Goal: Find specific page/section: Find specific page/section

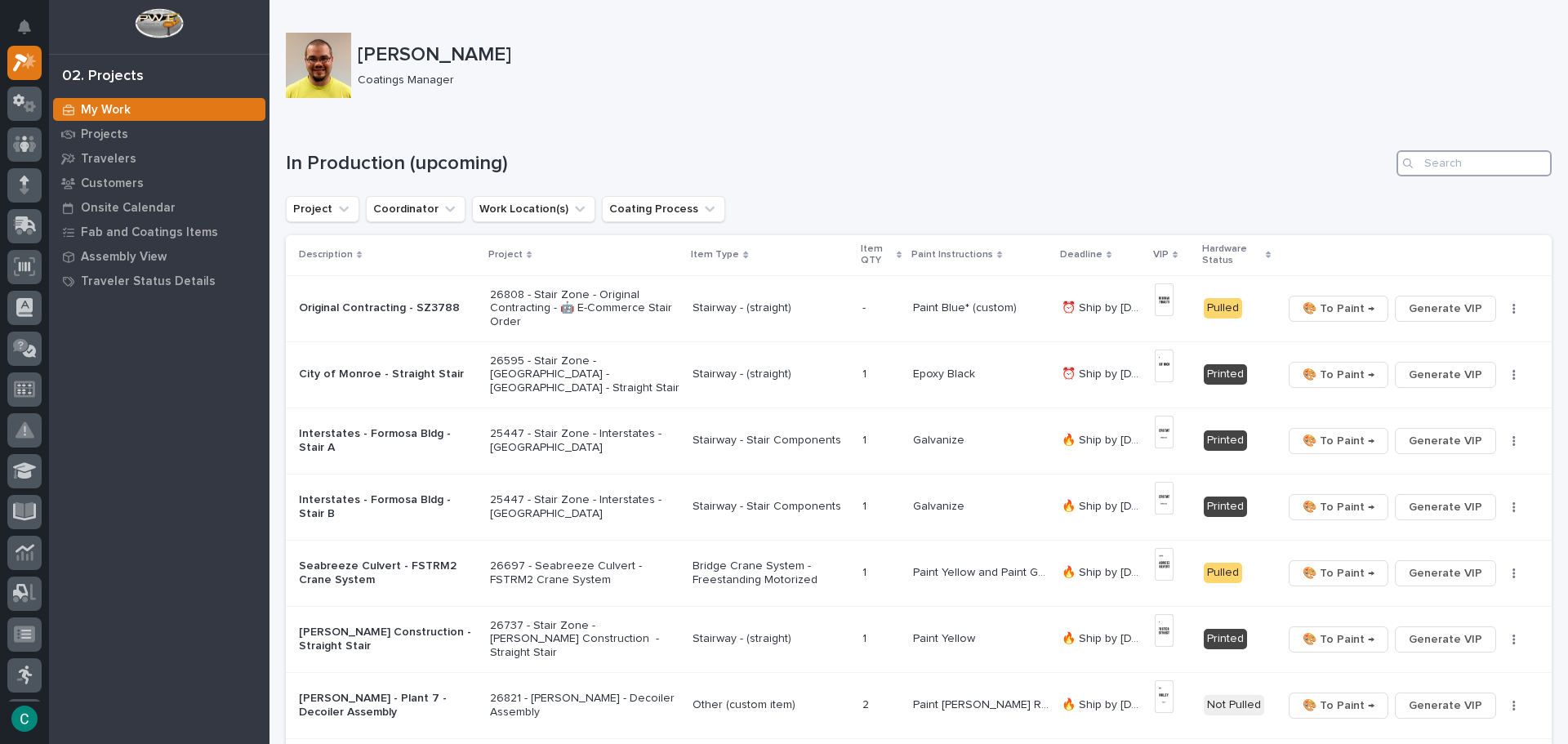
click at [1443, 165] on input "Search" at bounding box center [1474, 163] width 155 height 26
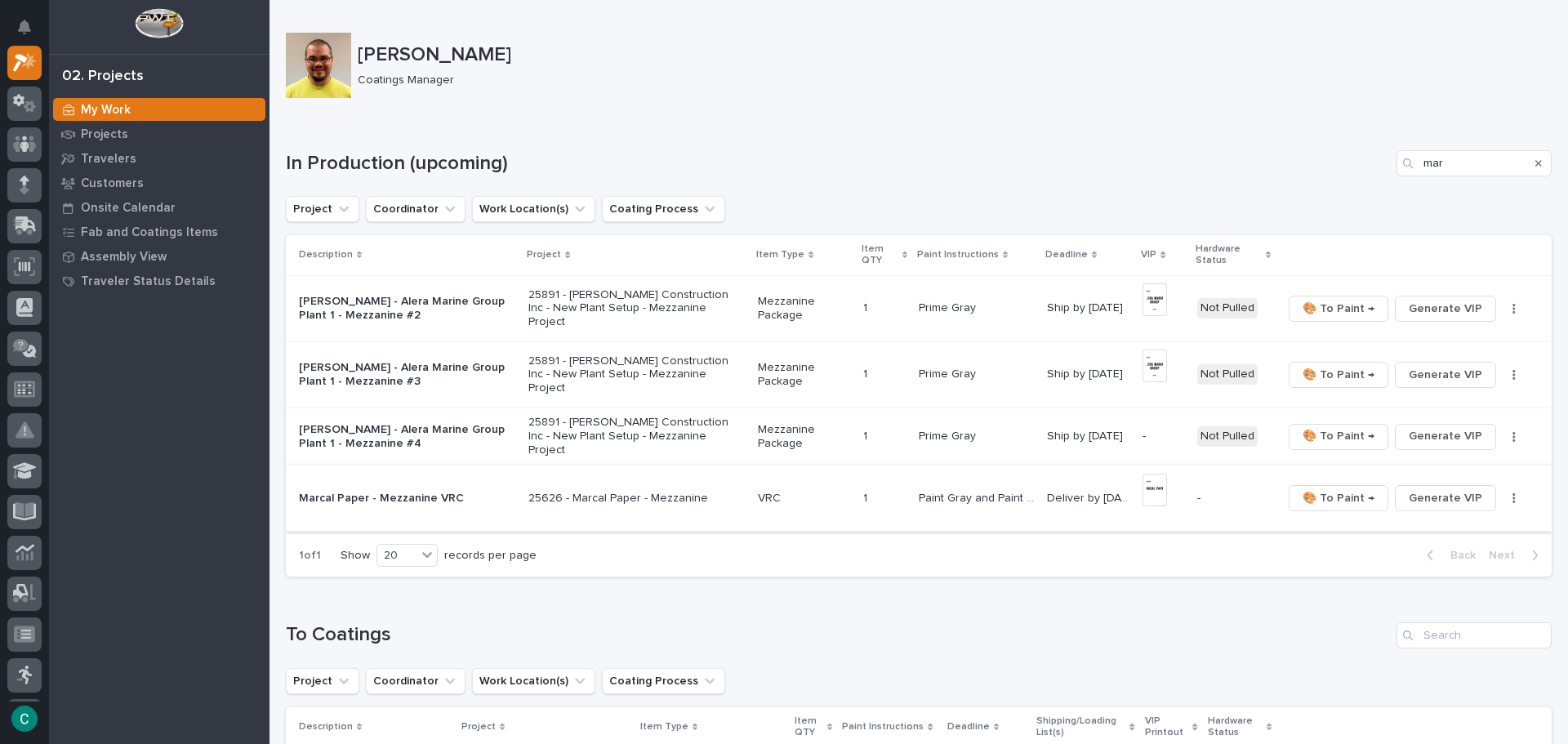
click at [1153, 477] on img at bounding box center [1155, 490] width 24 height 32
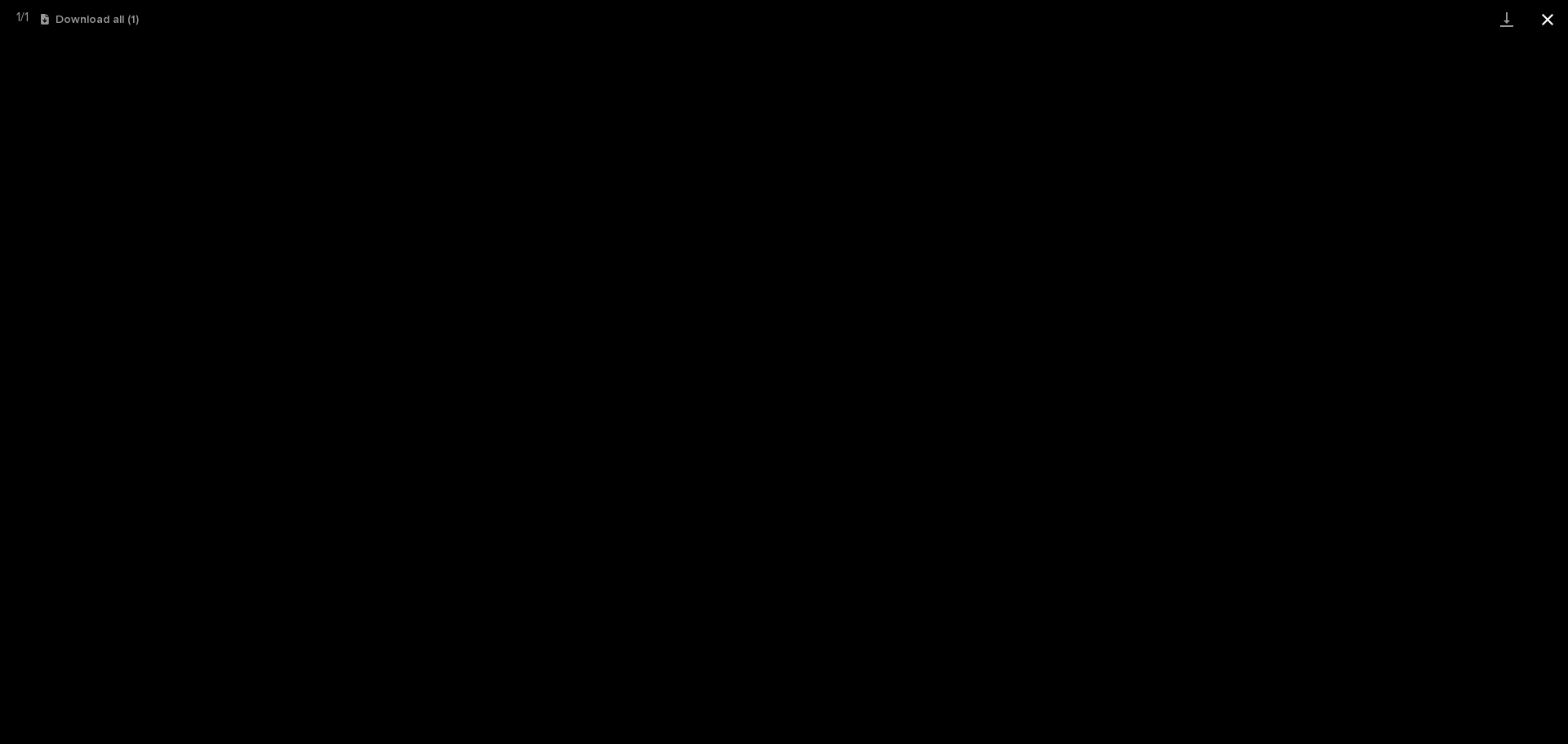
click at [1550, 28] on button "Close gallery" at bounding box center [1548, 19] width 41 height 38
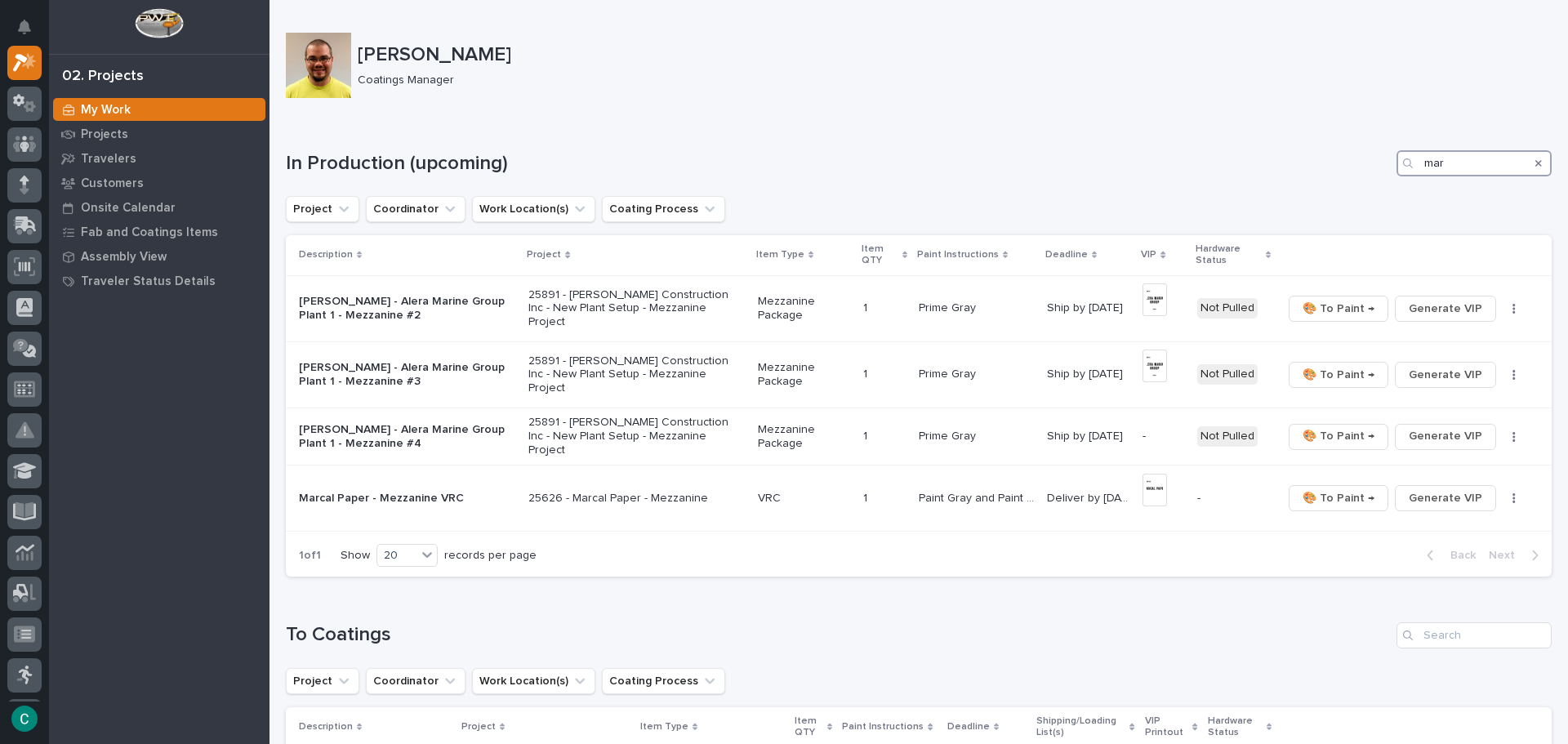
click at [1483, 165] on input "mar" at bounding box center [1474, 163] width 155 height 26
type input "m"
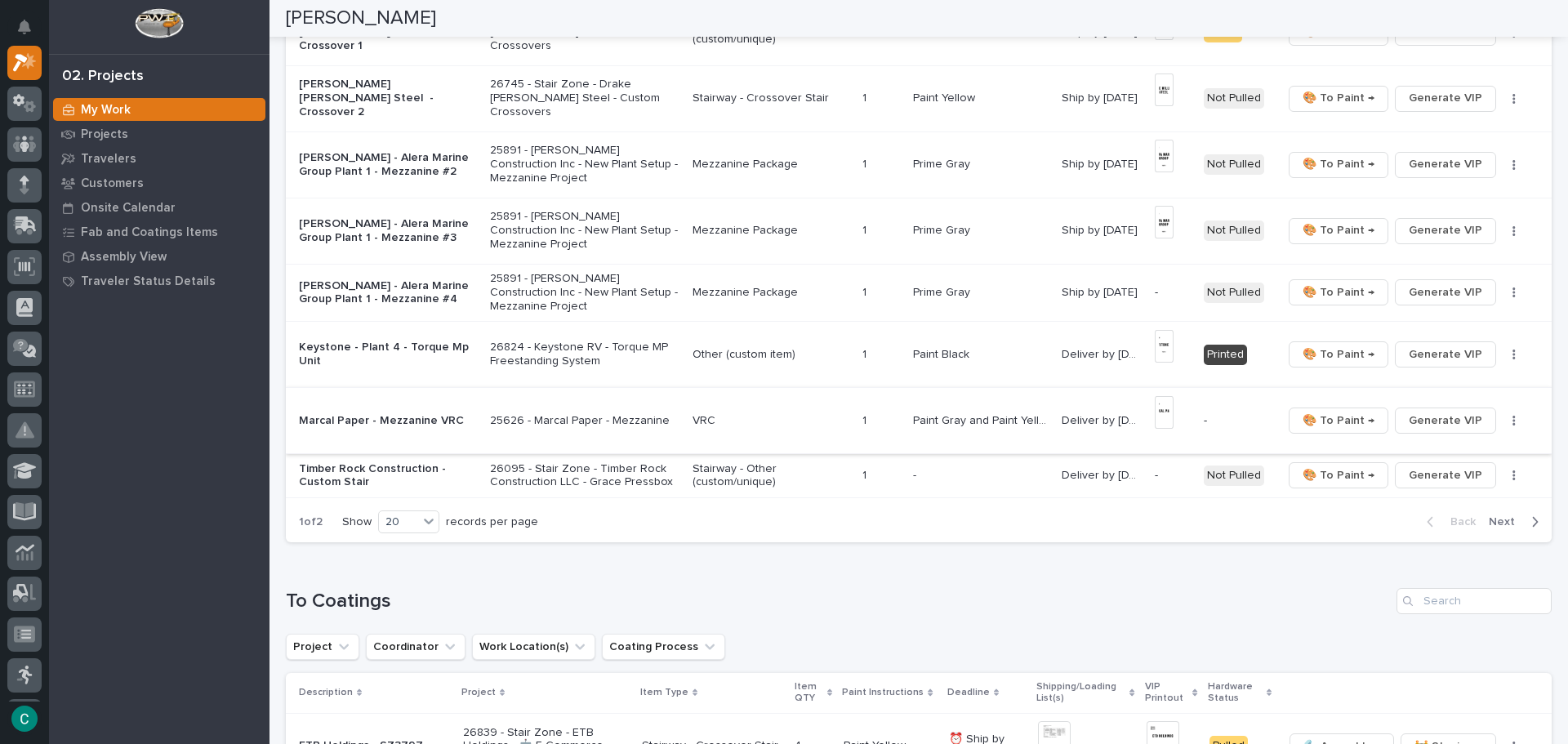
scroll to position [1143, 0]
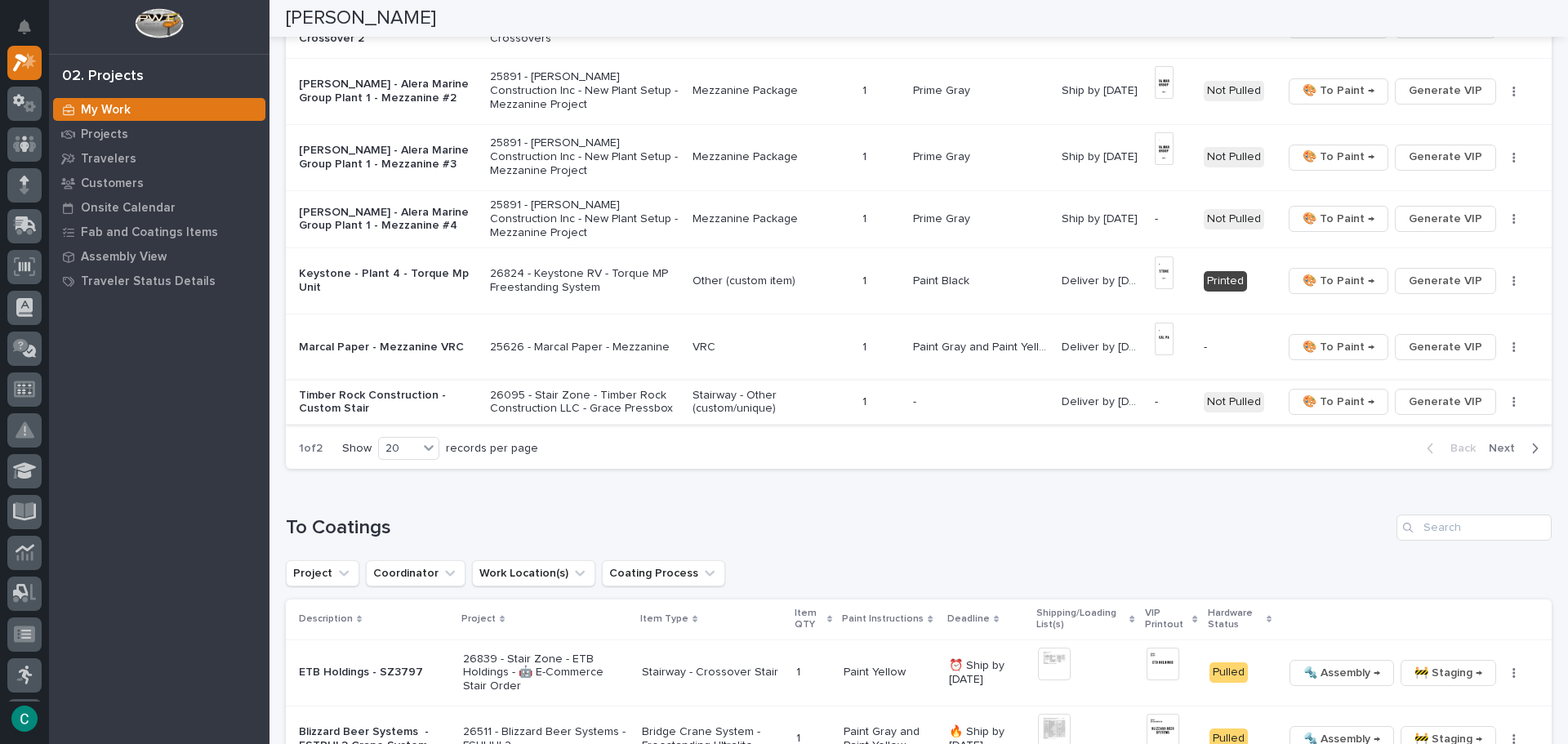
click at [1446, 406] on span "Generate VIP" at bounding box center [1446, 402] width 73 height 20
click at [1426, 219] on span "Generate VIP" at bounding box center [1446, 218] width 73 height 20
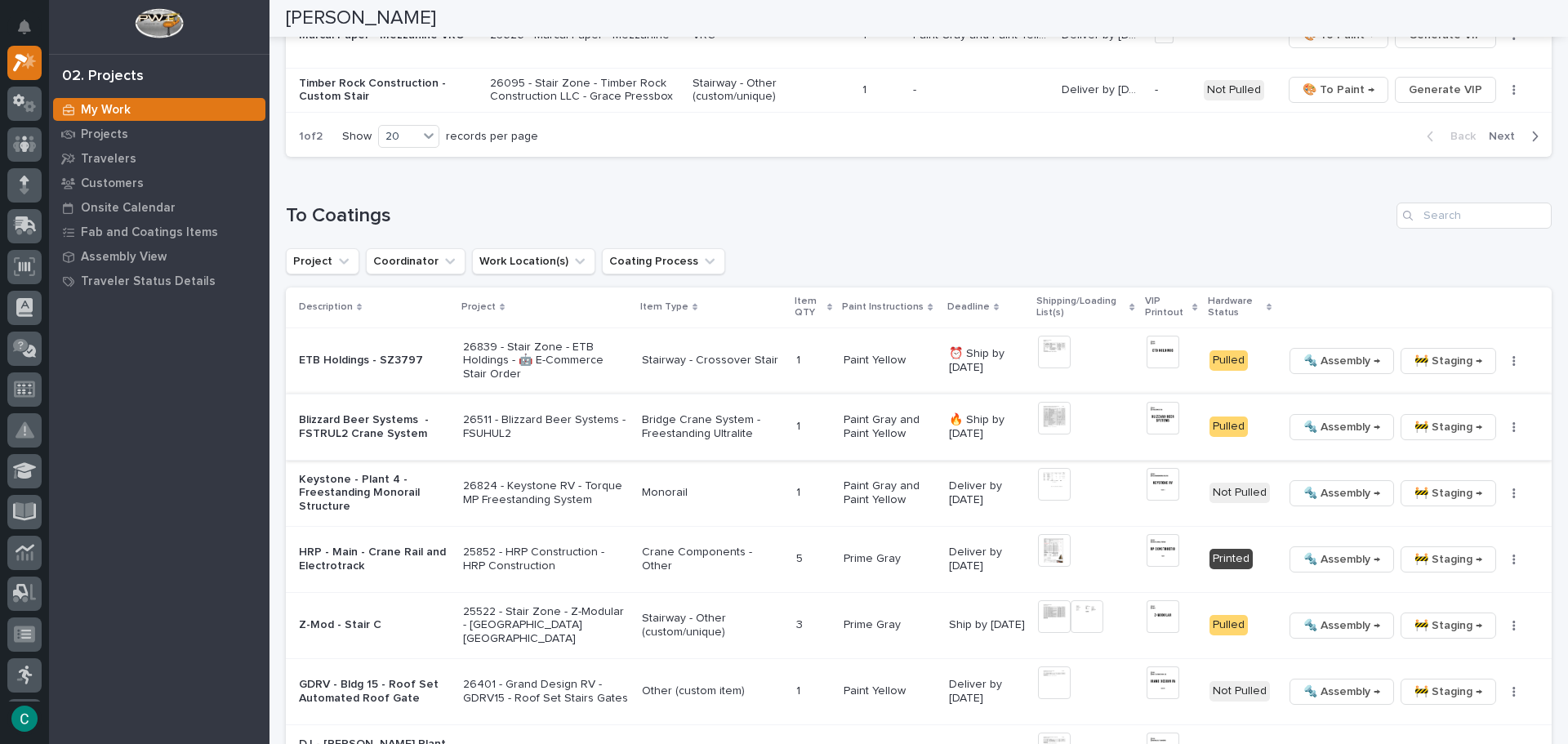
scroll to position [1470, 0]
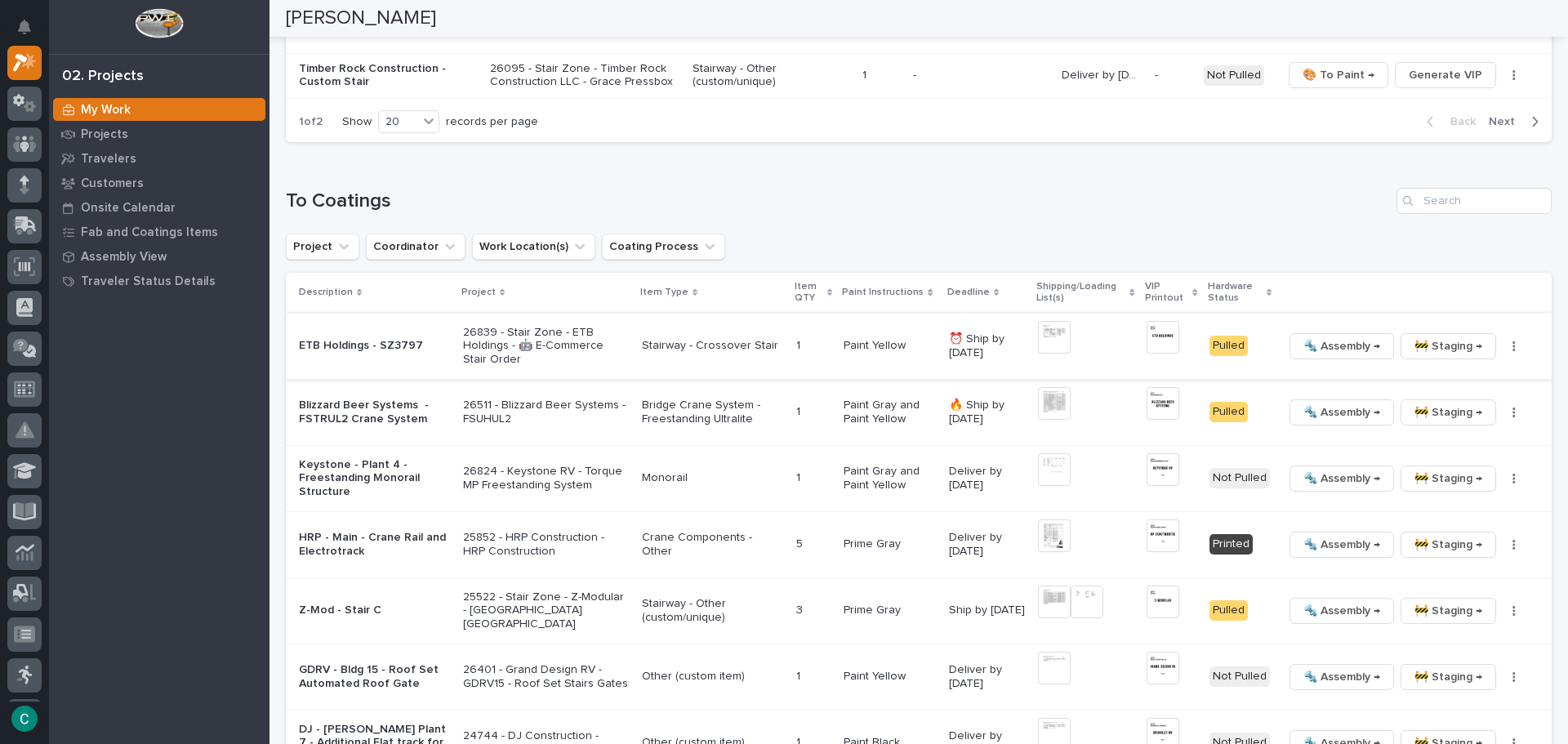
click at [1147, 351] on img at bounding box center [1163, 337] width 32 height 32
click at [1159, 340] on img at bounding box center [1163, 337] width 32 height 32
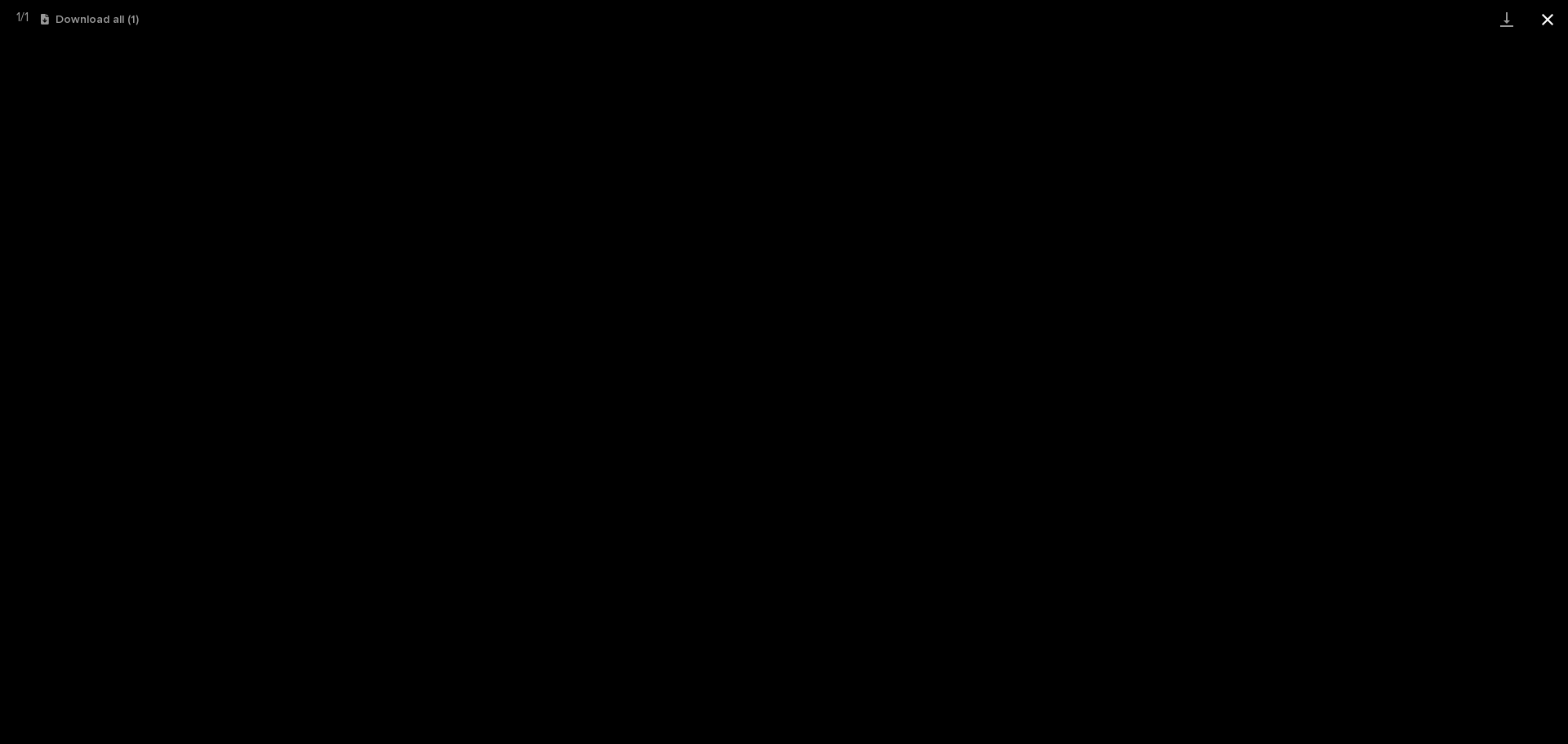
click at [1546, 12] on button "Close gallery" at bounding box center [1548, 19] width 41 height 38
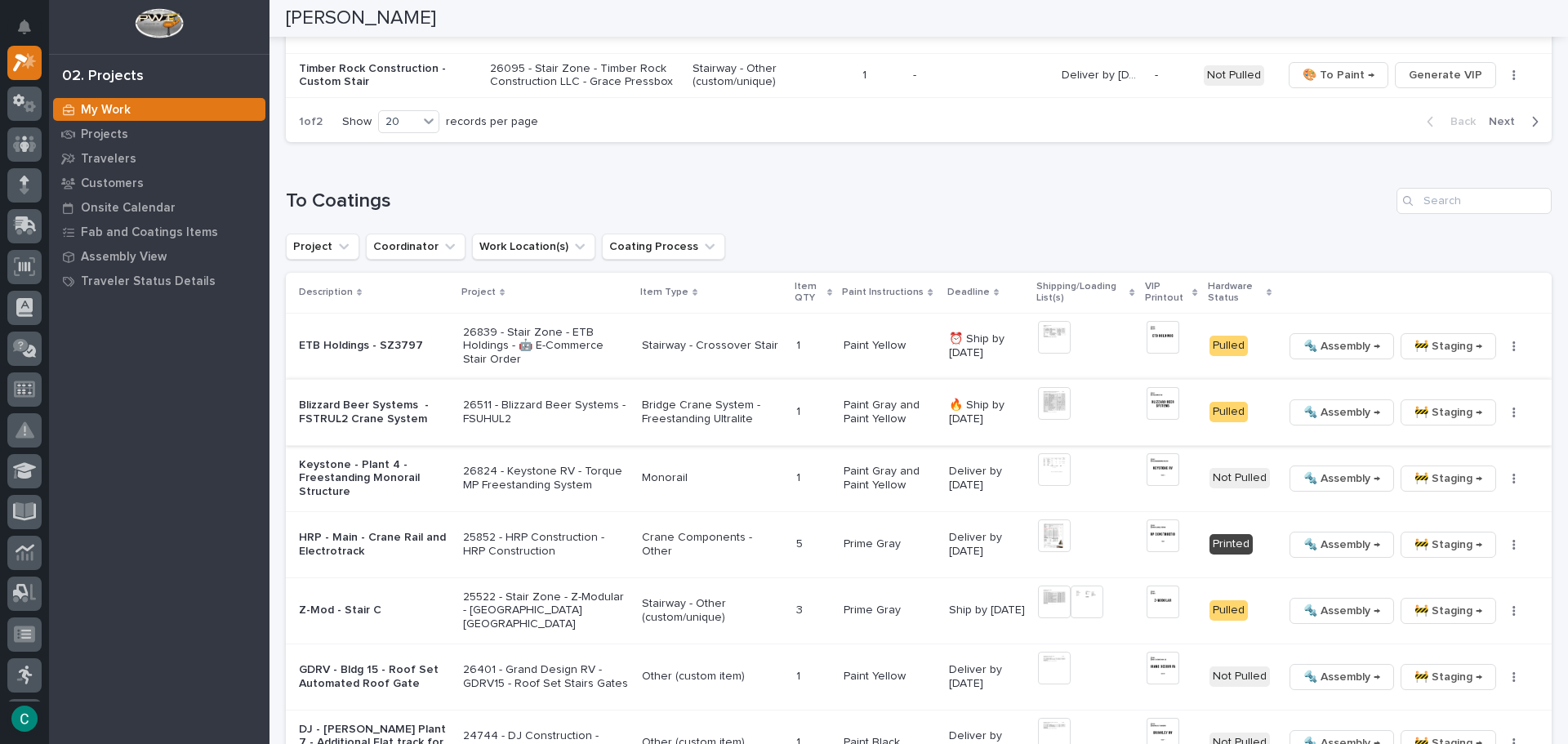
click at [1414, 410] on span "🚧 Staging →" at bounding box center [1448, 412] width 67 height 20
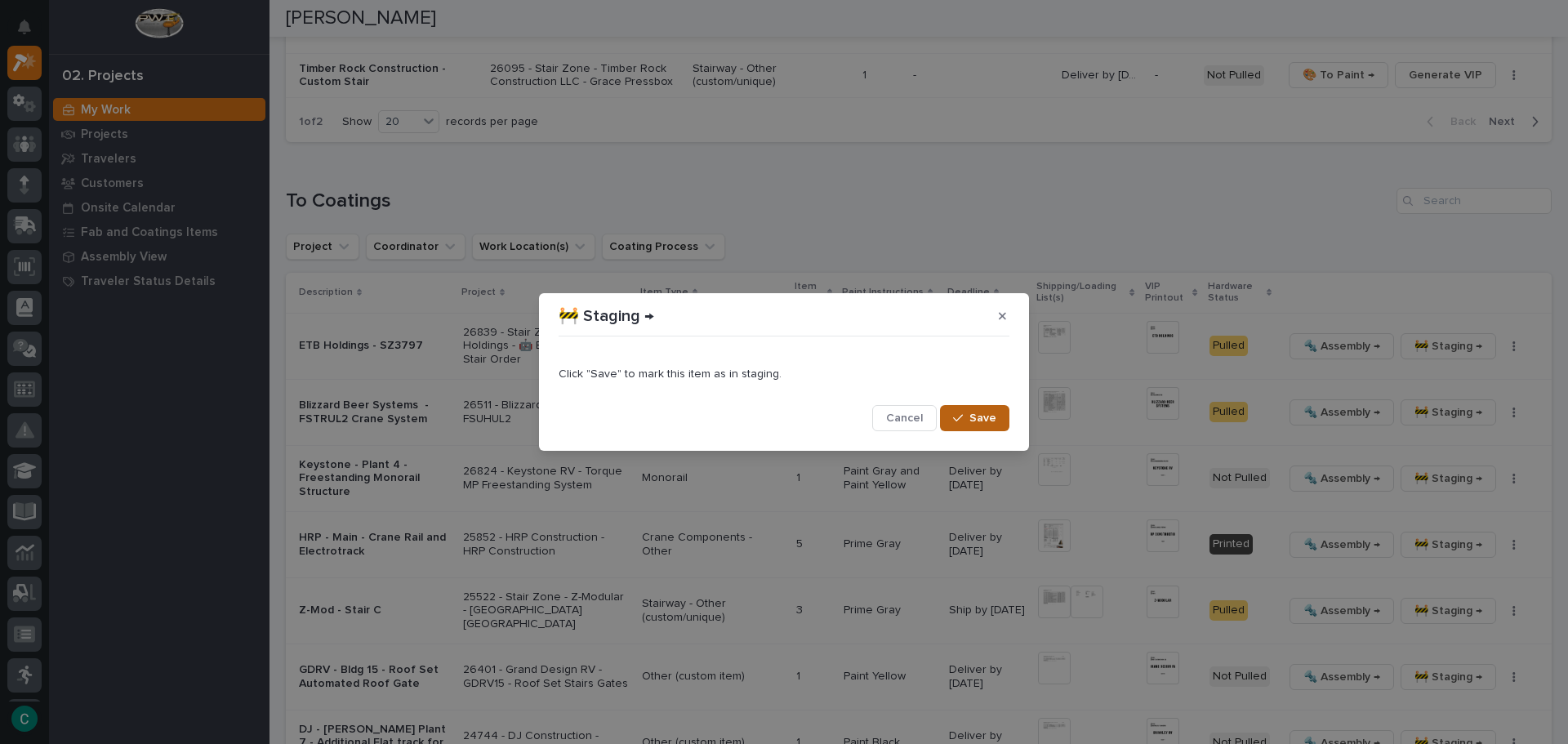
click at [970, 423] on button "Save" at bounding box center [974, 418] width 69 height 26
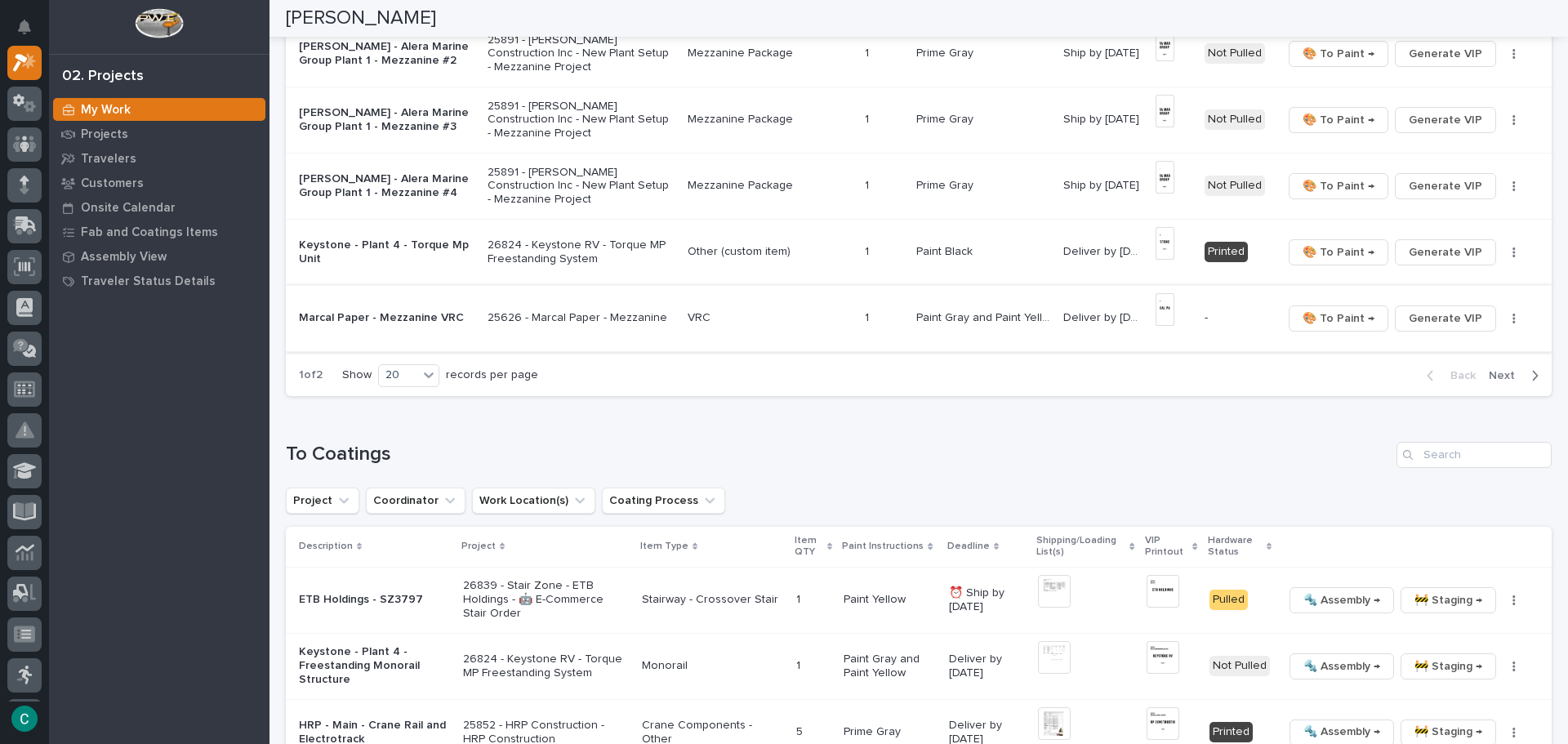
scroll to position [1148, 0]
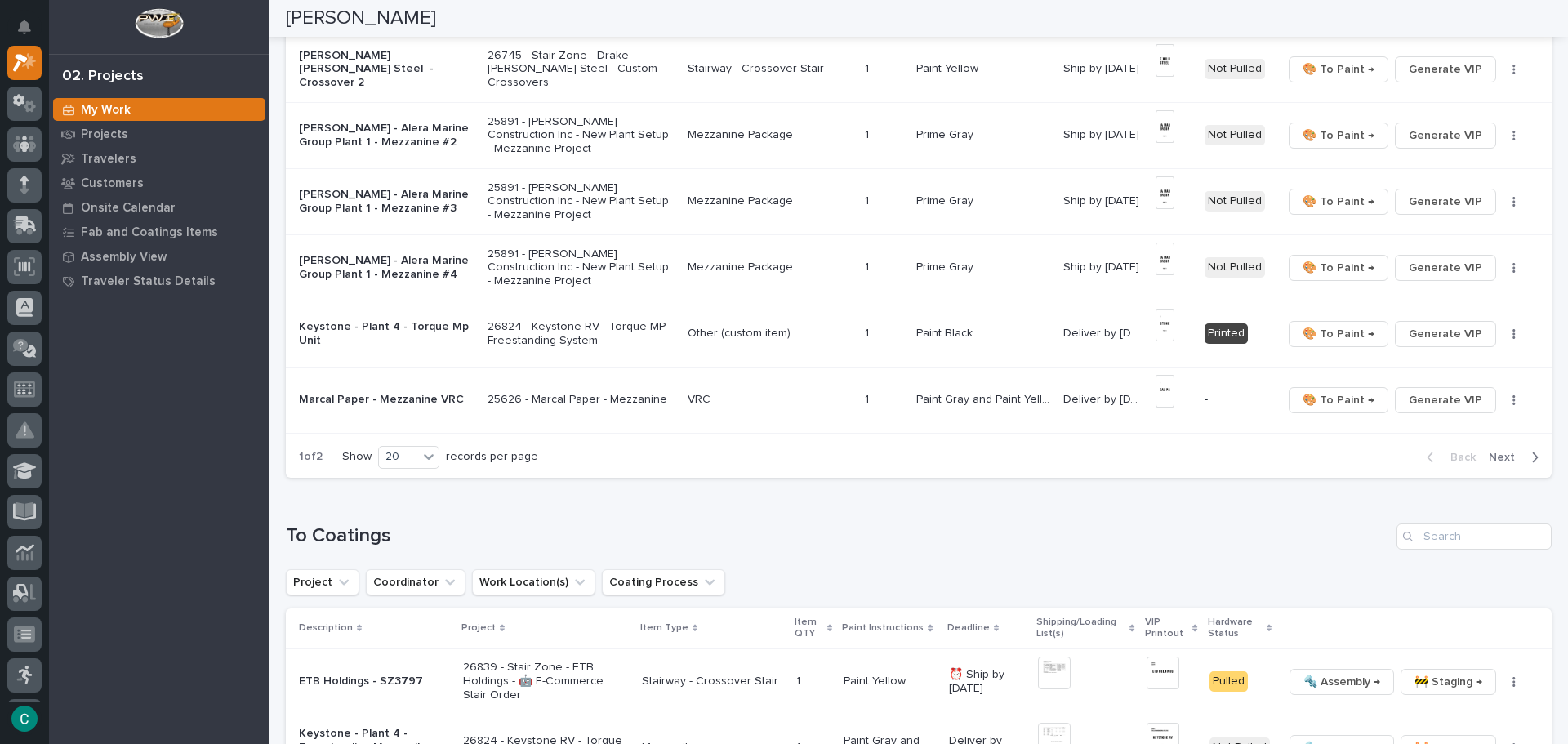
click at [594, 395] on p "25626 - Marcal Paper - Mezzanine" at bounding box center [581, 400] width 187 height 14
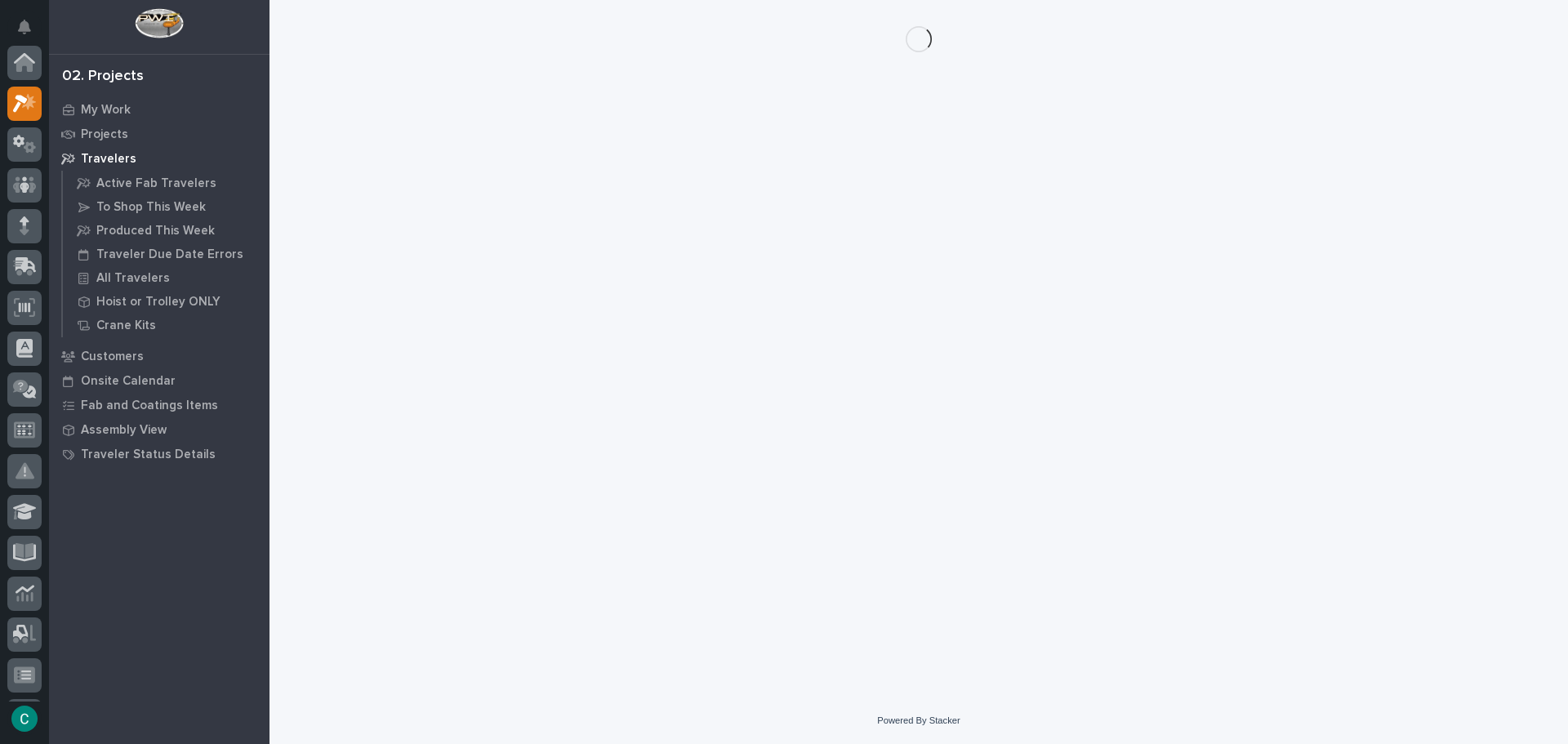
scroll to position [41, 0]
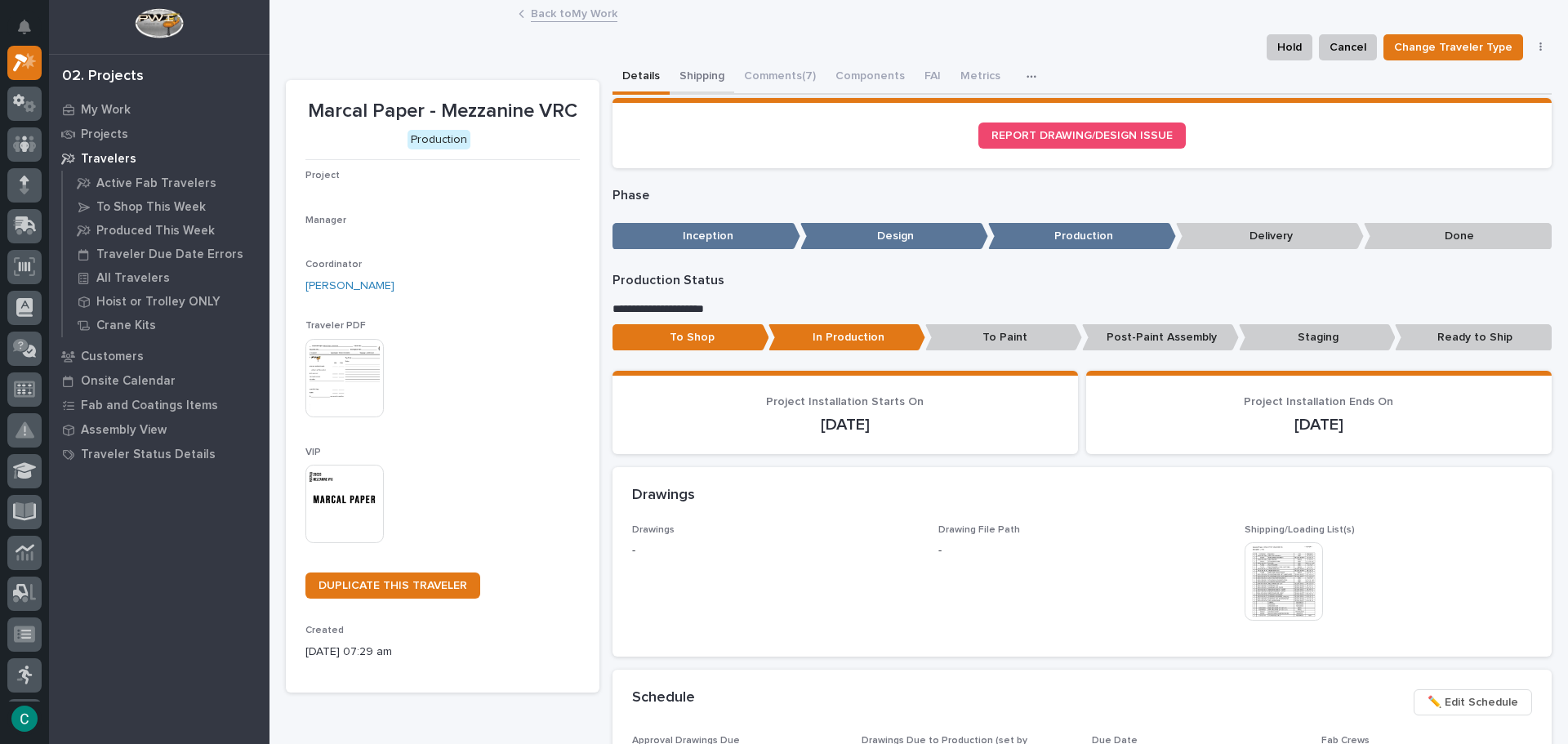
click at [699, 74] on button "Shipping" at bounding box center [702, 78] width 65 height 34
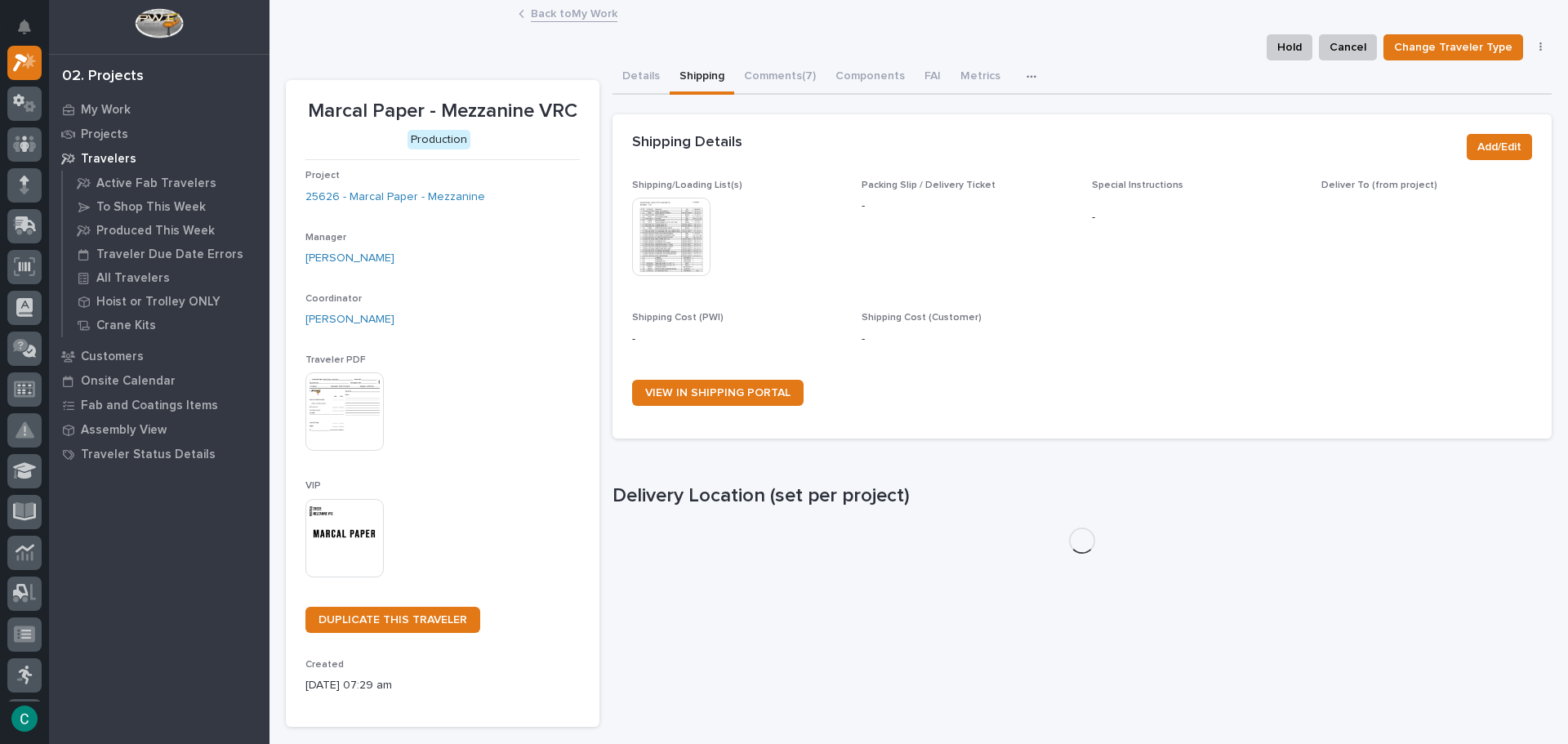
click at [666, 232] on img at bounding box center [671, 237] width 78 height 78
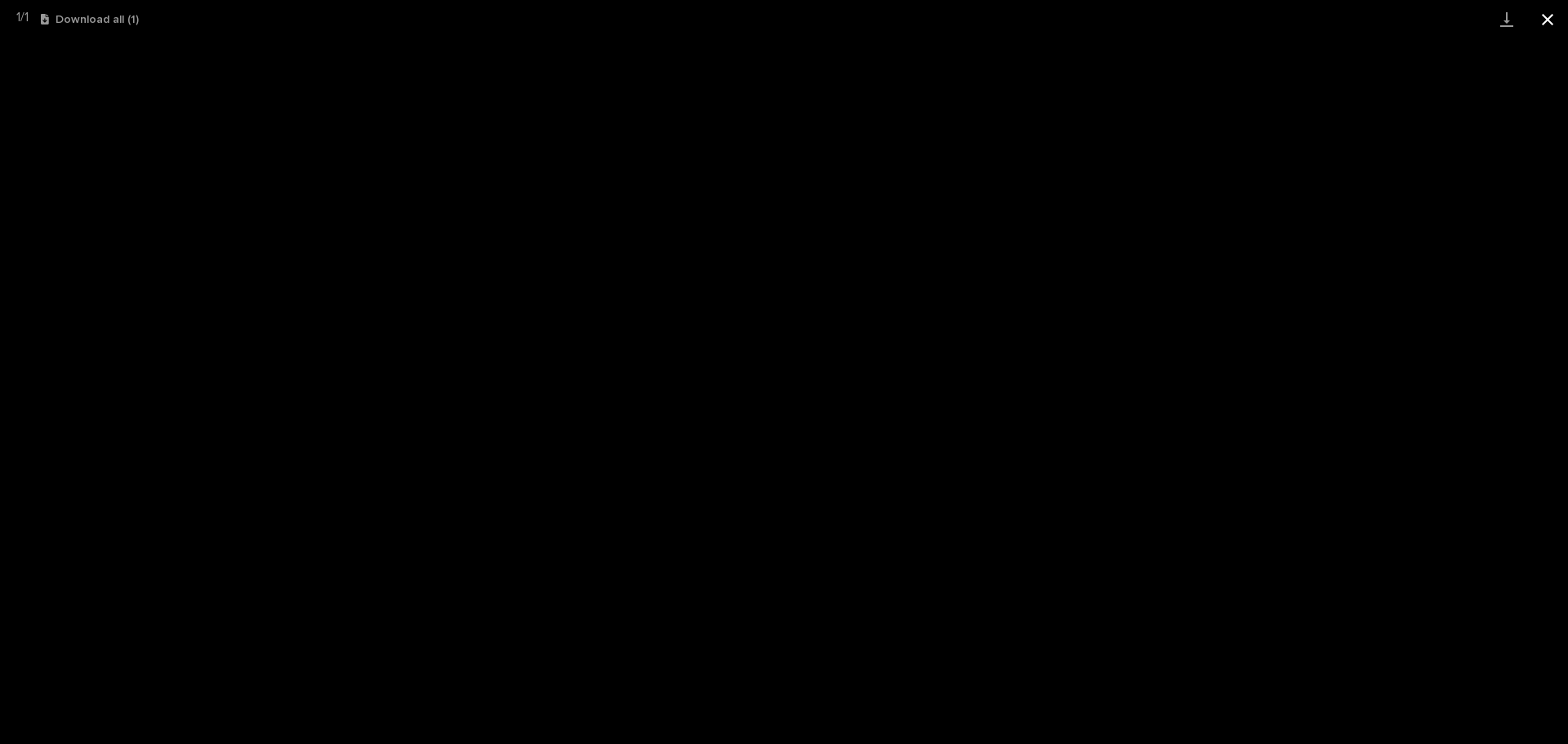
click at [1550, 19] on button "Close gallery" at bounding box center [1548, 19] width 41 height 38
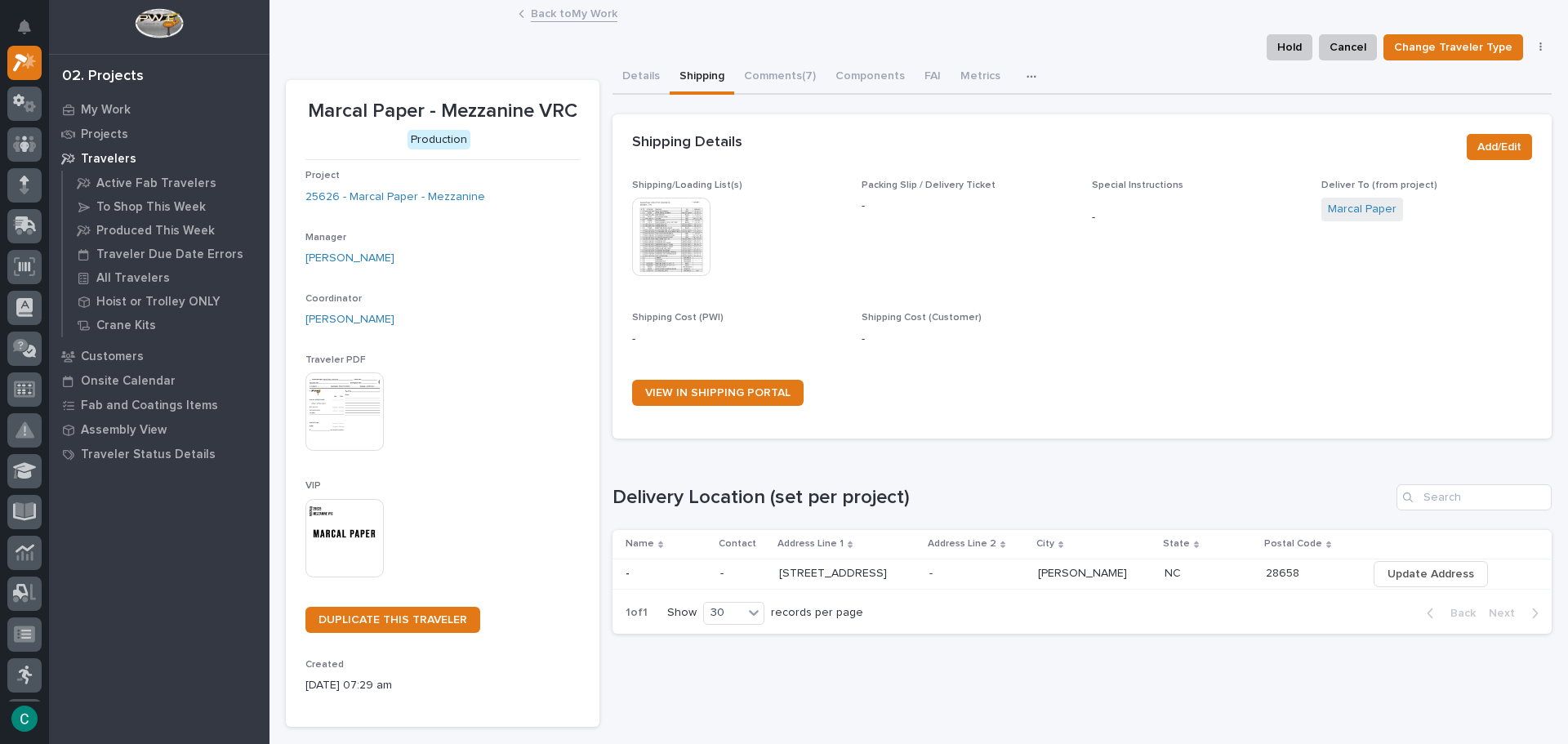
click at [570, 10] on link "Back to My Work" at bounding box center [573, 13] width 86 height 19
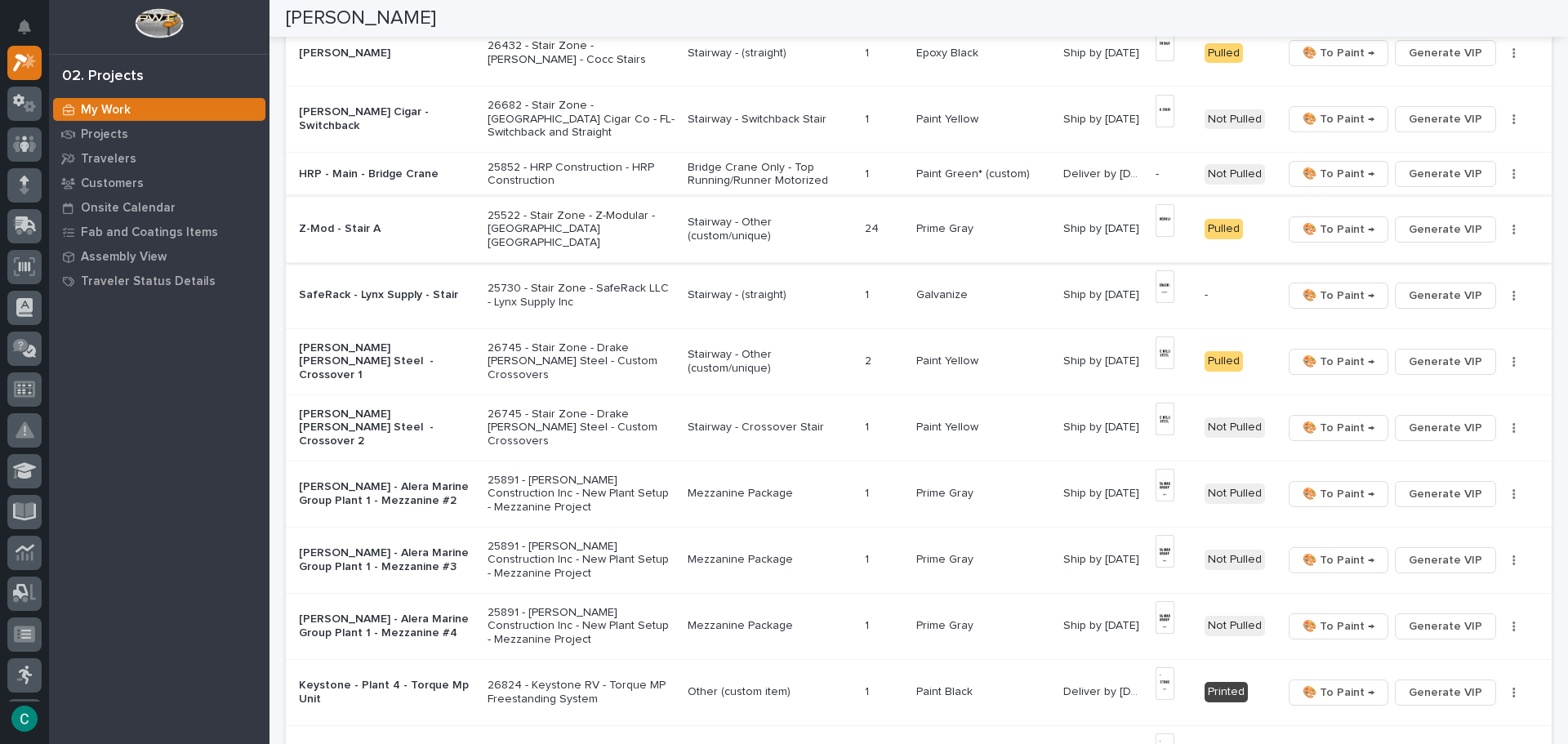
scroll to position [817, 0]
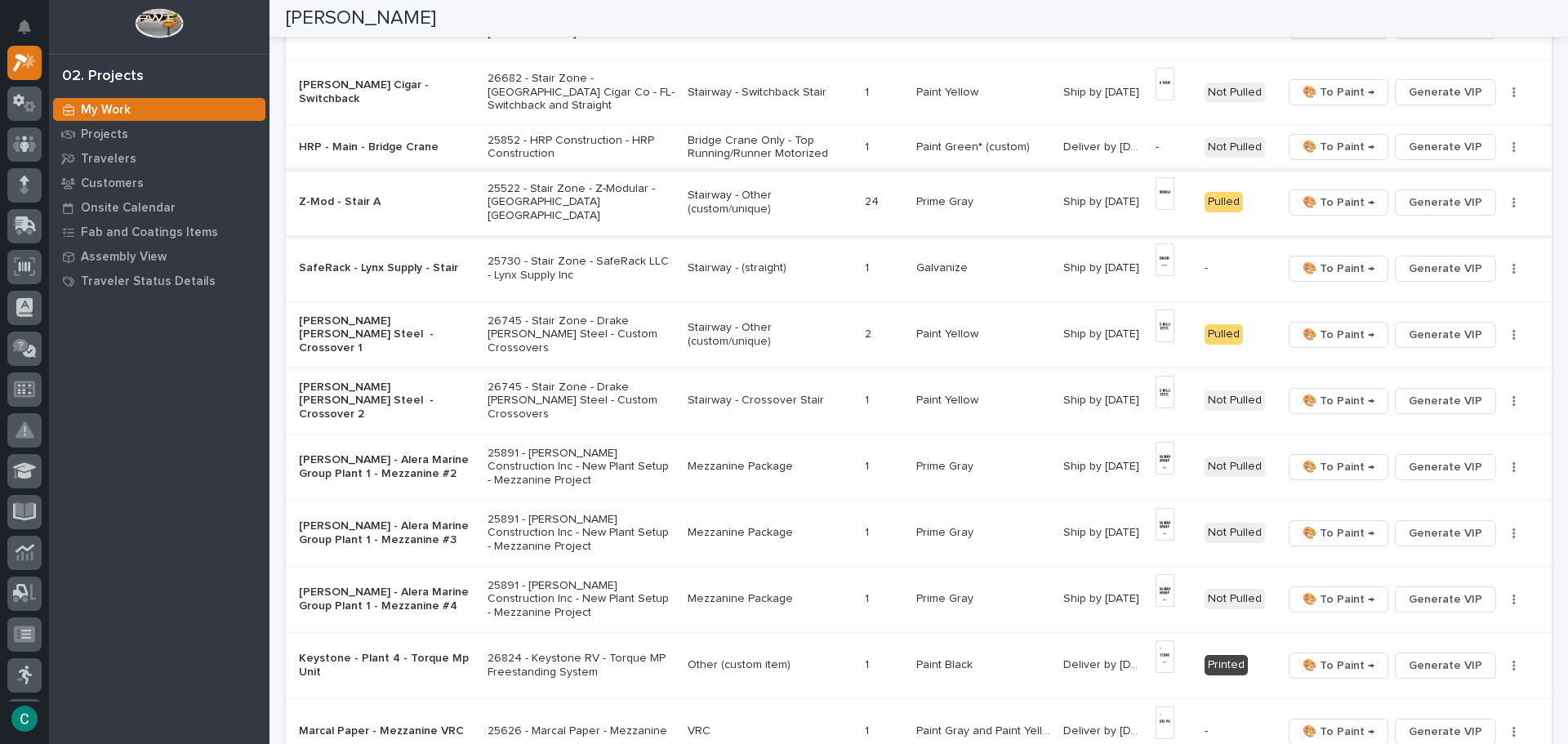
click at [1419, 142] on span "Generate VIP" at bounding box center [1446, 147] width 73 height 20
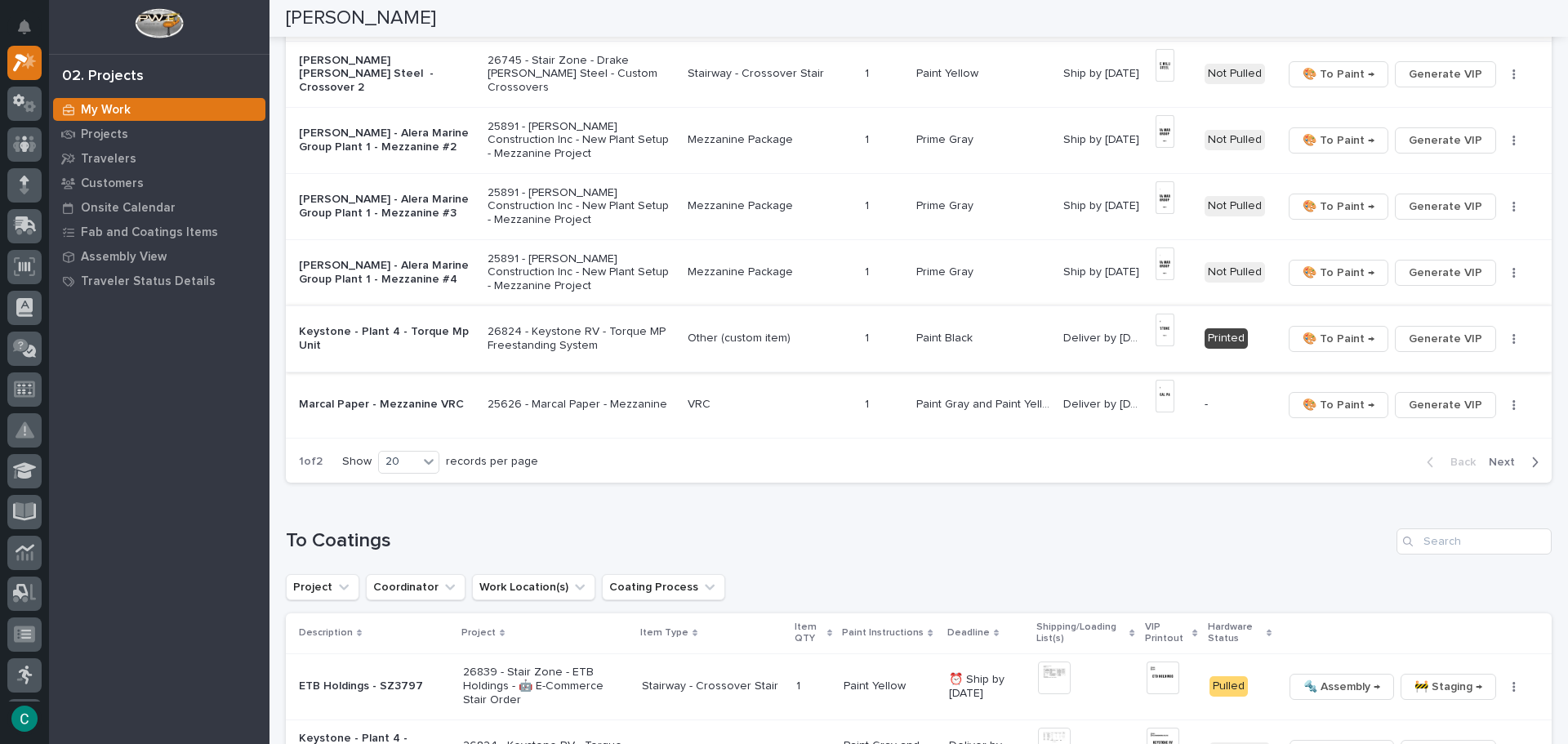
scroll to position [1225, 0]
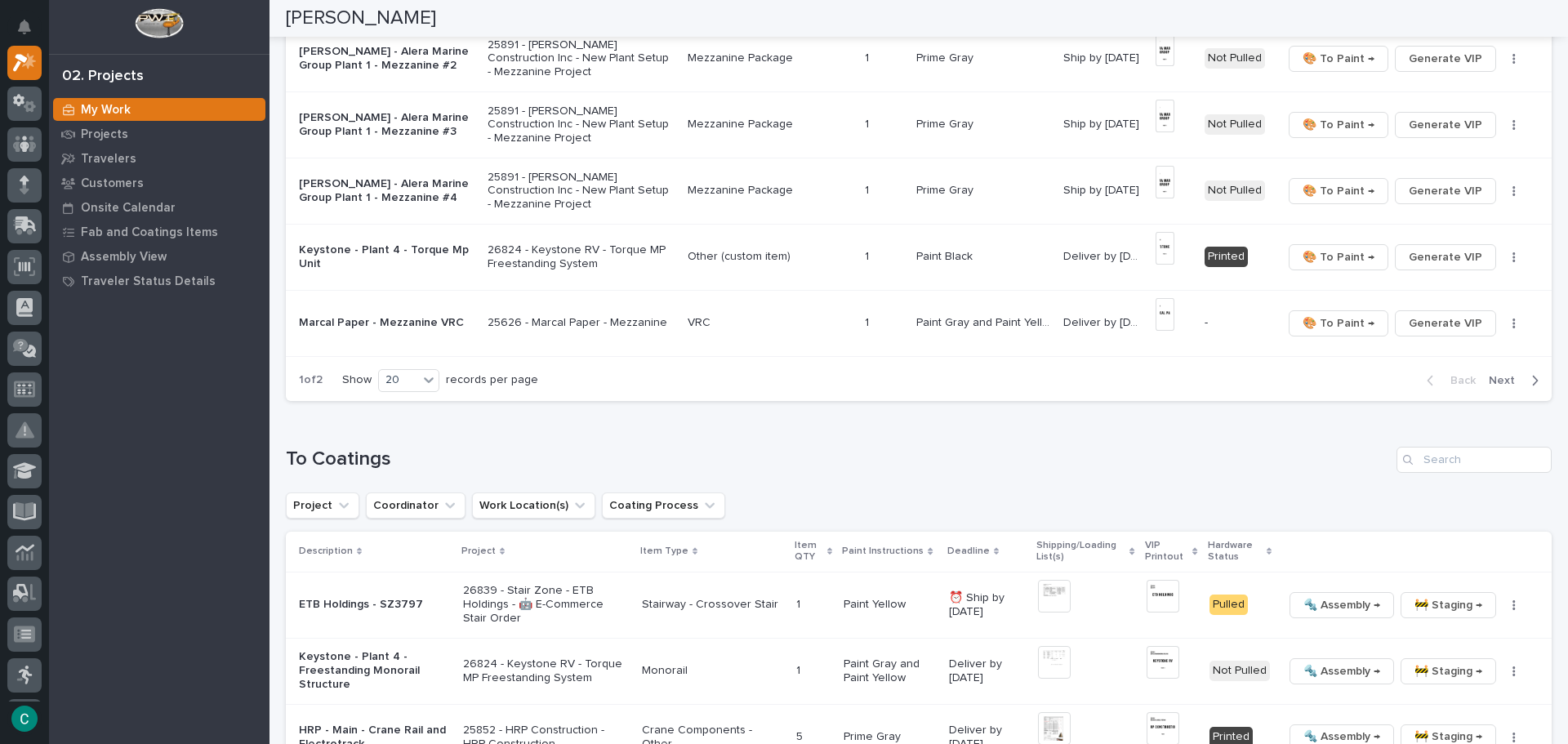
click at [1483, 375] on button "Next" at bounding box center [1517, 381] width 69 height 15
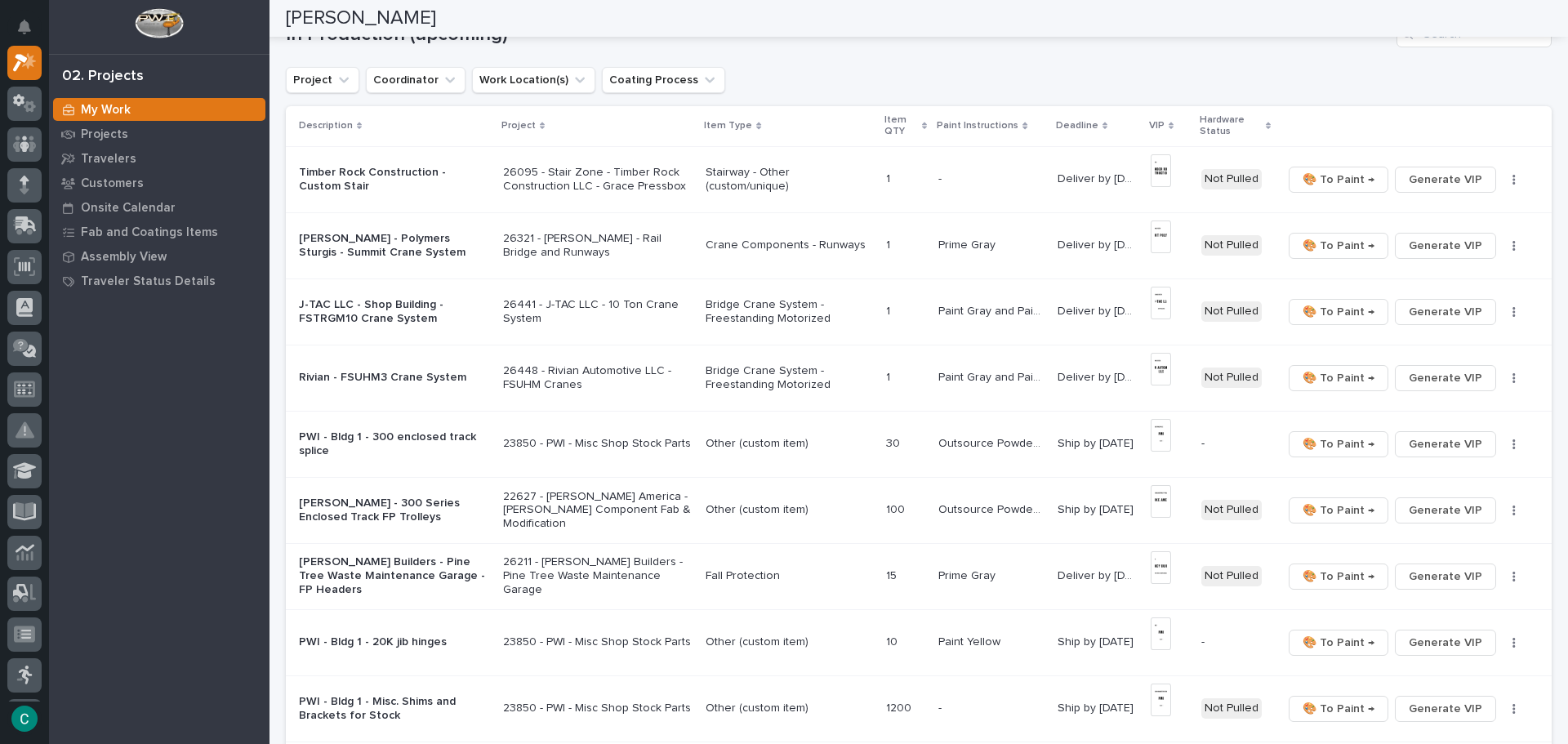
scroll to position [122, 0]
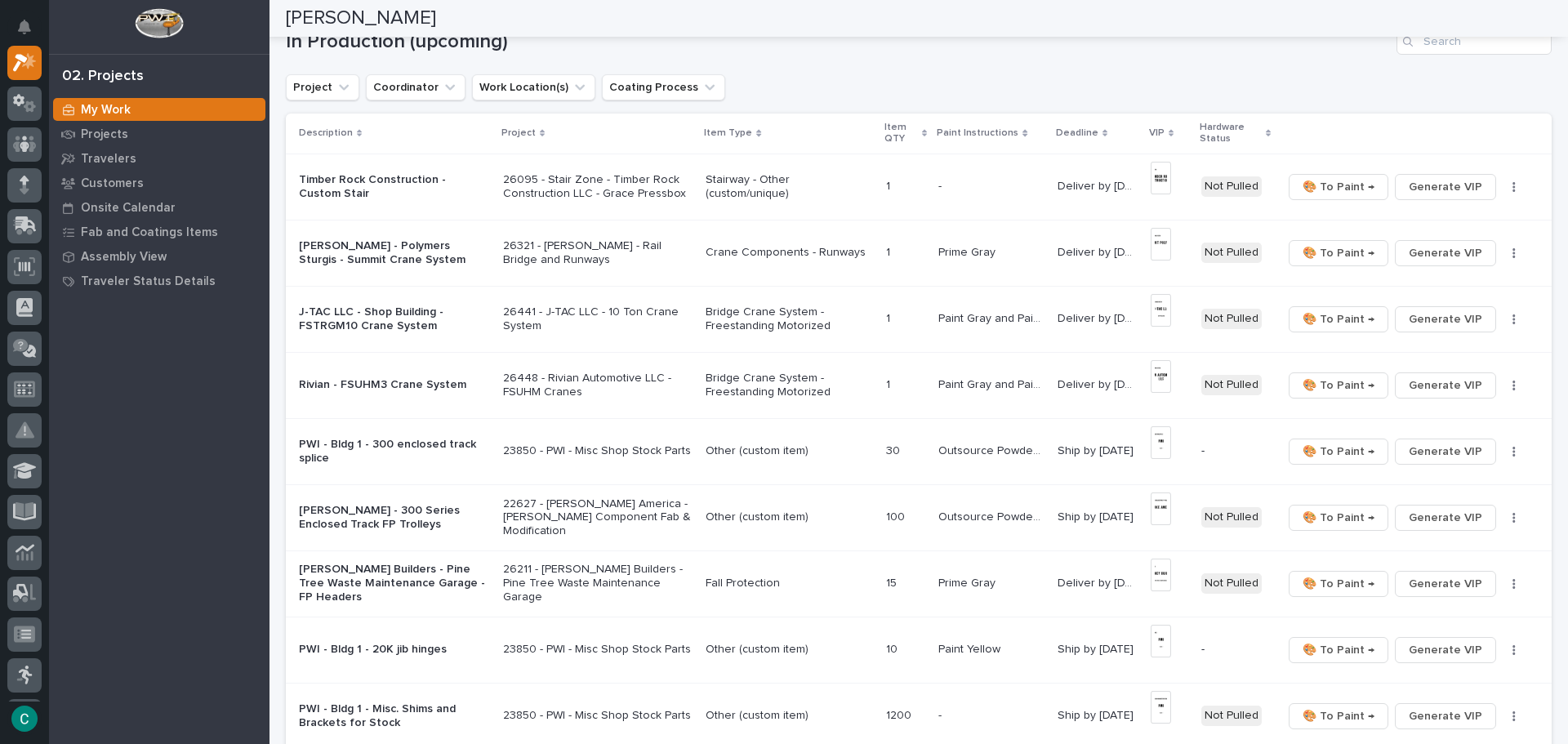
click at [807, 183] on p "Stairway - Other (custom/unique)" at bounding box center [788, 187] width 166 height 28
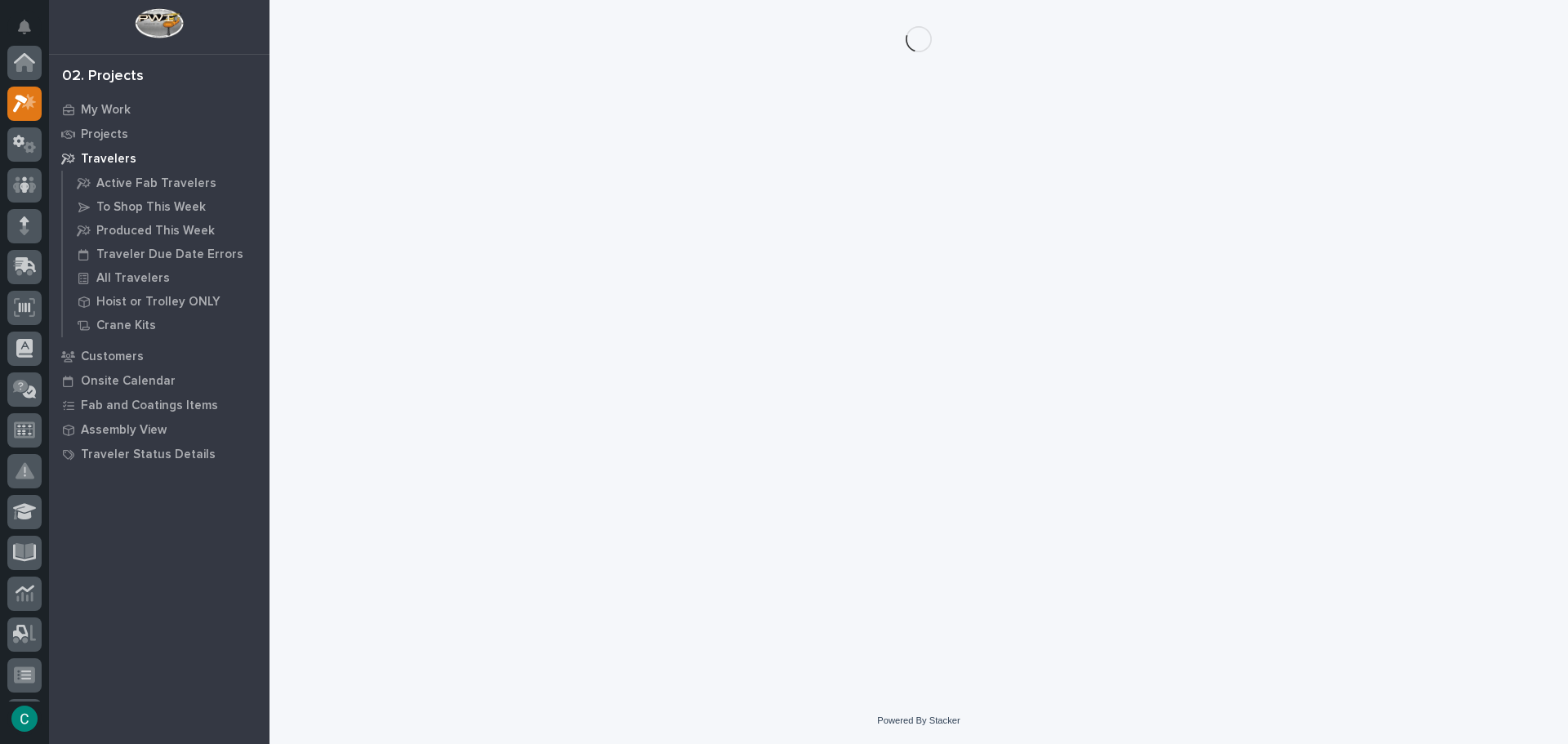
scroll to position [41, 0]
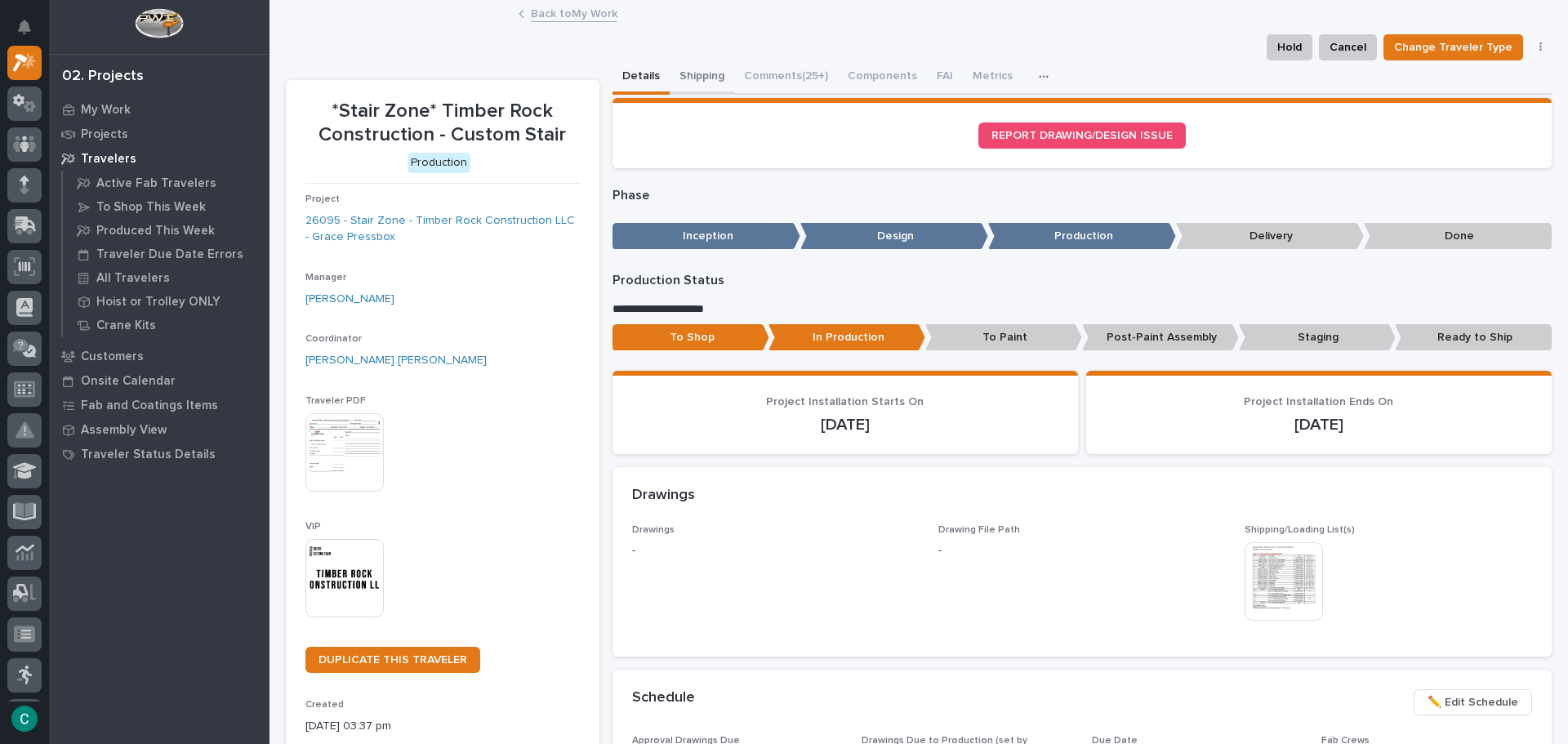
click at [698, 70] on button "Shipping" at bounding box center [702, 78] width 65 height 34
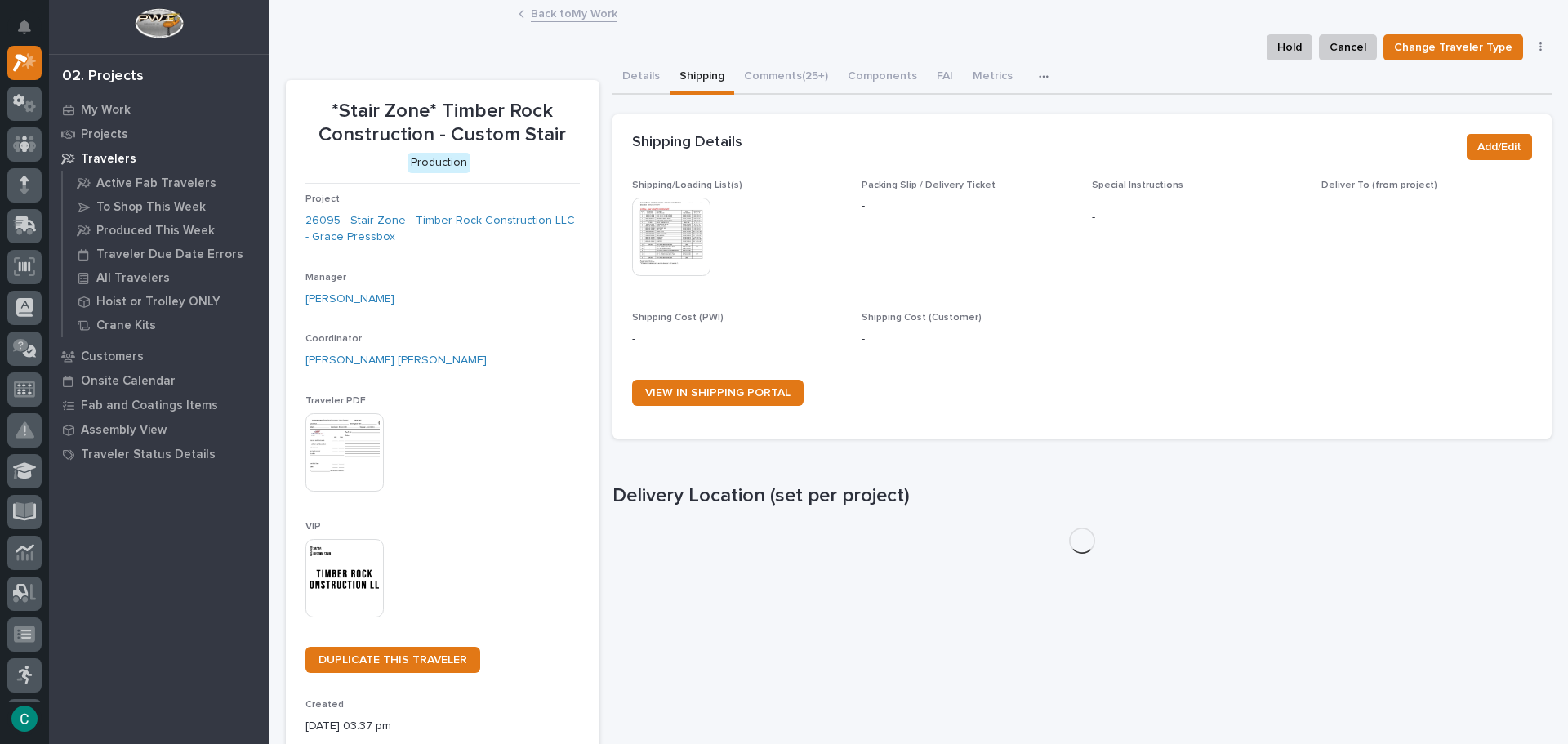
click at [656, 214] on img at bounding box center [671, 237] width 78 height 78
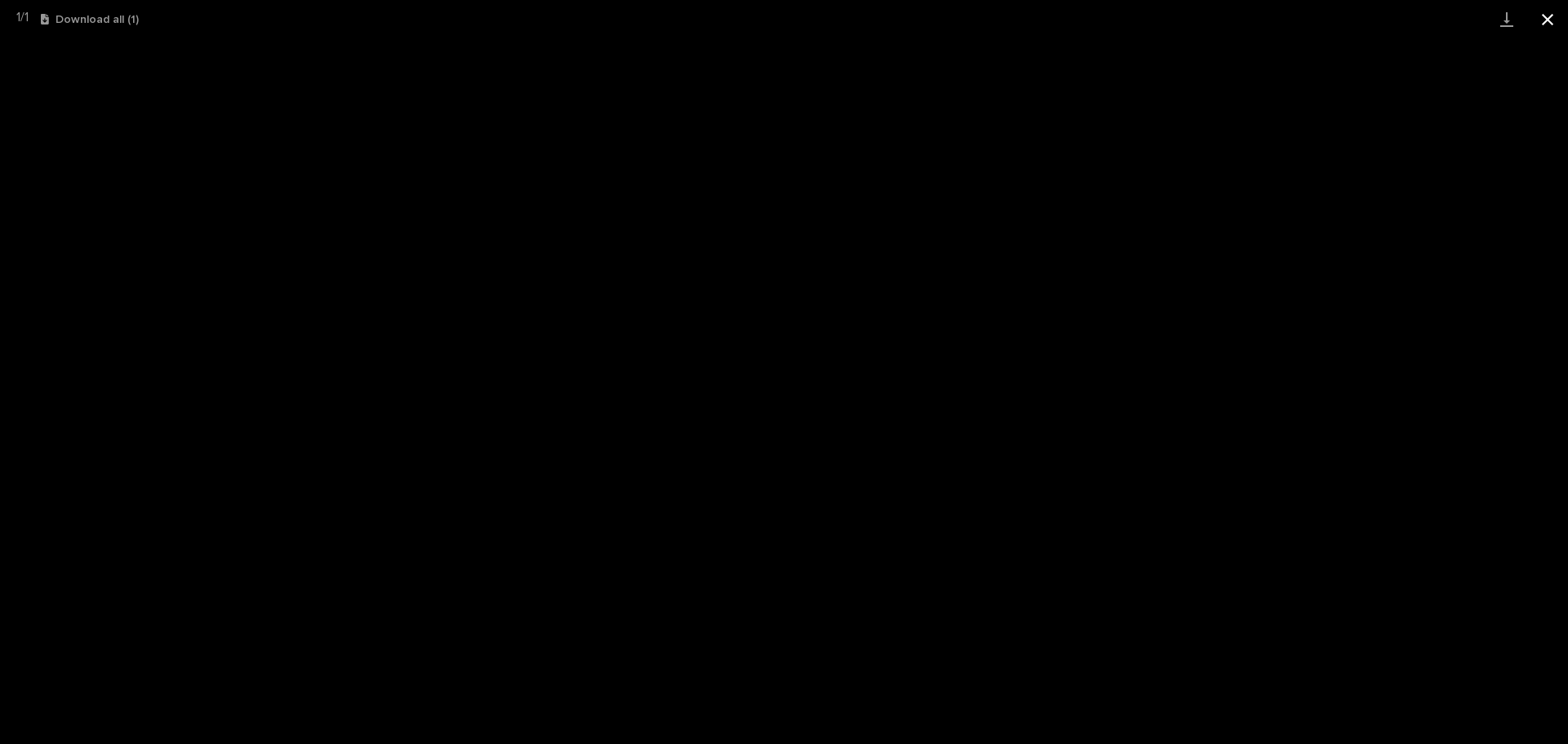
click at [1549, 21] on button "Close gallery" at bounding box center [1548, 19] width 41 height 38
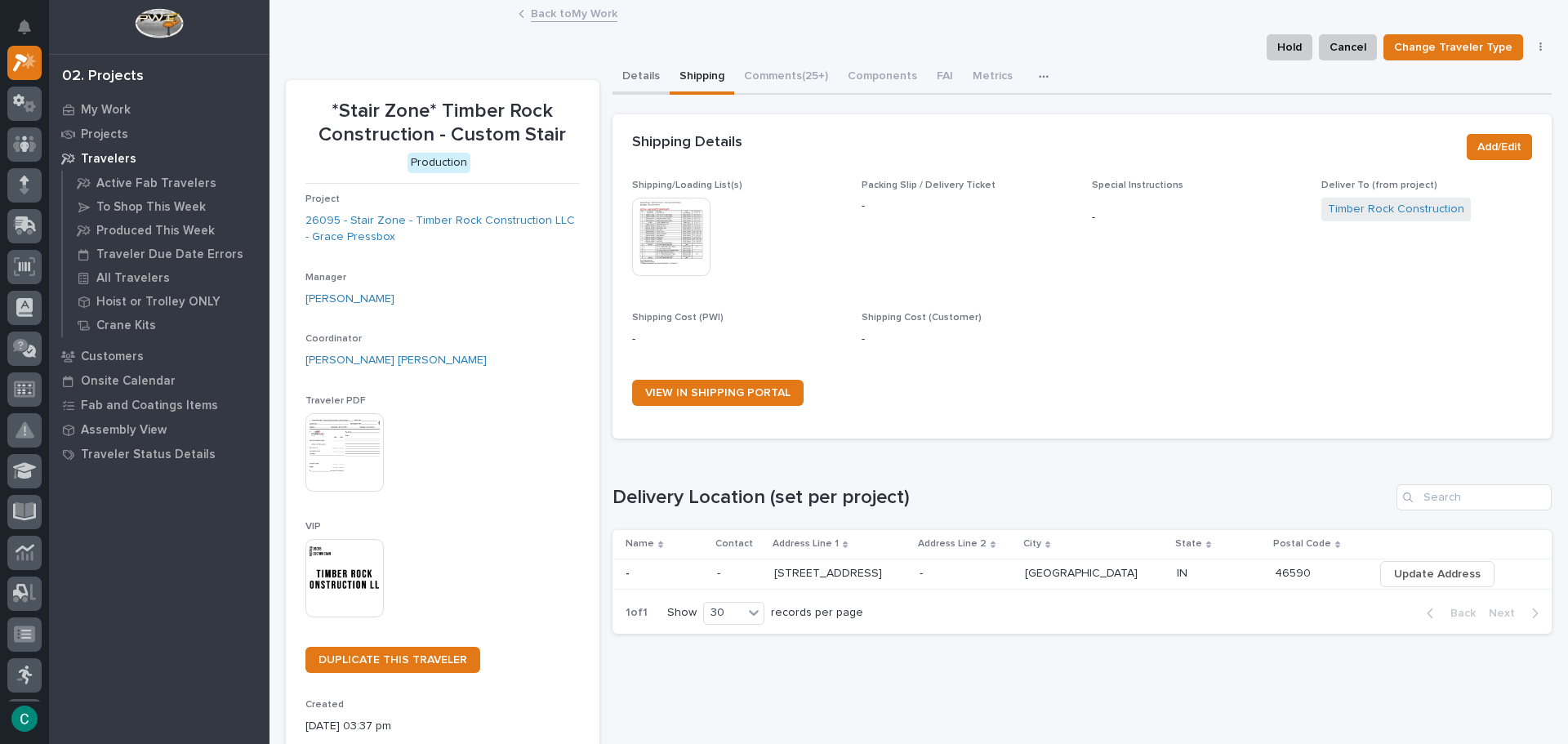
click at [636, 71] on button "Details" at bounding box center [641, 78] width 57 height 34
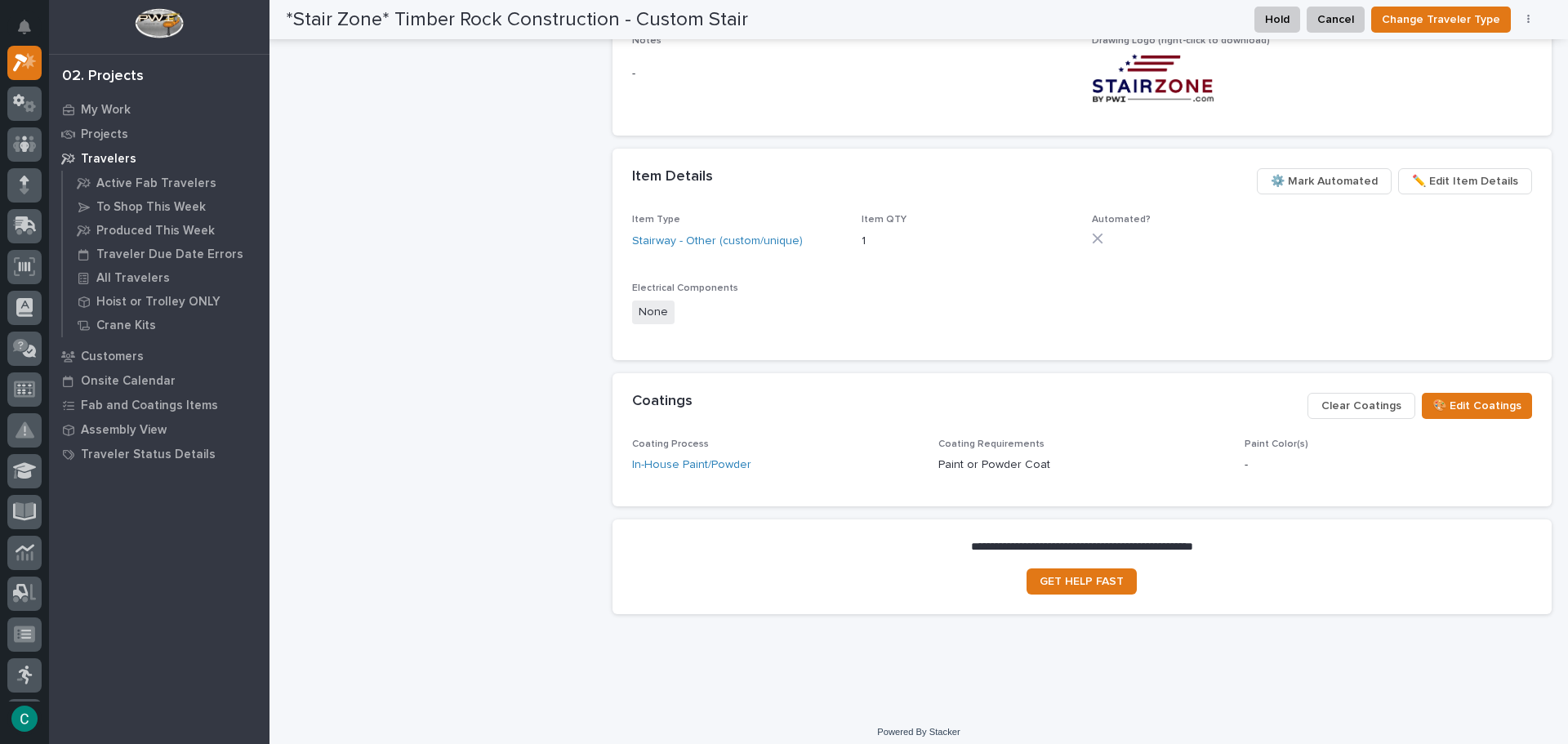
scroll to position [945, 0]
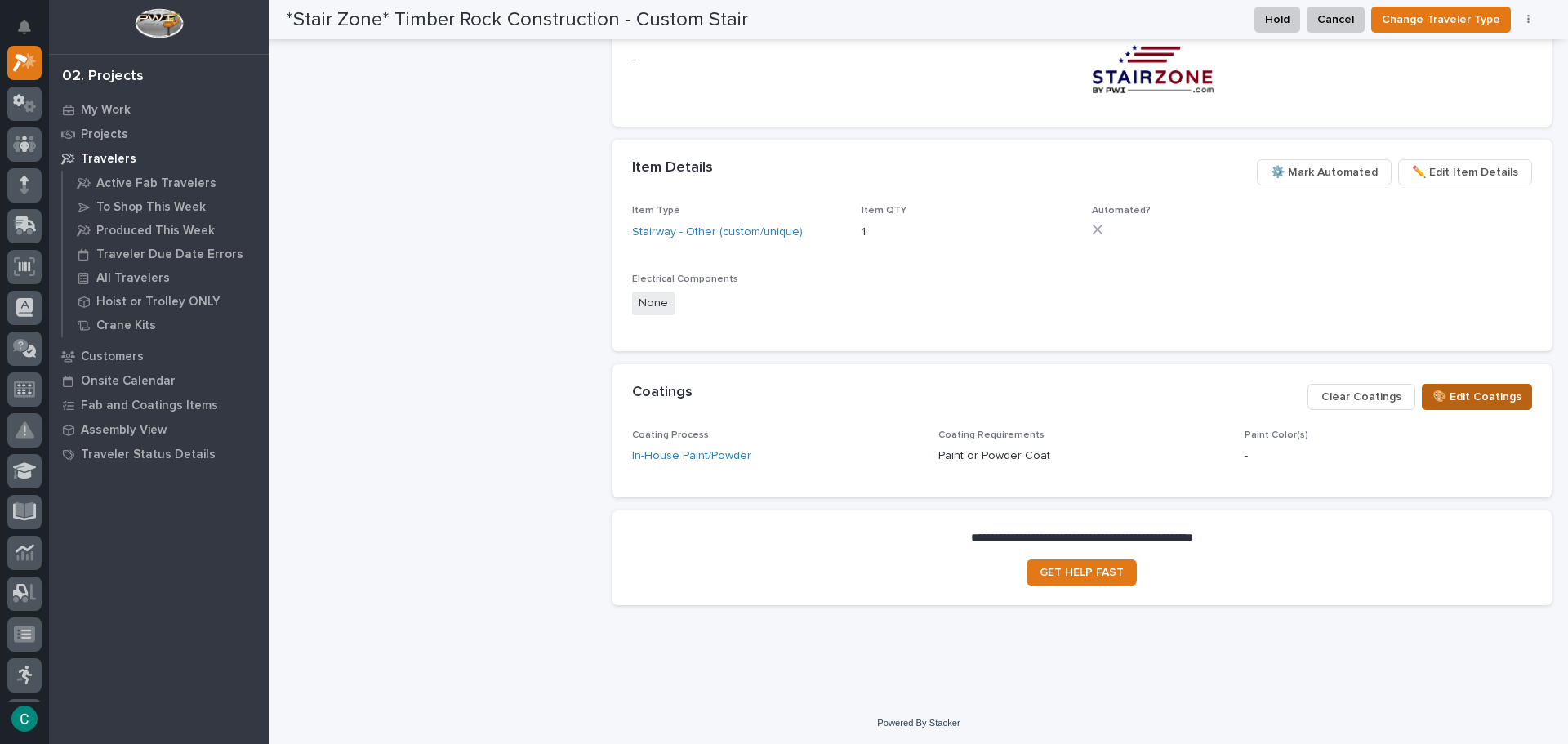
click at [1434, 398] on span "🎨 Edit Coatings" at bounding box center [1477, 397] width 89 height 20
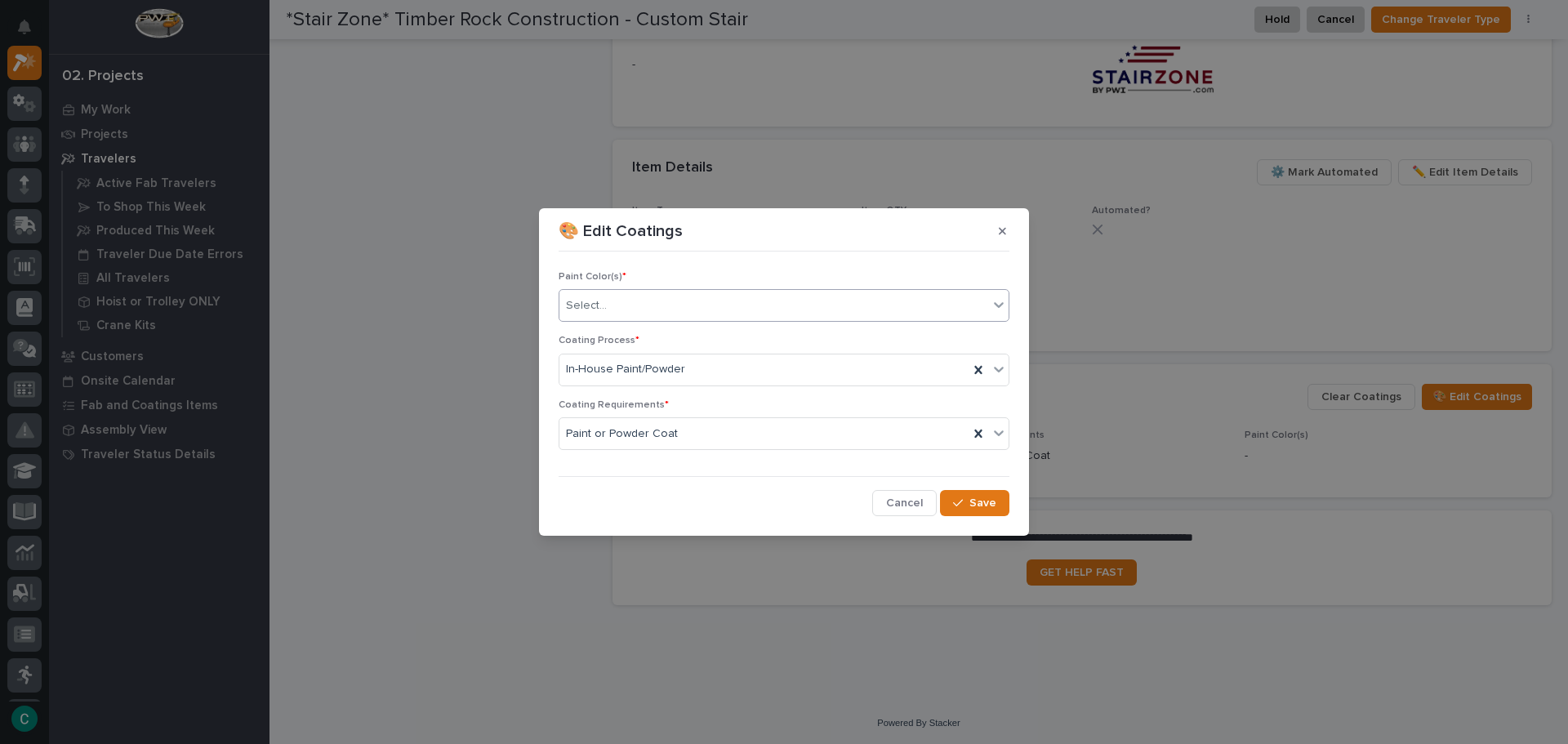
click at [685, 301] on div "Select..." at bounding box center [774, 306] width 429 height 27
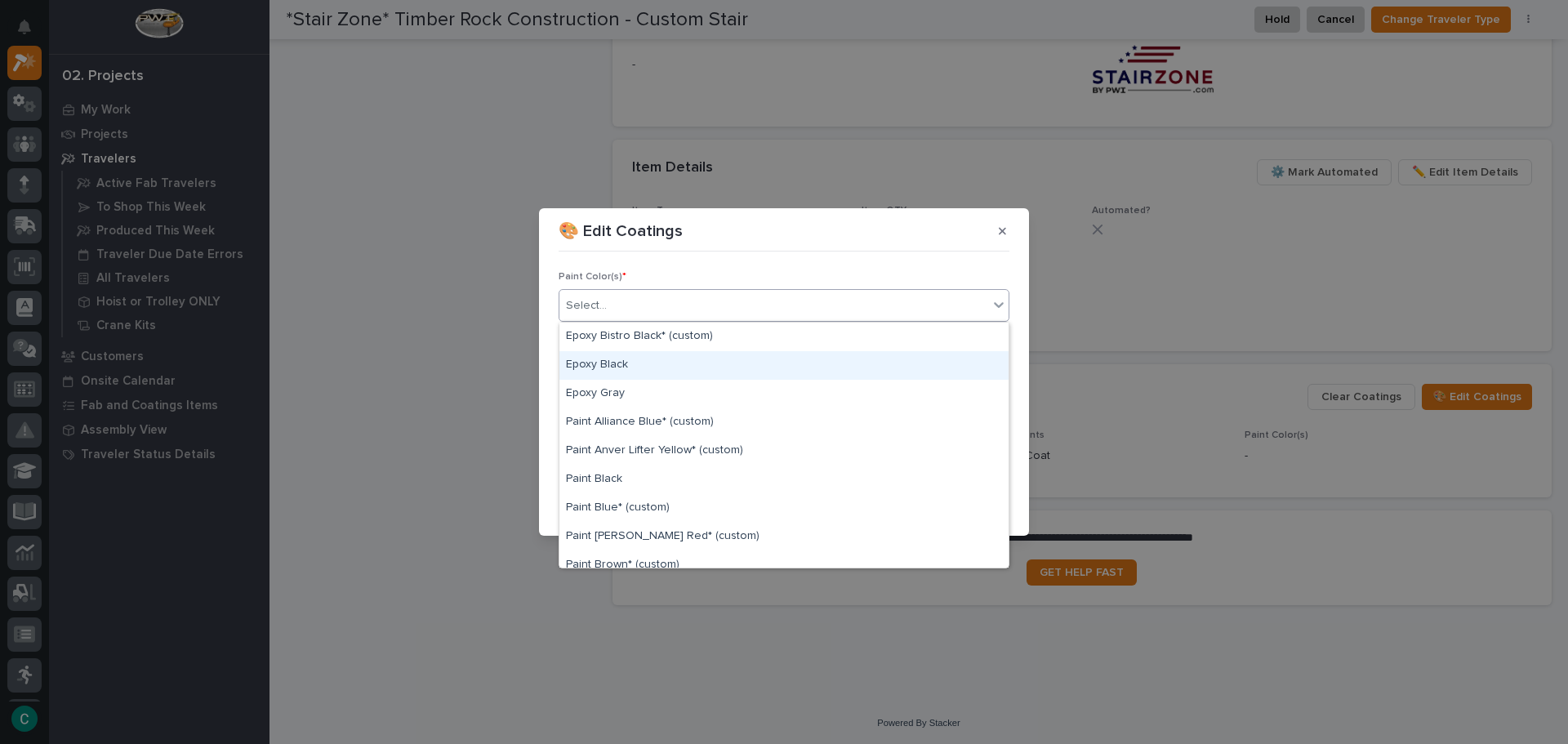
click at [678, 358] on div "Epoxy Black" at bounding box center [784, 366] width 450 height 29
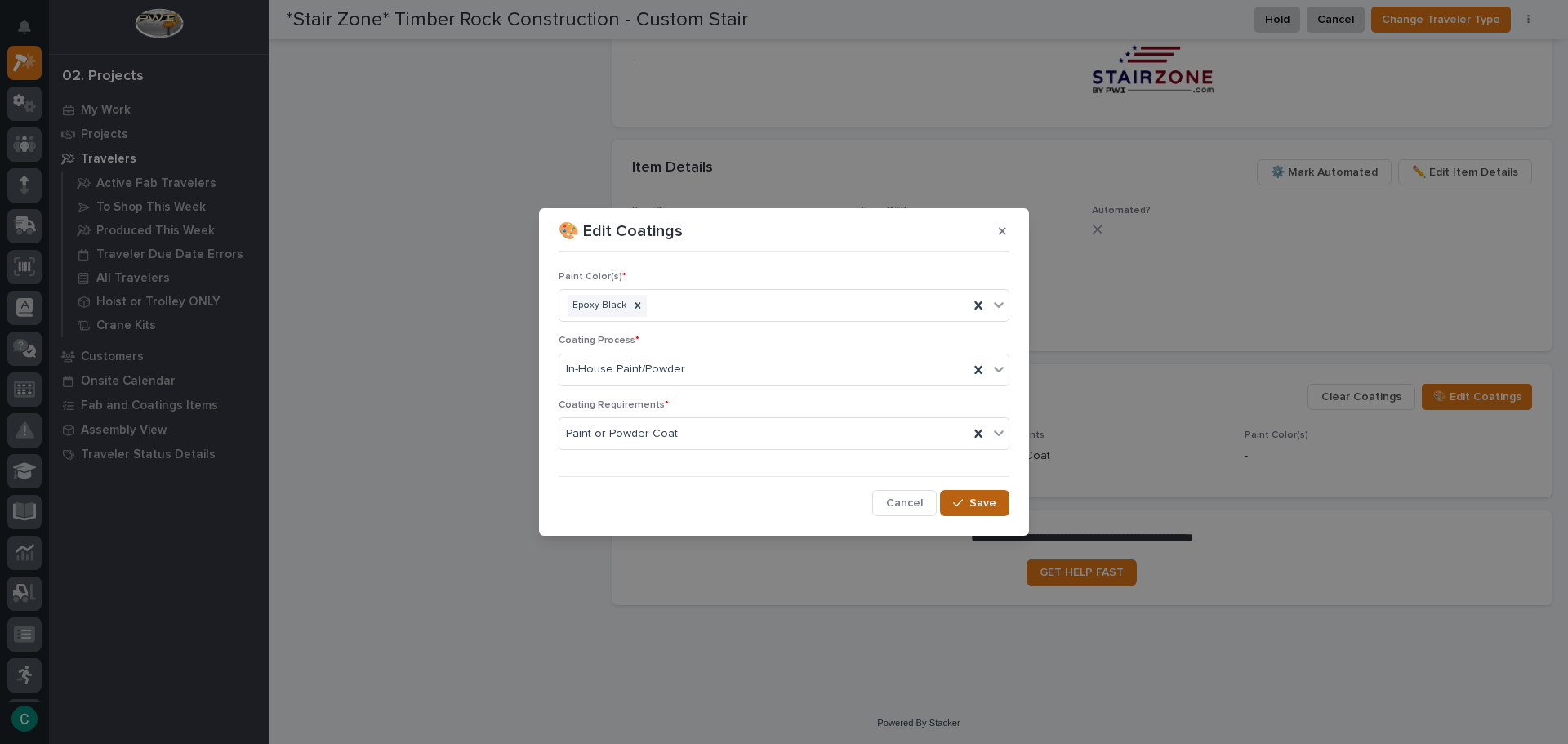
click at [982, 492] on button "Save" at bounding box center [974, 503] width 69 height 26
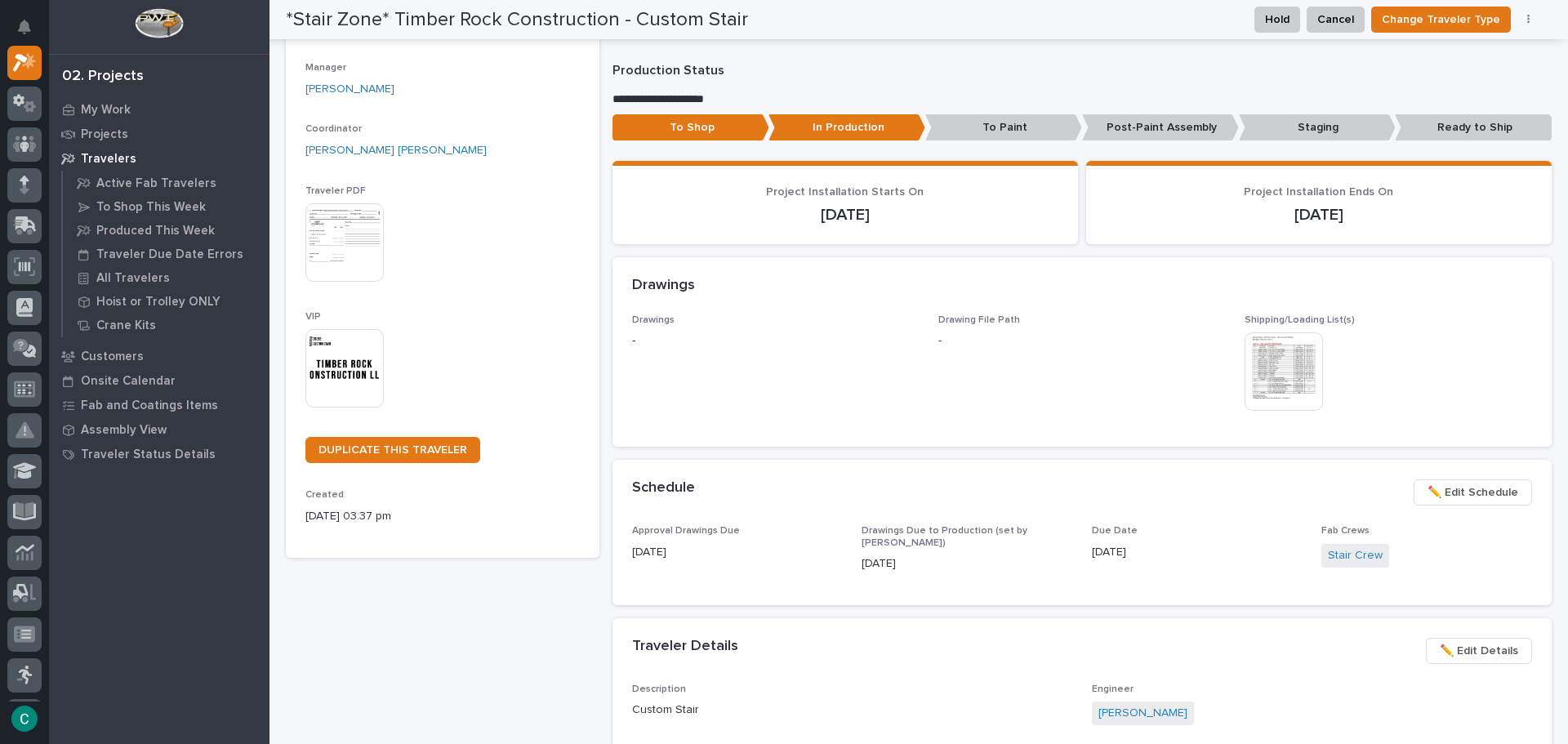
scroll to position [0, 0]
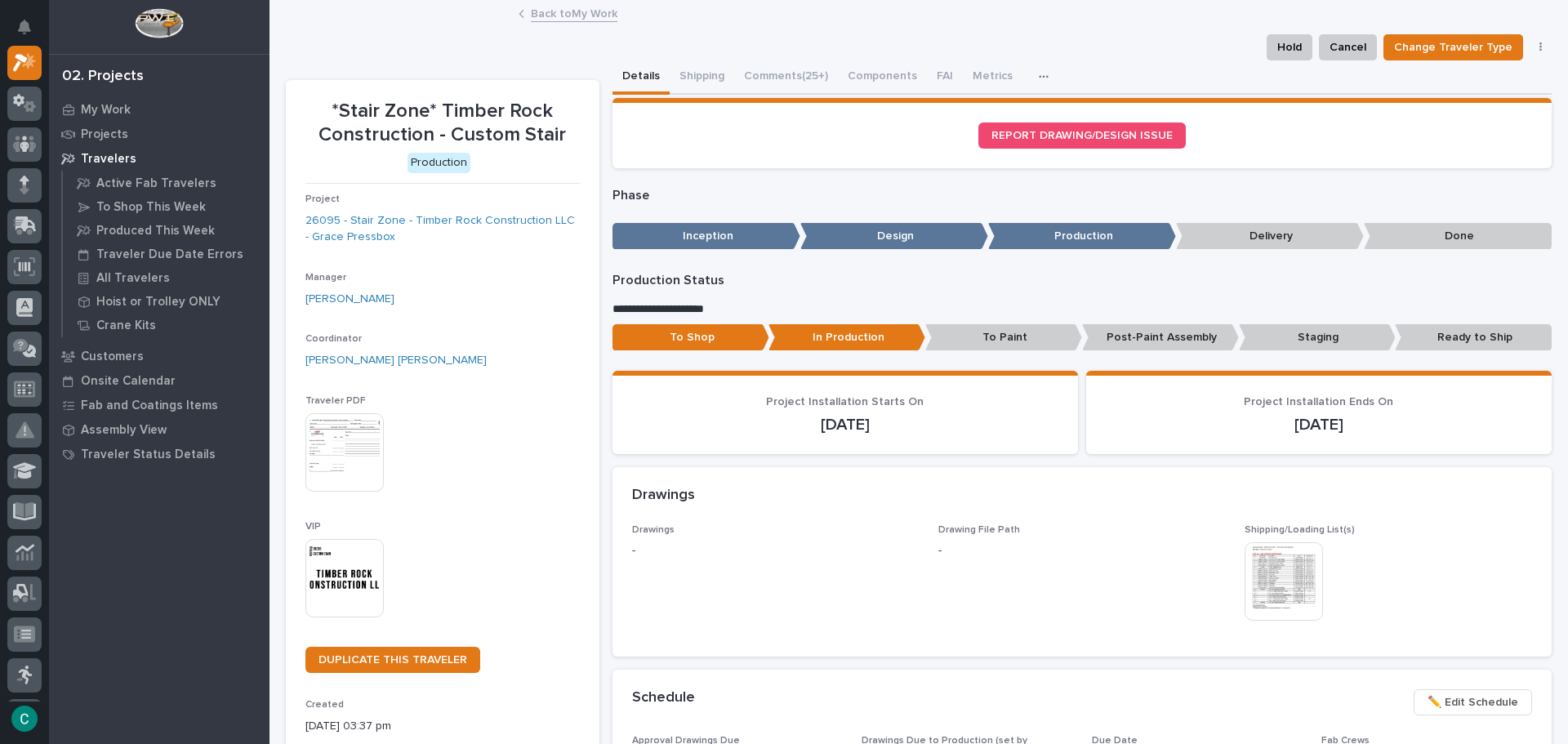
click at [589, 7] on link "Back to My Work" at bounding box center [573, 13] width 86 height 19
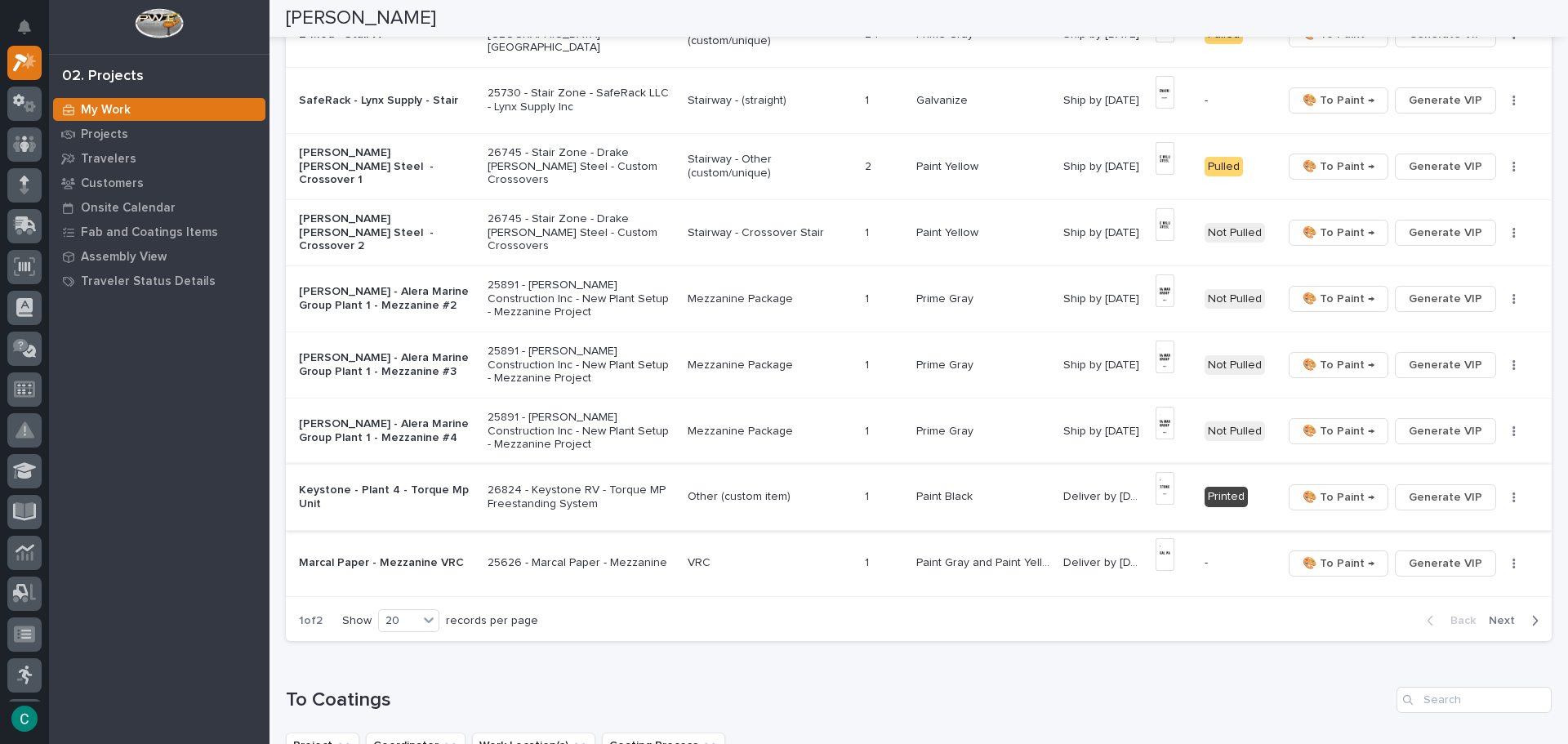
scroll to position [1143, 0]
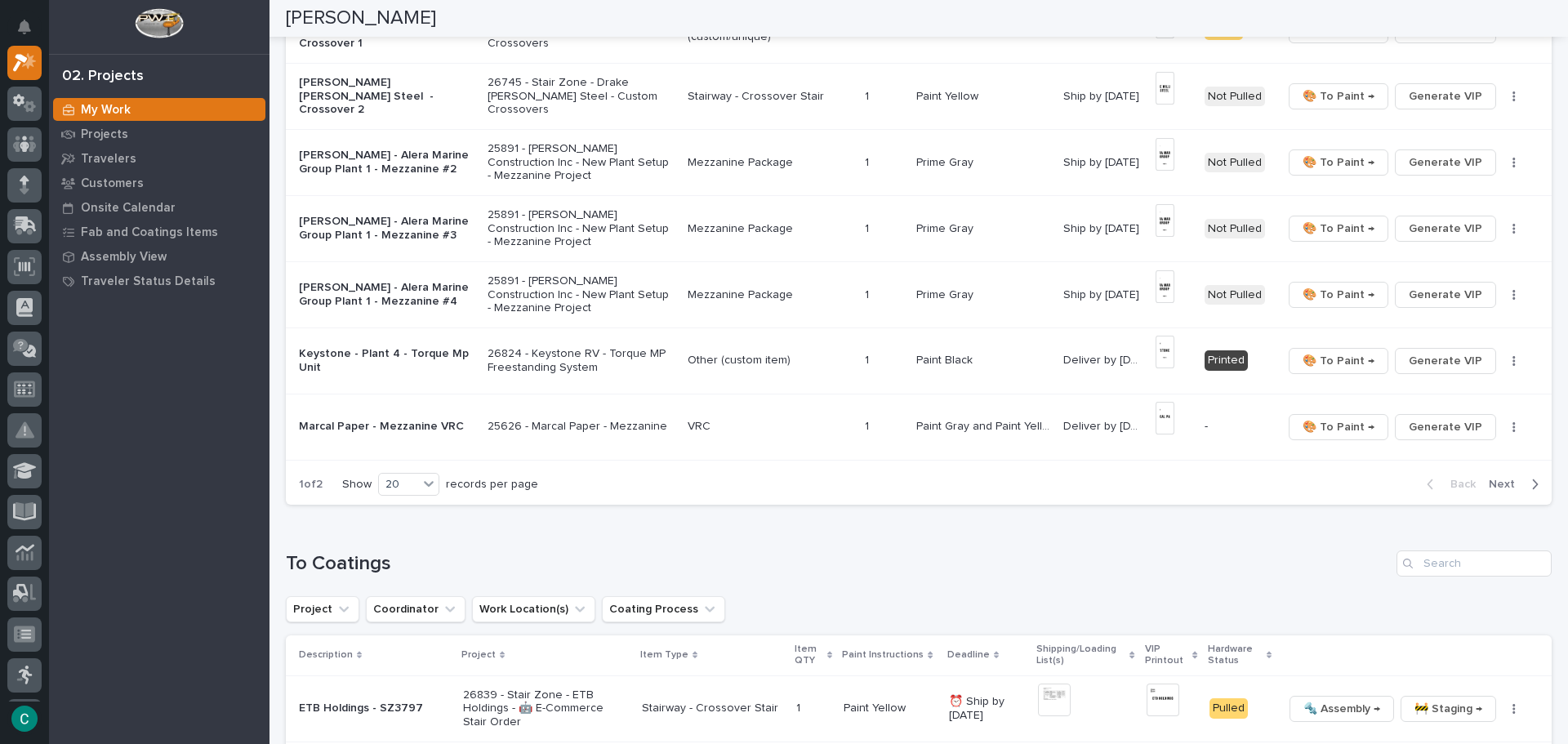
click at [1489, 481] on span "Next" at bounding box center [1507, 484] width 36 height 15
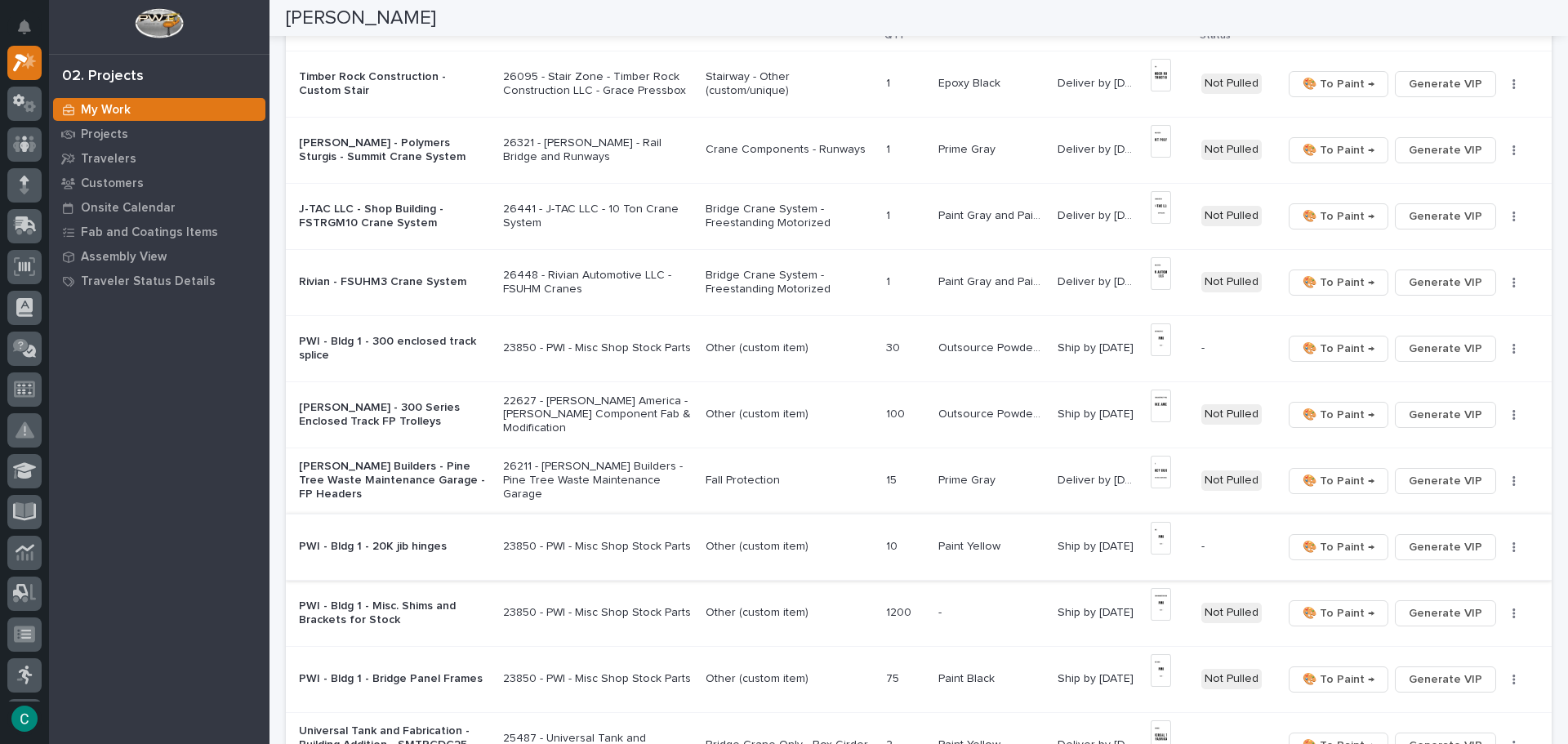
scroll to position [0, 0]
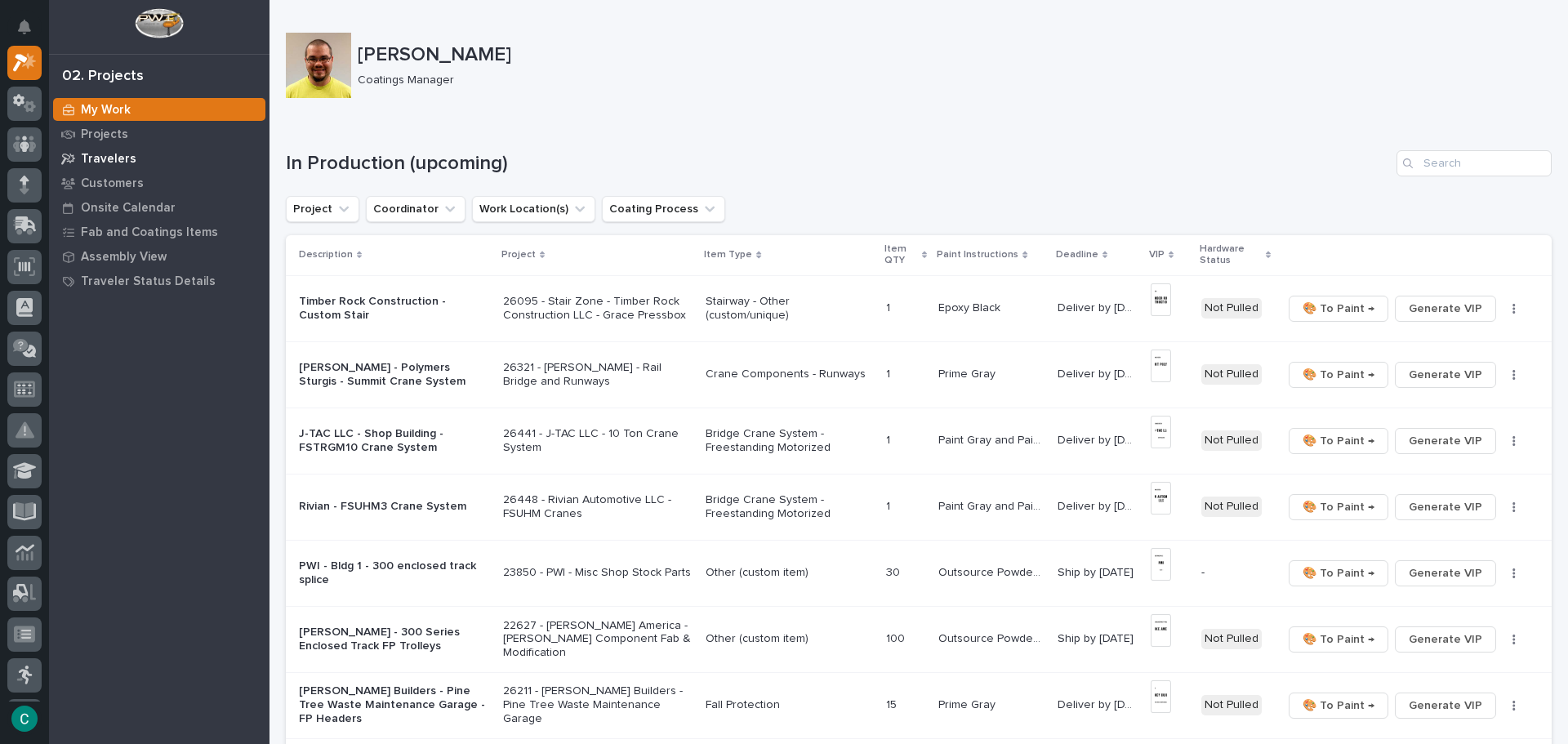
click at [115, 159] on p "Travelers" at bounding box center [108, 159] width 55 height 15
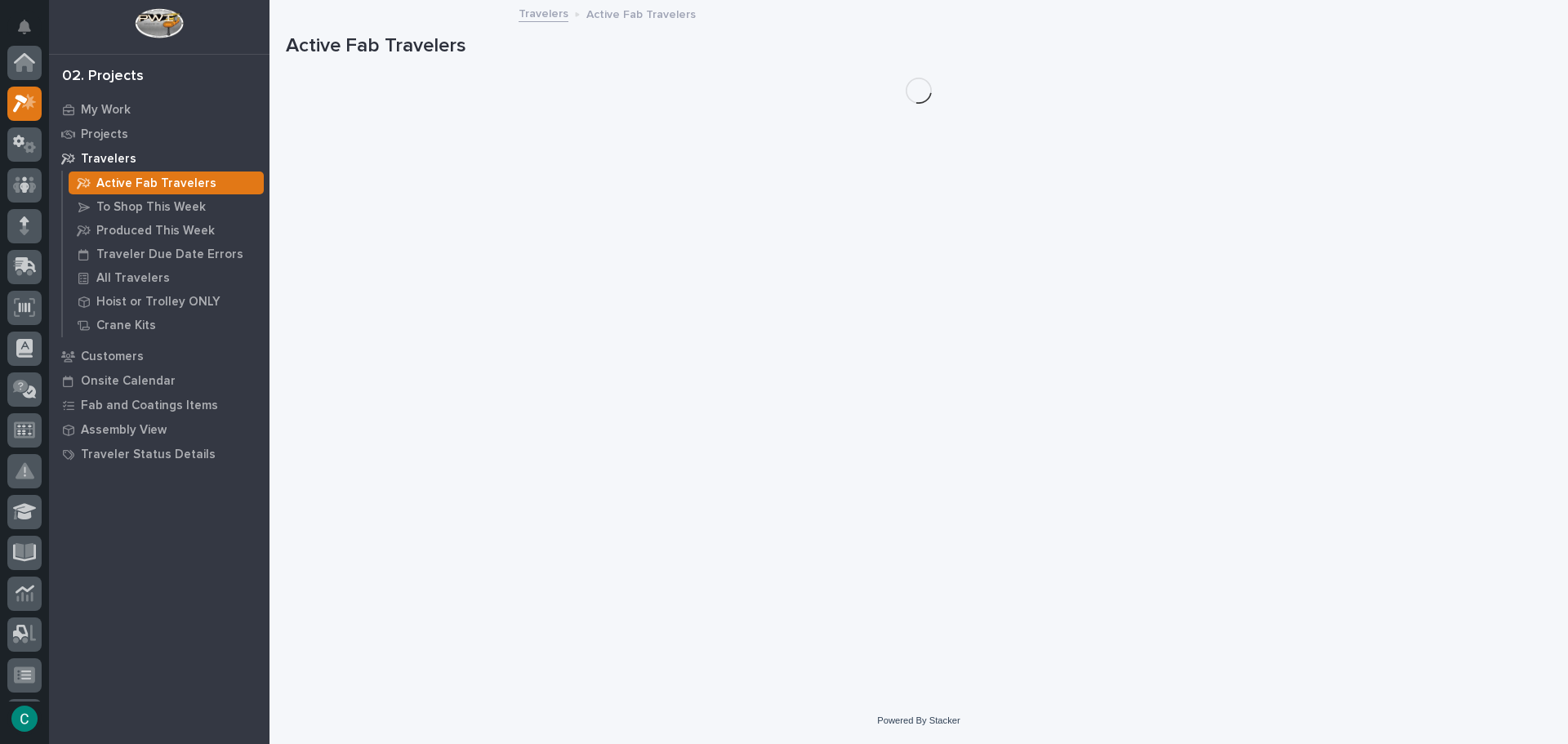
scroll to position [41, 0]
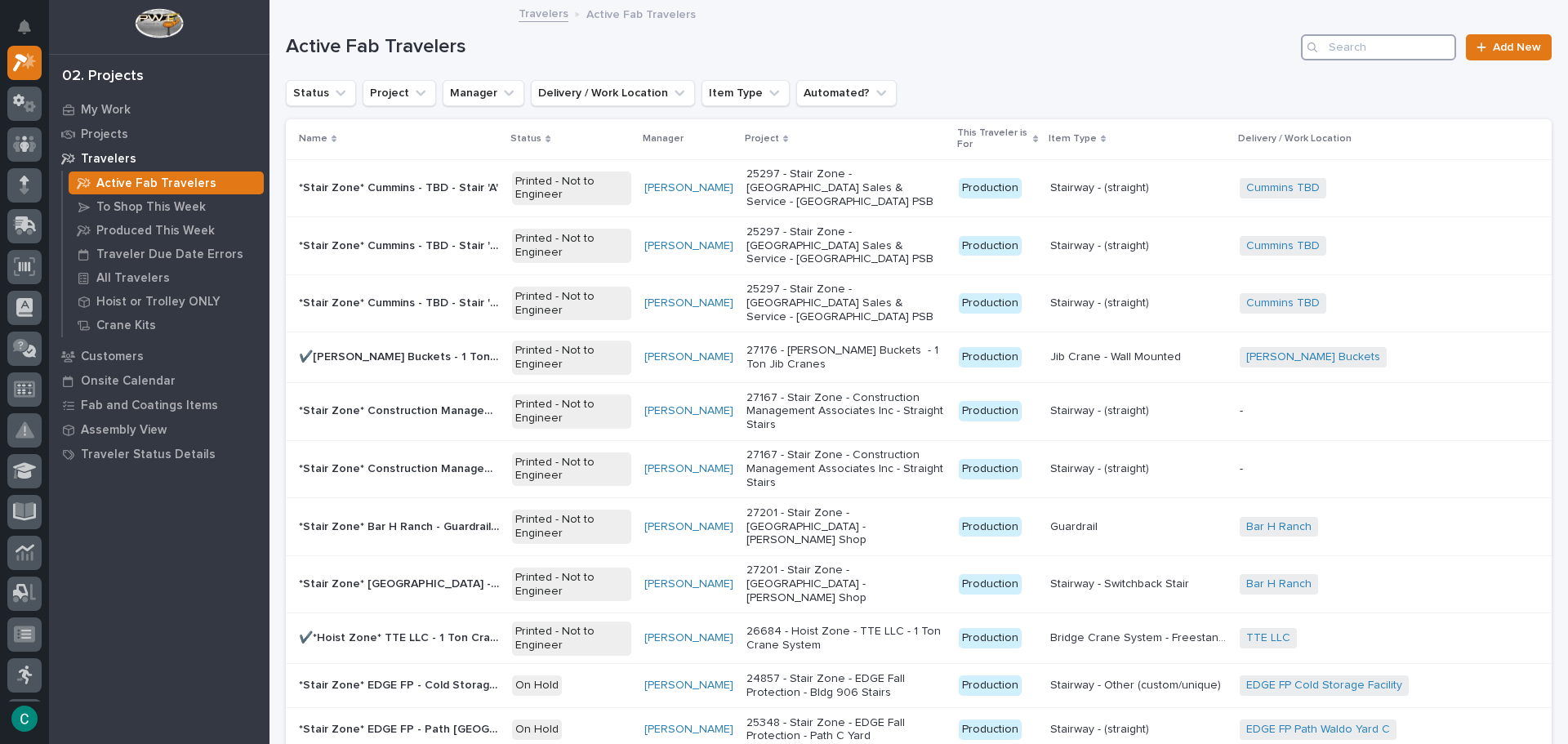
click at [1348, 52] on input "Search" at bounding box center [1379, 47] width 155 height 26
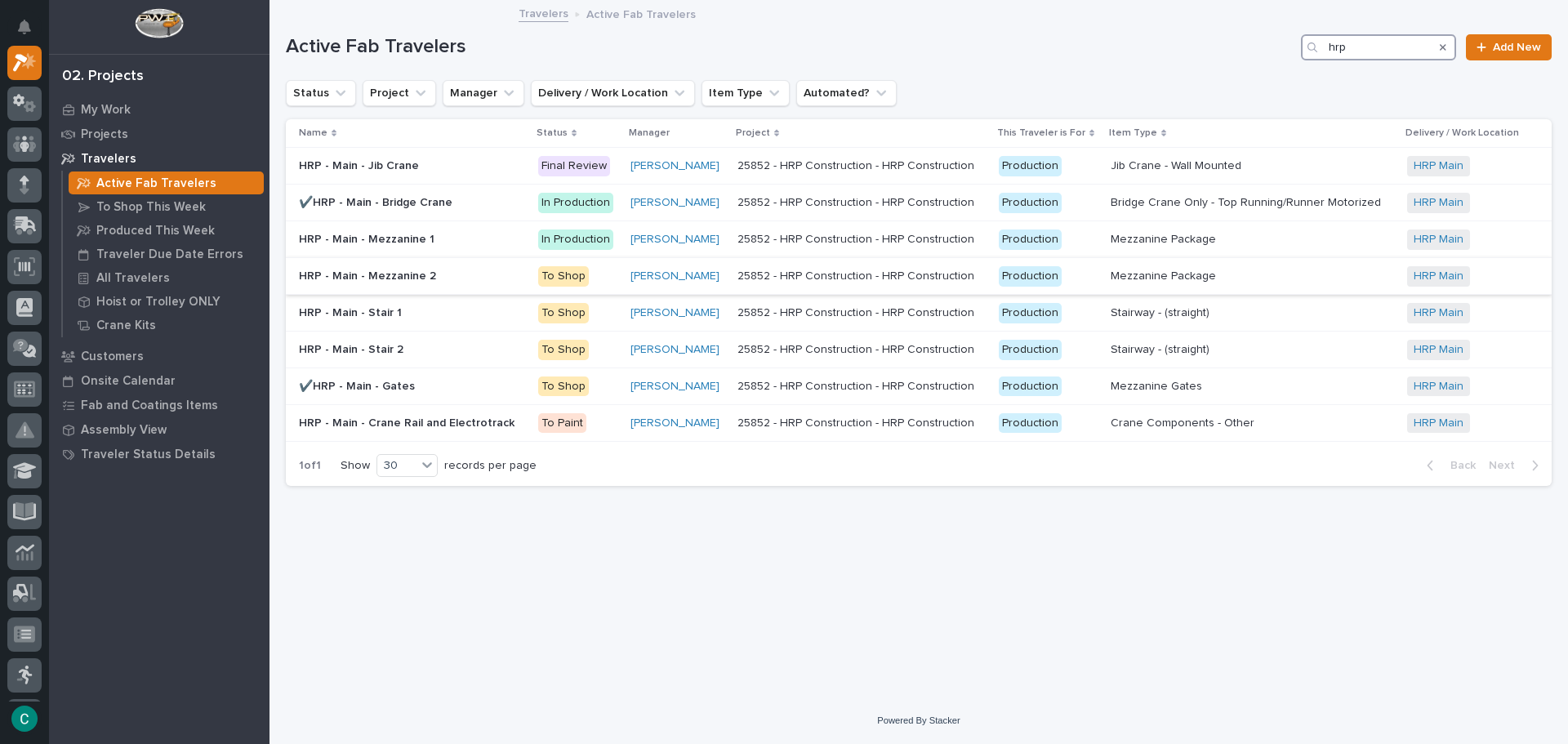
type input "hrp"
click at [411, 278] on p "HRP - Main - Mezzanine 2" at bounding box center [369, 275] width 141 height 17
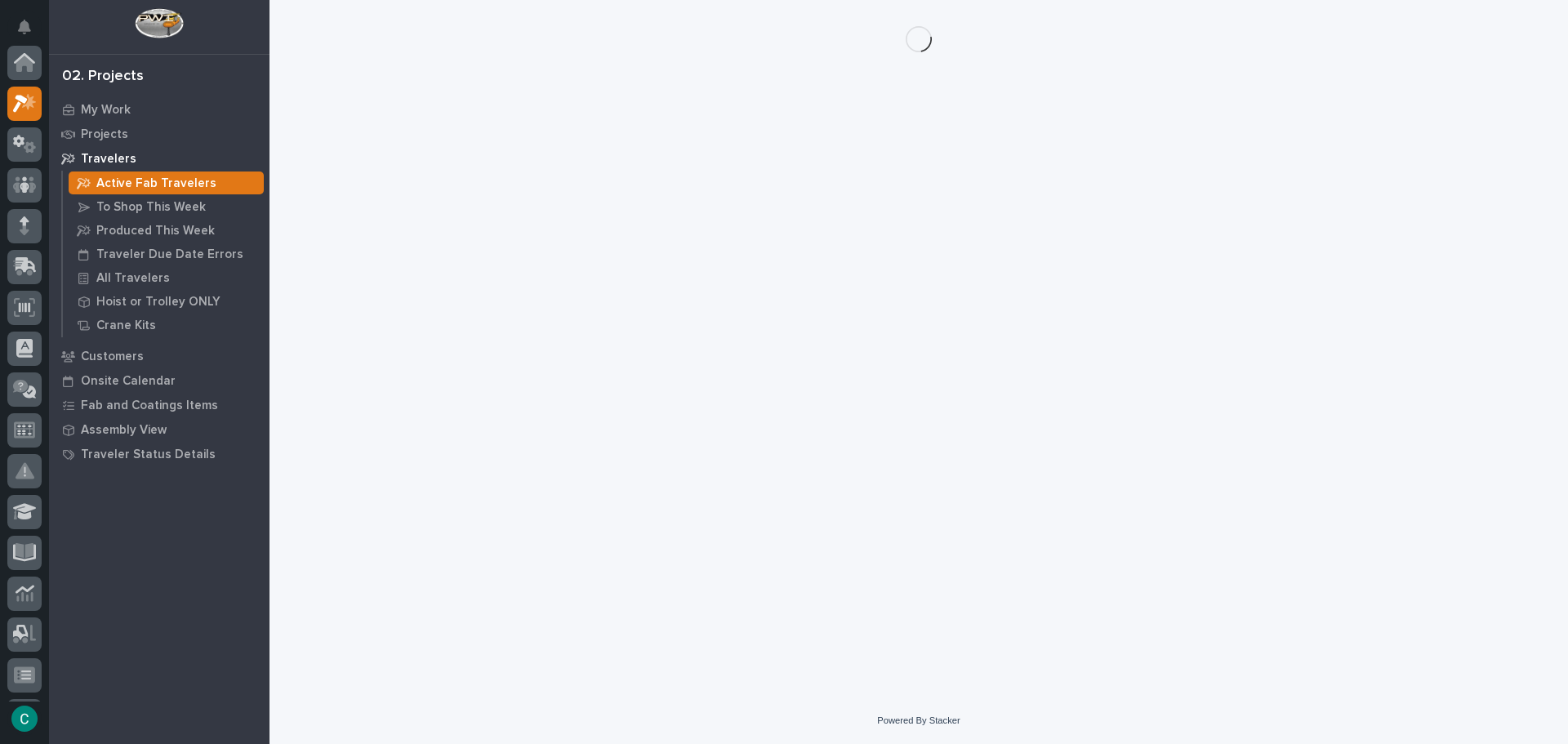
scroll to position [41, 0]
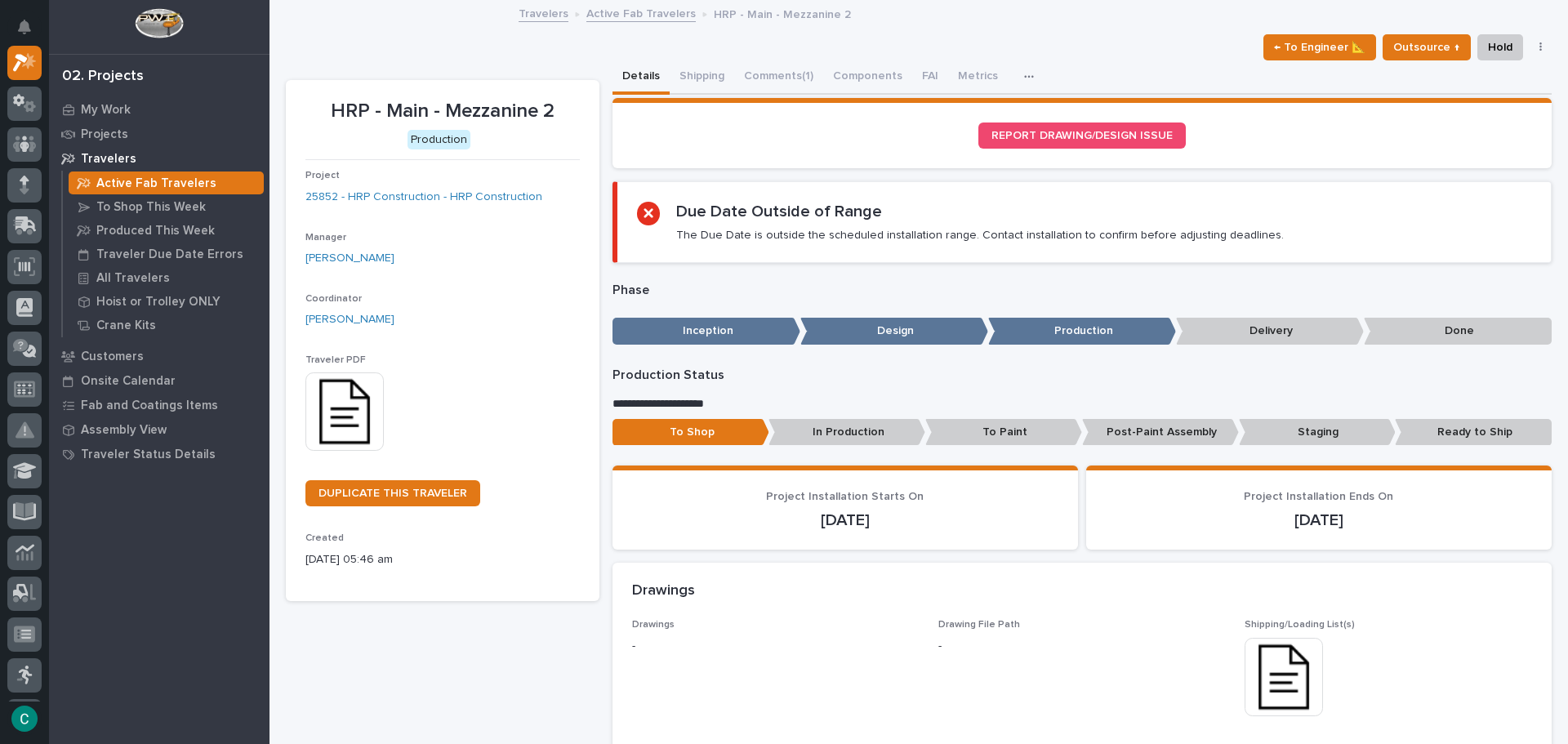
click at [835, 433] on p "In Production" at bounding box center [847, 433] width 157 height 27
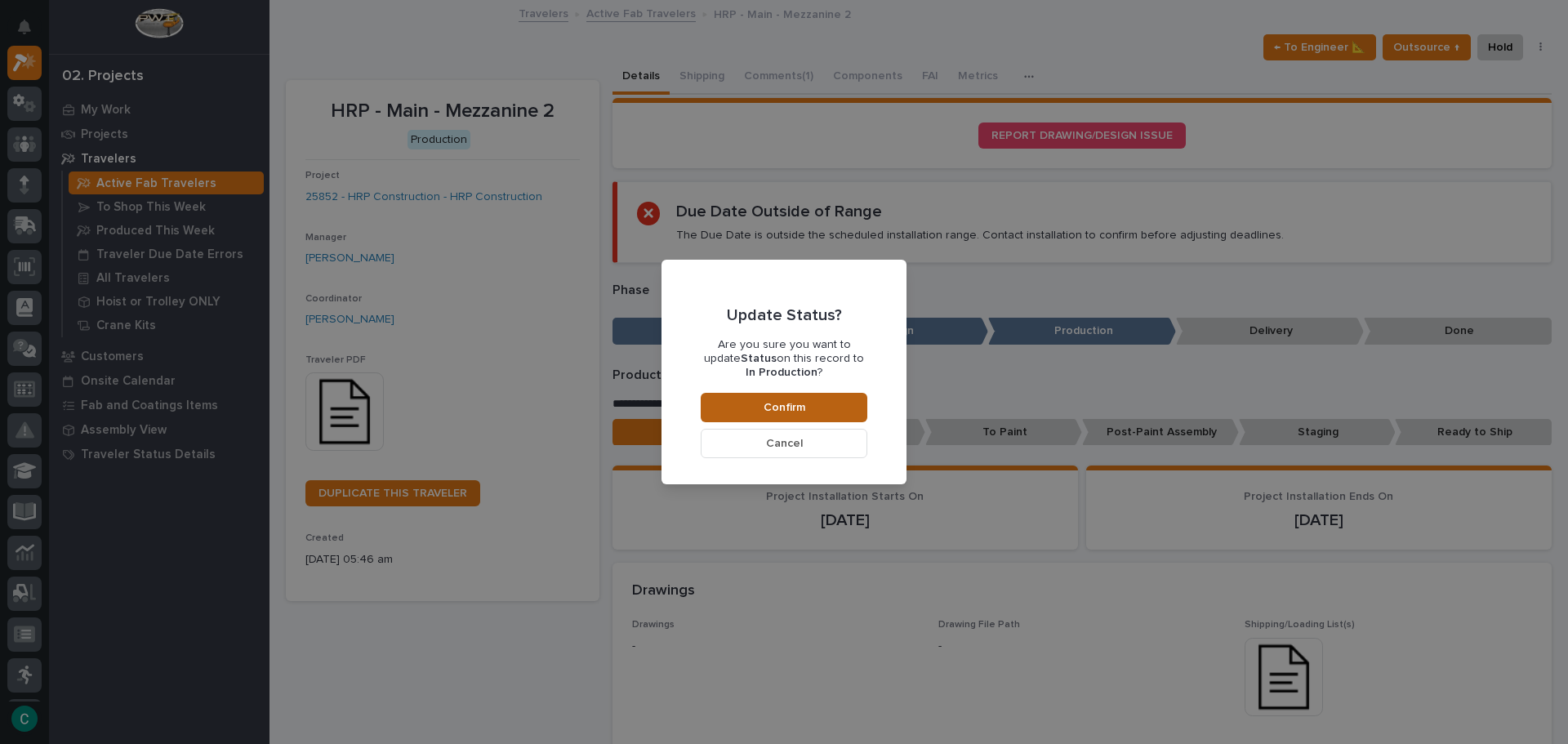
click at [828, 411] on button "Confirm" at bounding box center [784, 408] width 166 height 29
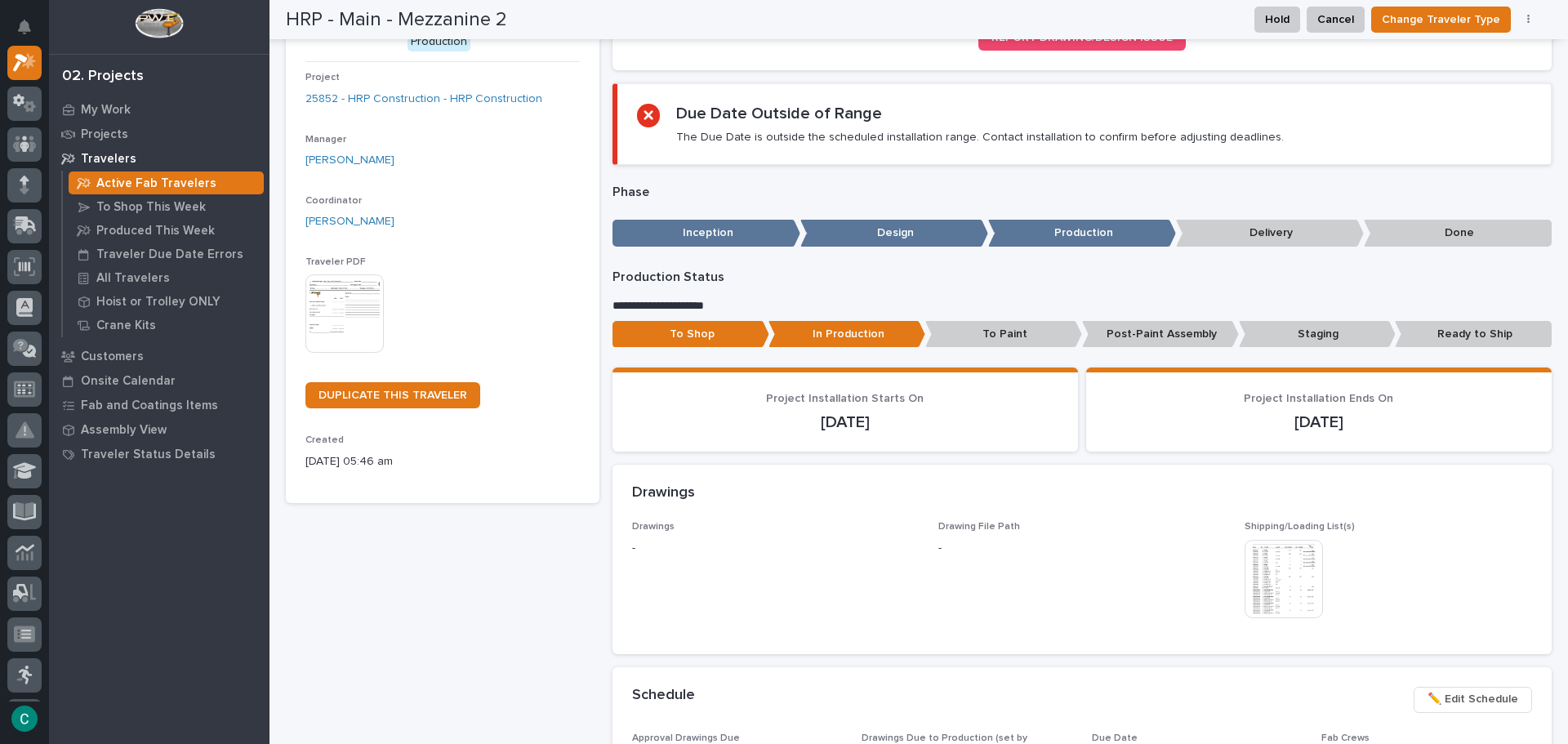
scroll to position [0, 0]
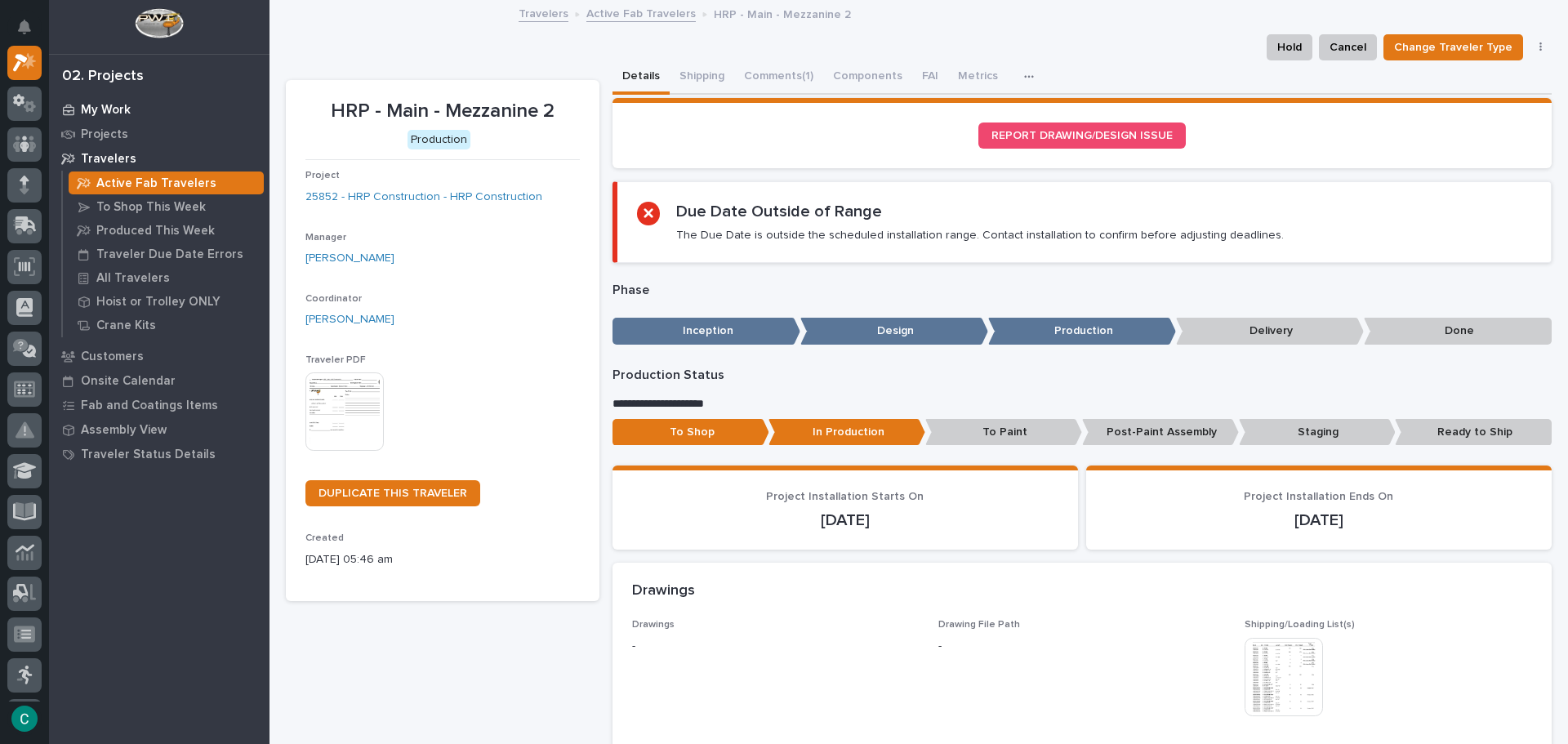
click at [121, 108] on p "My Work" at bounding box center [106, 110] width 49 height 15
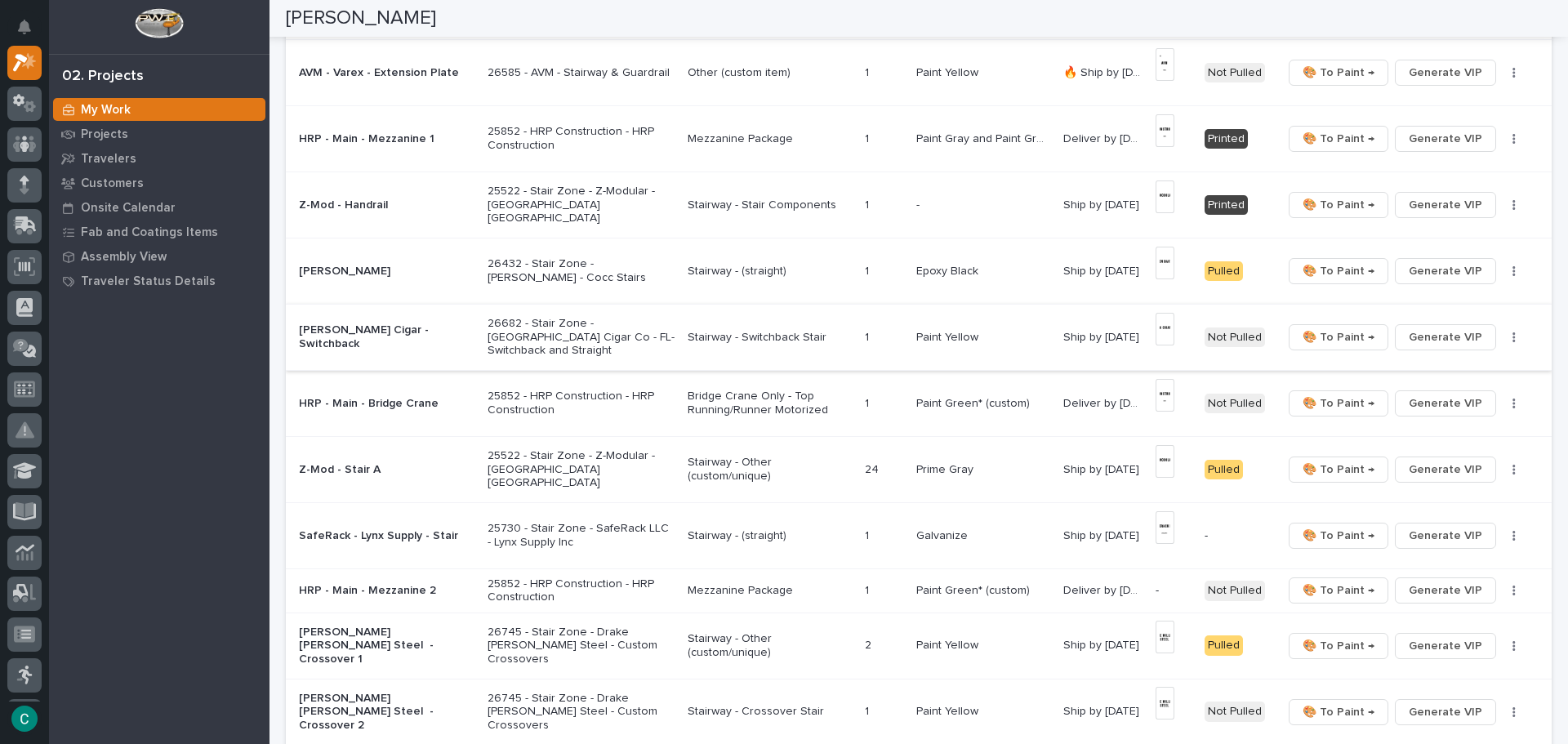
scroll to position [654, 0]
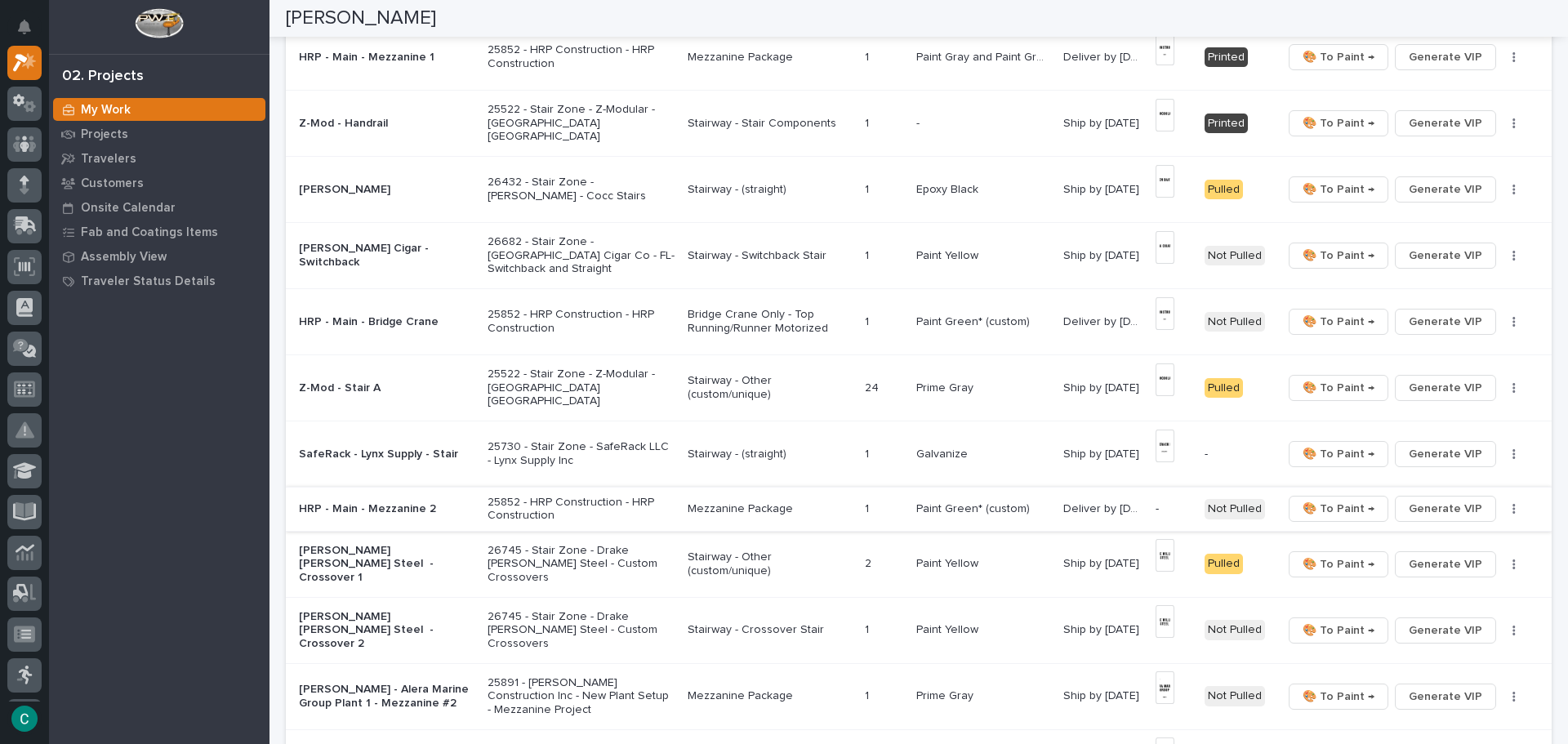
click at [1430, 503] on span "Generate VIP" at bounding box center [1446, 509] width 73 height 20
click at [721, 499] on div "Mezzanine Package" at bounding box center [769, 508] width 164 height 17
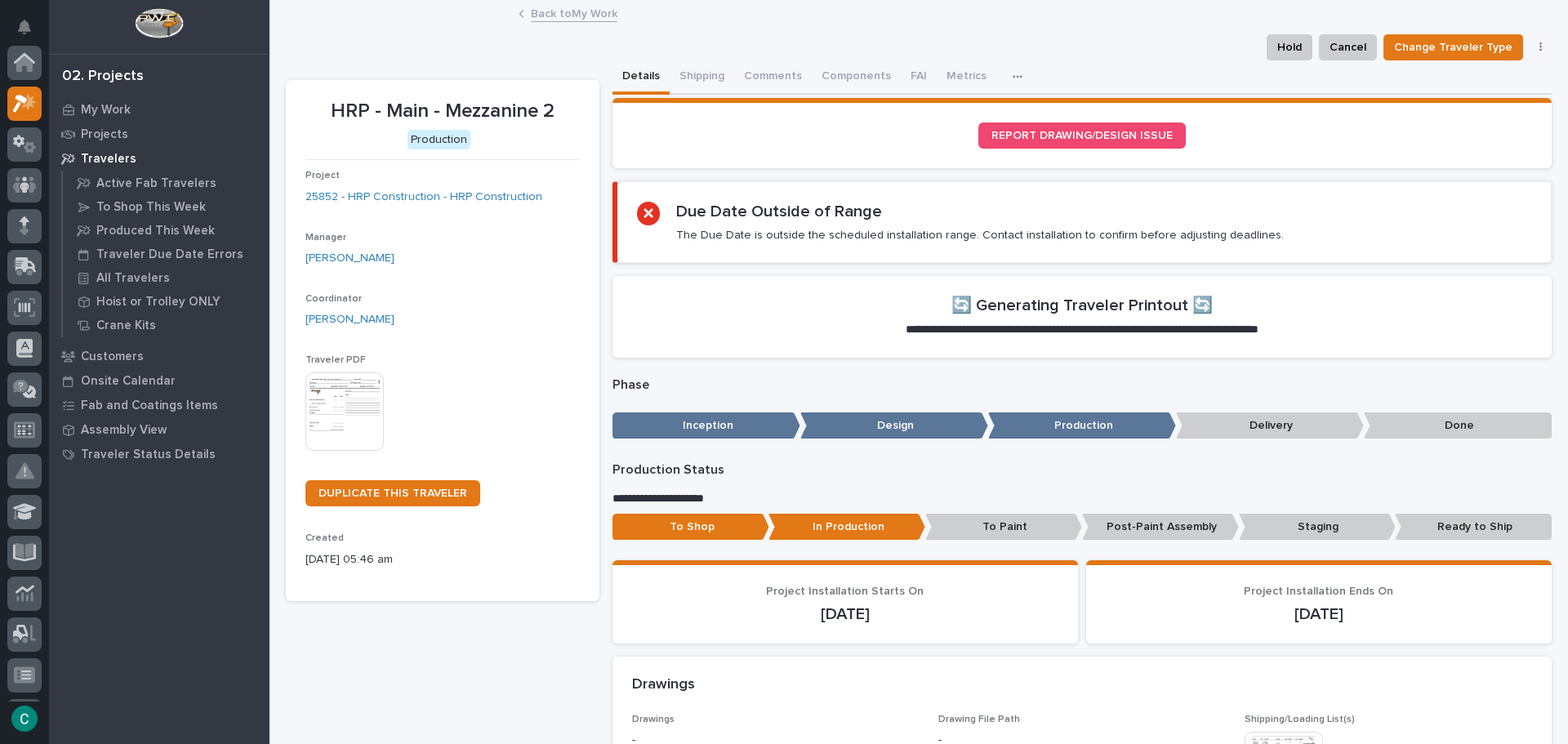
scroll to position [41, 0]
click at [682, 75] on button "Shipping" at bounding box center [702, 78] width 65 height 34
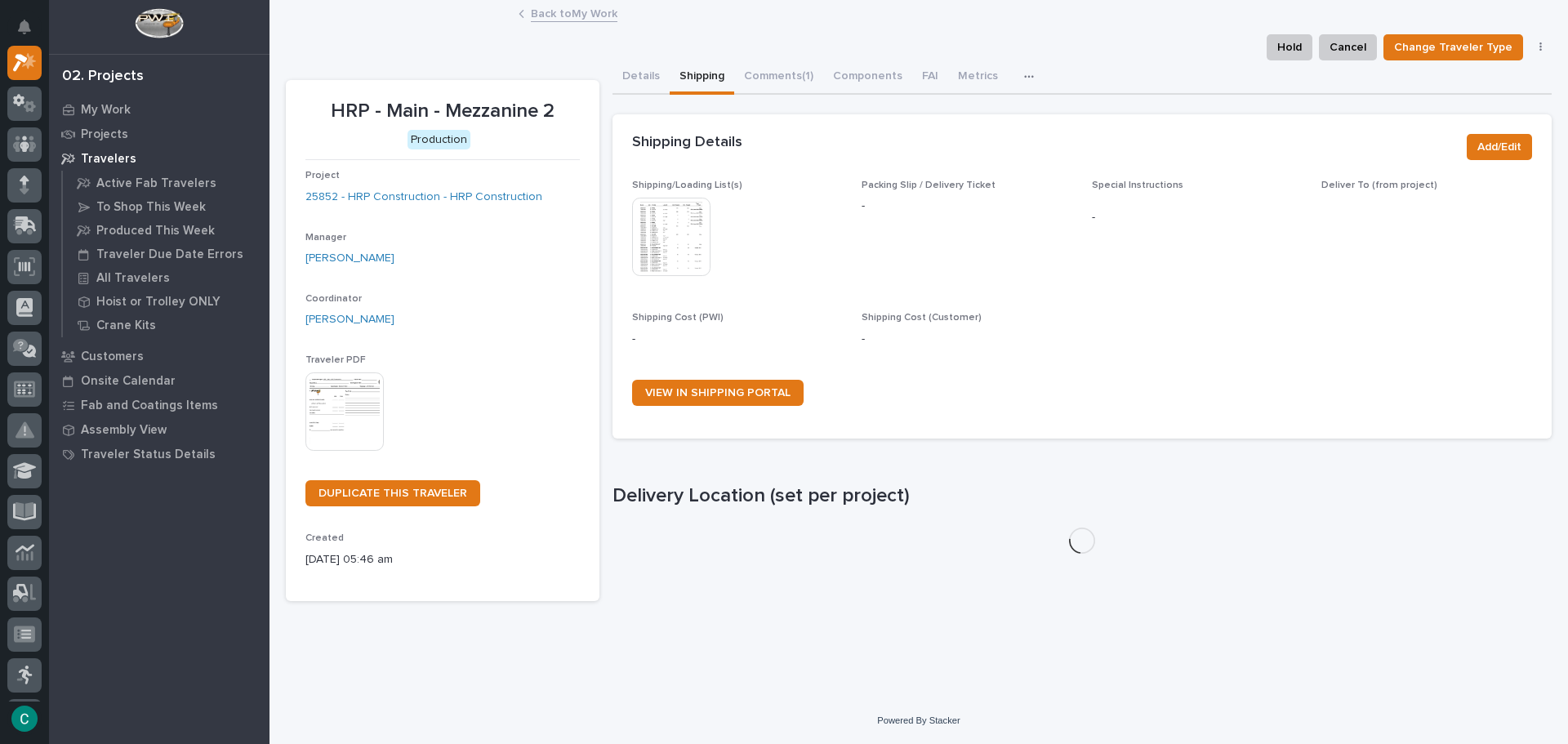
click at [659, 231] on img at bounding box center [671, 237] width 78 height 78
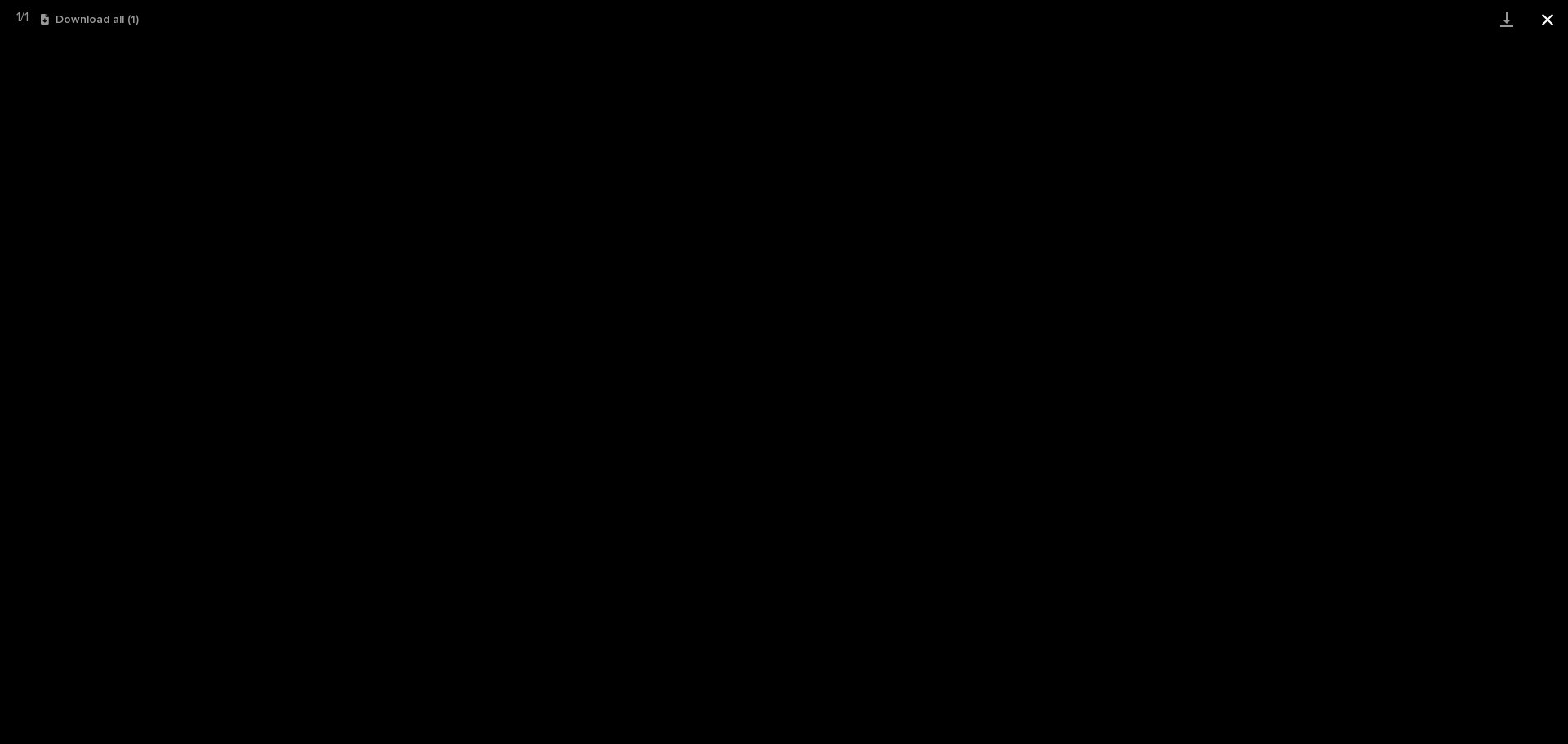
click at [1551, 20] on button "Close gallery" at bounding box center [1548, 19] width 41 height 38
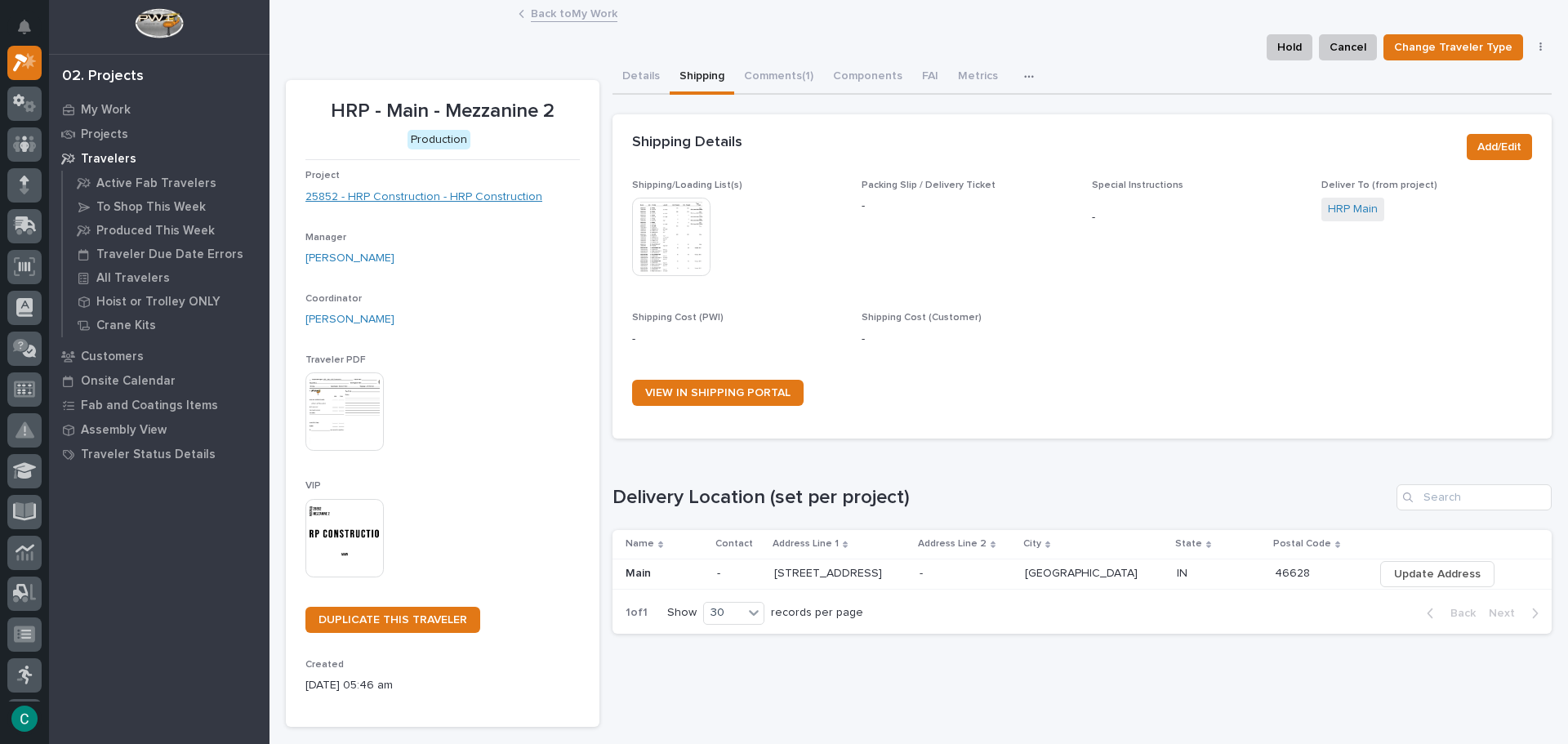
click at [394, 195] on link "25852 - HRP Construction - HRP Construction" at bounding box center [424, 197] width 237 height 17
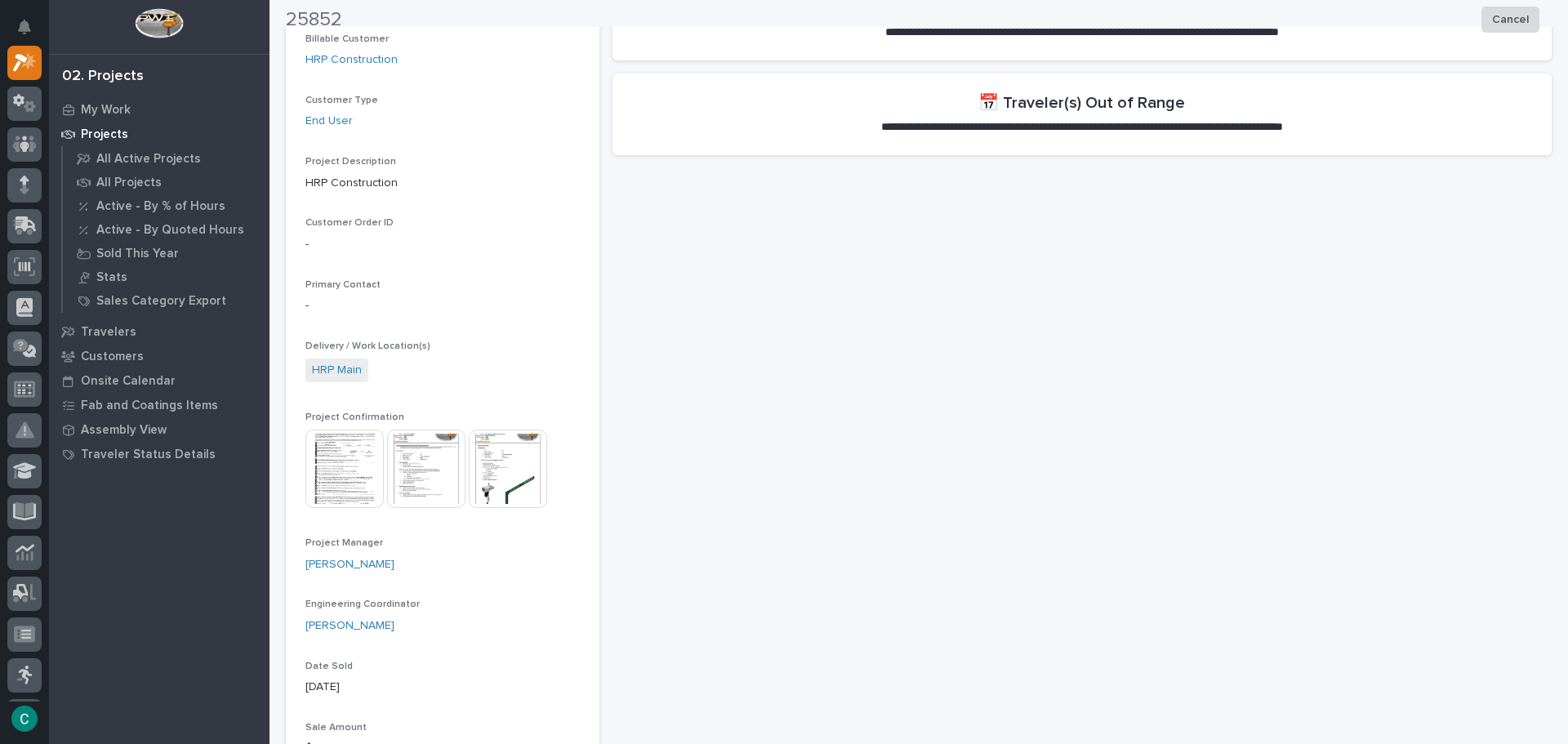
scroll to position [409, 0]
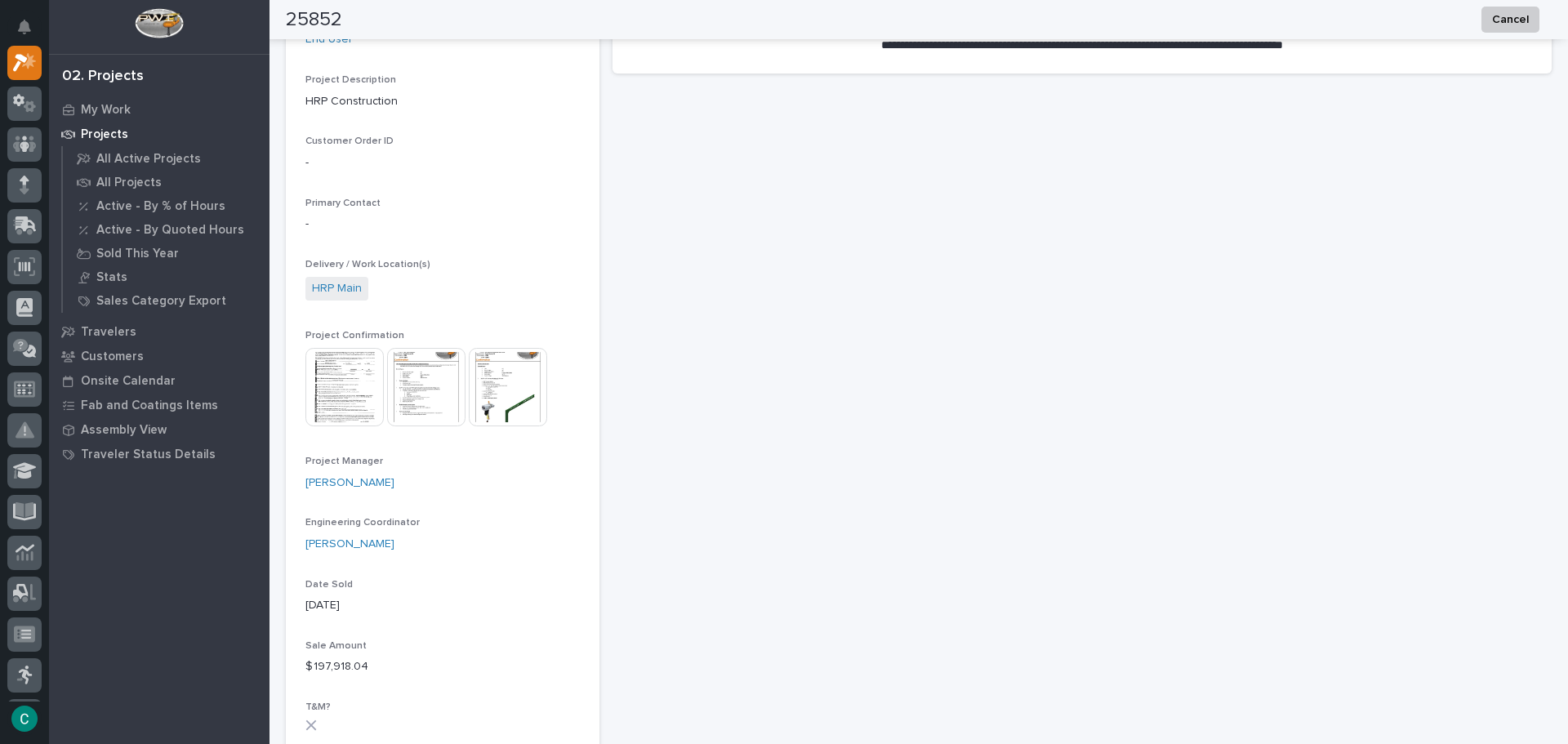
click at [344, 399] on img at bounding box center [345, 387] width 78 height 78
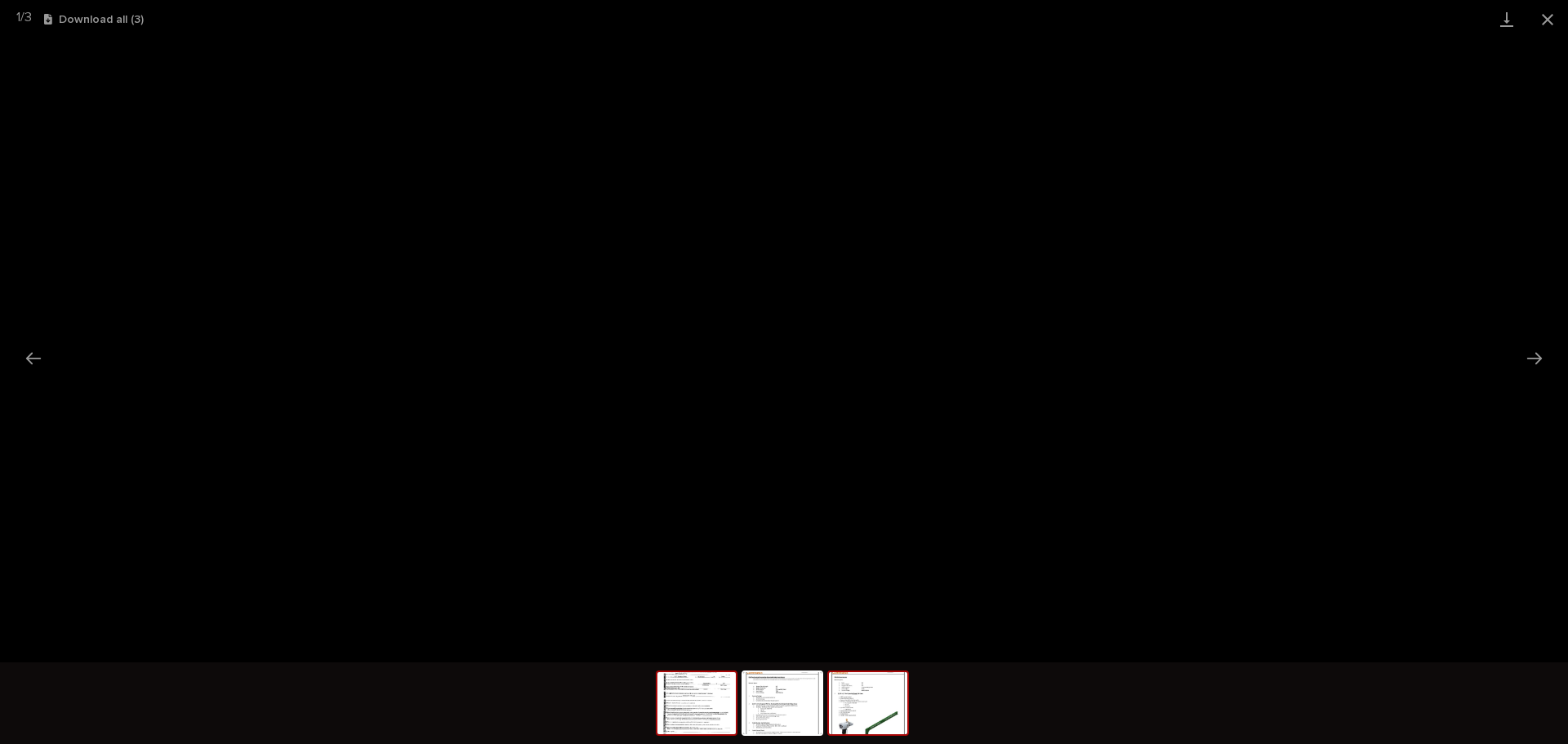
click at [897, 717] on img at bounding box center [868, 703] width 78 height 62
click at [1548, 16] on button "Close gallery" at bounding box center [1548, 19] width 41 height 38
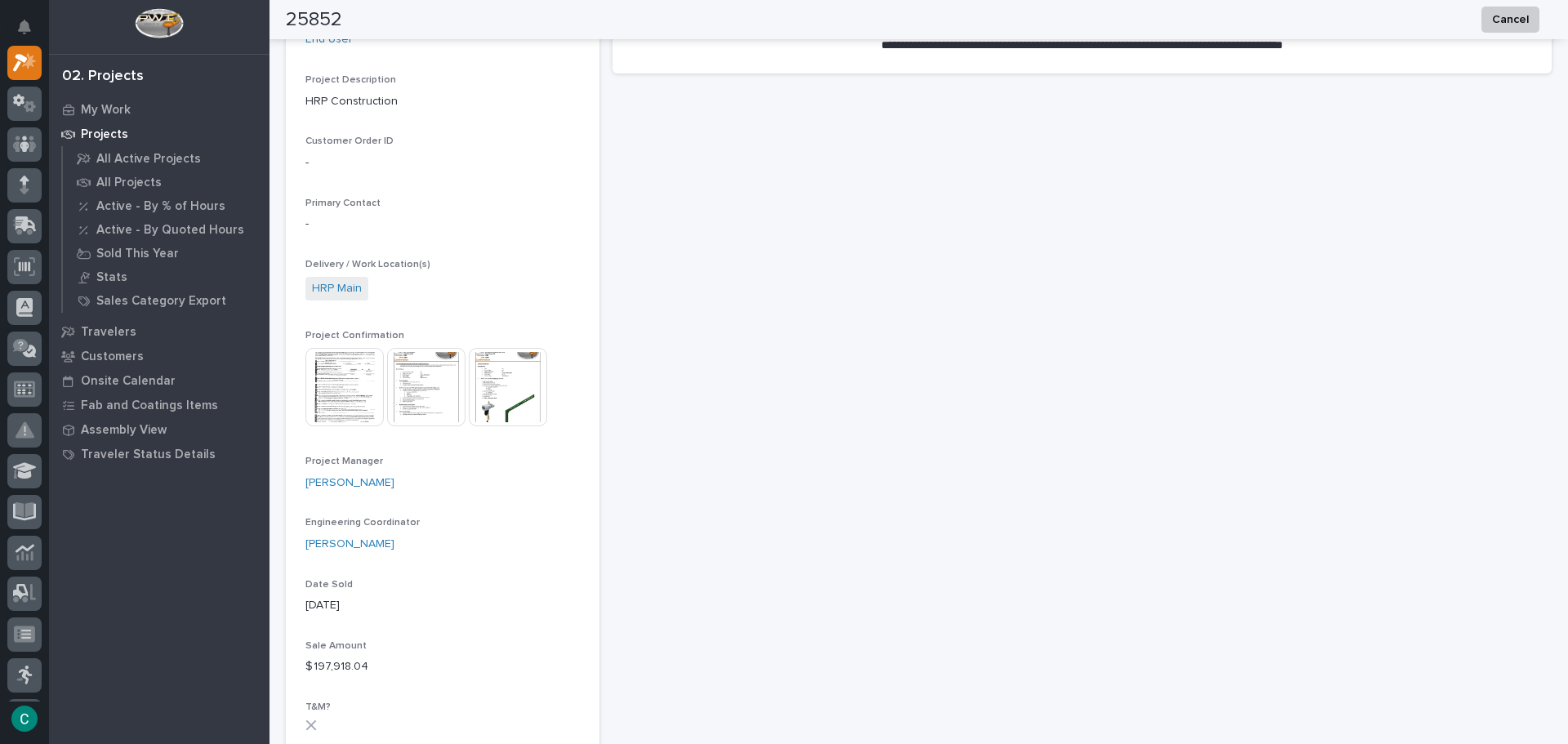
click at [420, 400] on img at bounding box center [427, 387] width 78 height 78
click at [433, 391] on body "My Settings Log Out 02. Projects My Work Projects All Active Projects All Proje…" at bounding box center [784, 372] width 1568 height 744
click at [418, 385] on img at bounding box center [427, 387] width 78 height 78
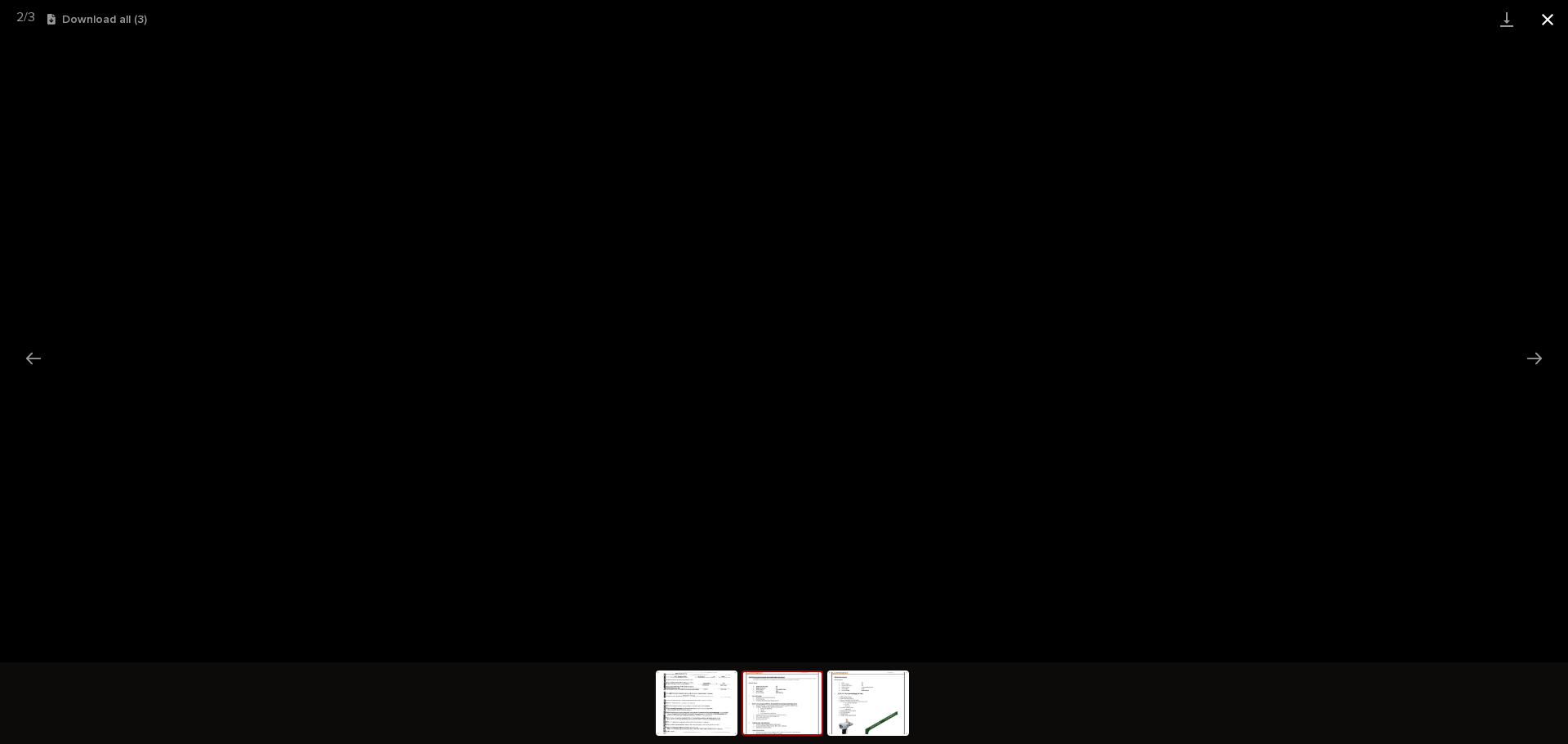
click at [1557, 16] on button "Close gallery" at bounding box center [1548, 19] width 41 height 38
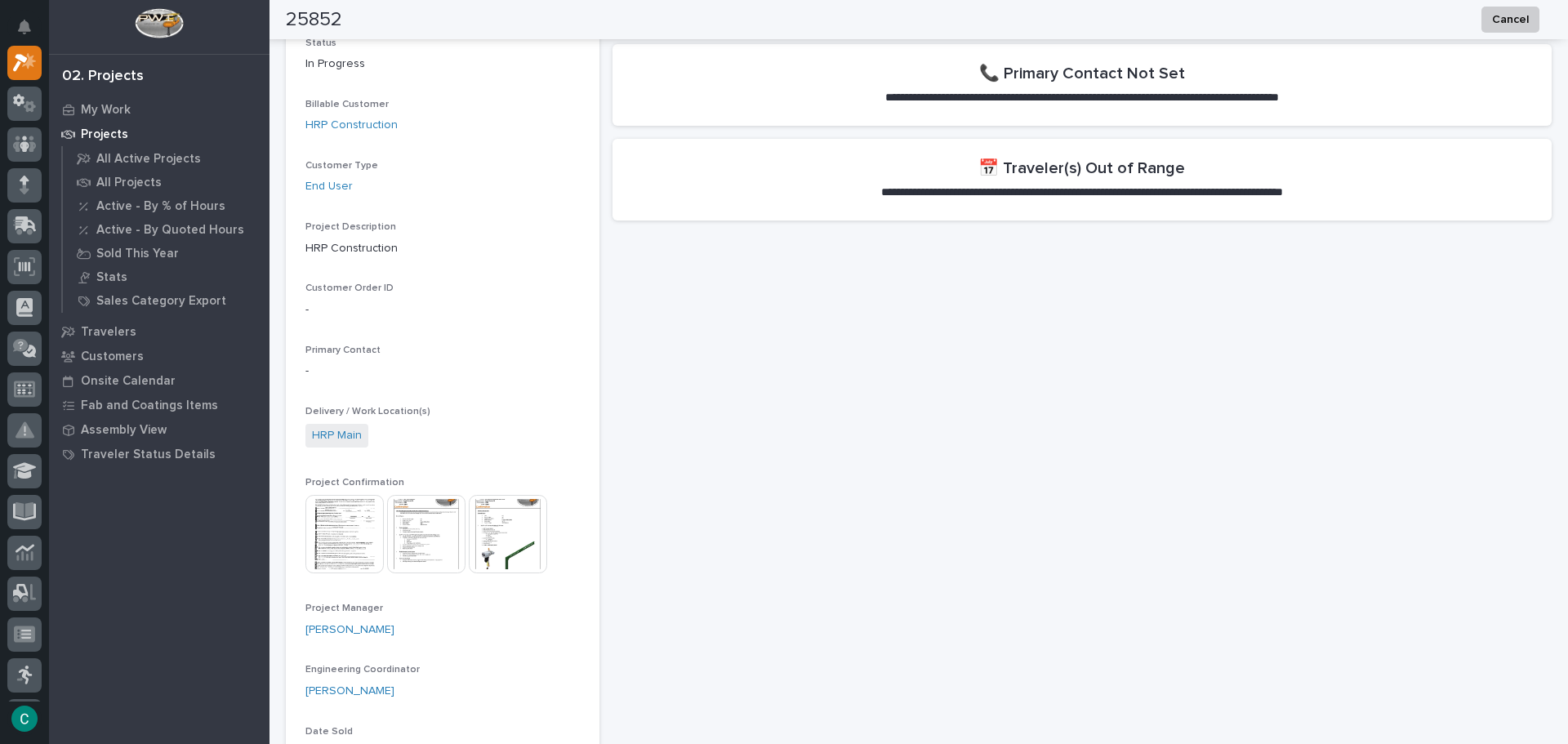
scroll to position [0, 0]
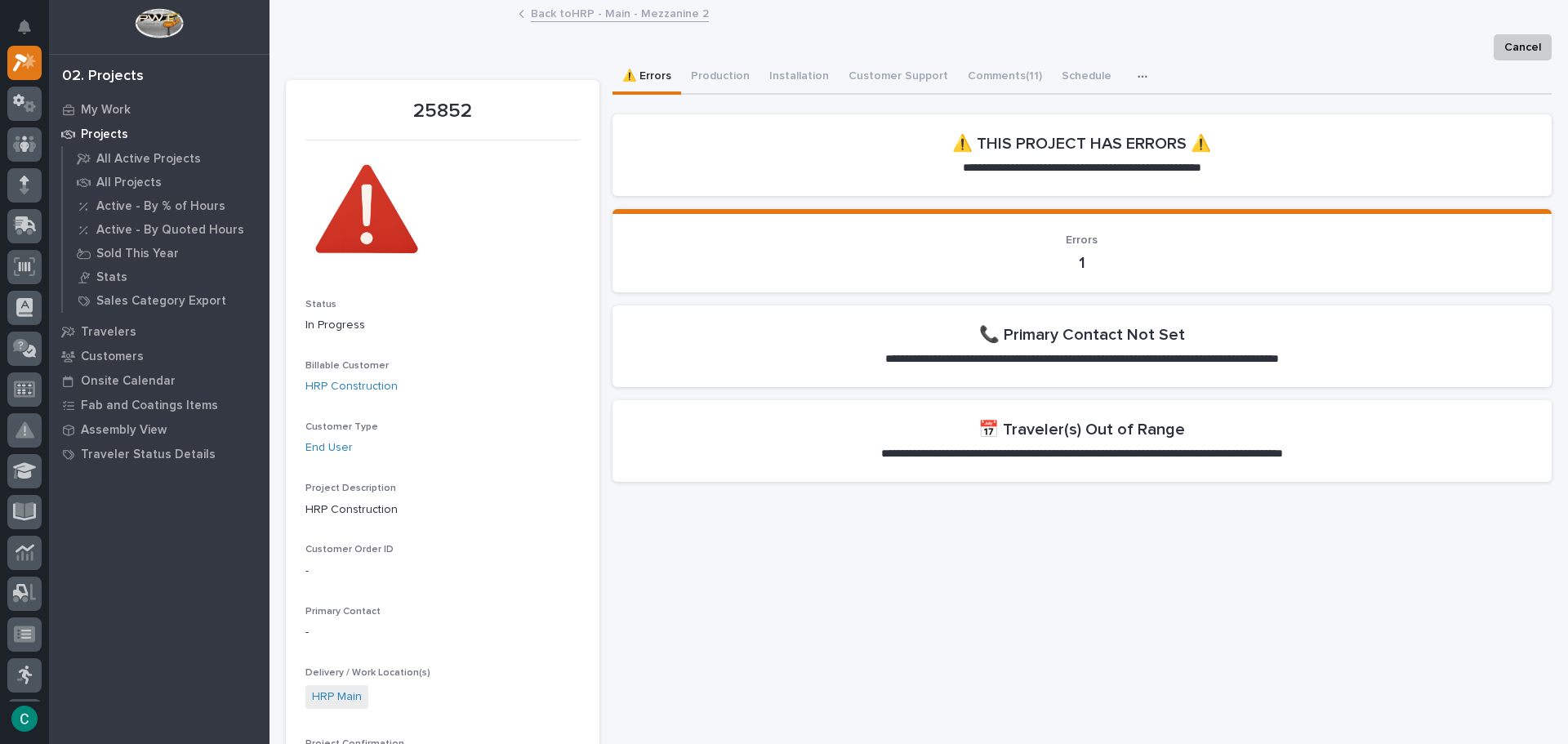
click at [584, 21] on link "Back to HRP - Main - Mezzanine 2" at bounding box center [619, 13] width 178 height 19
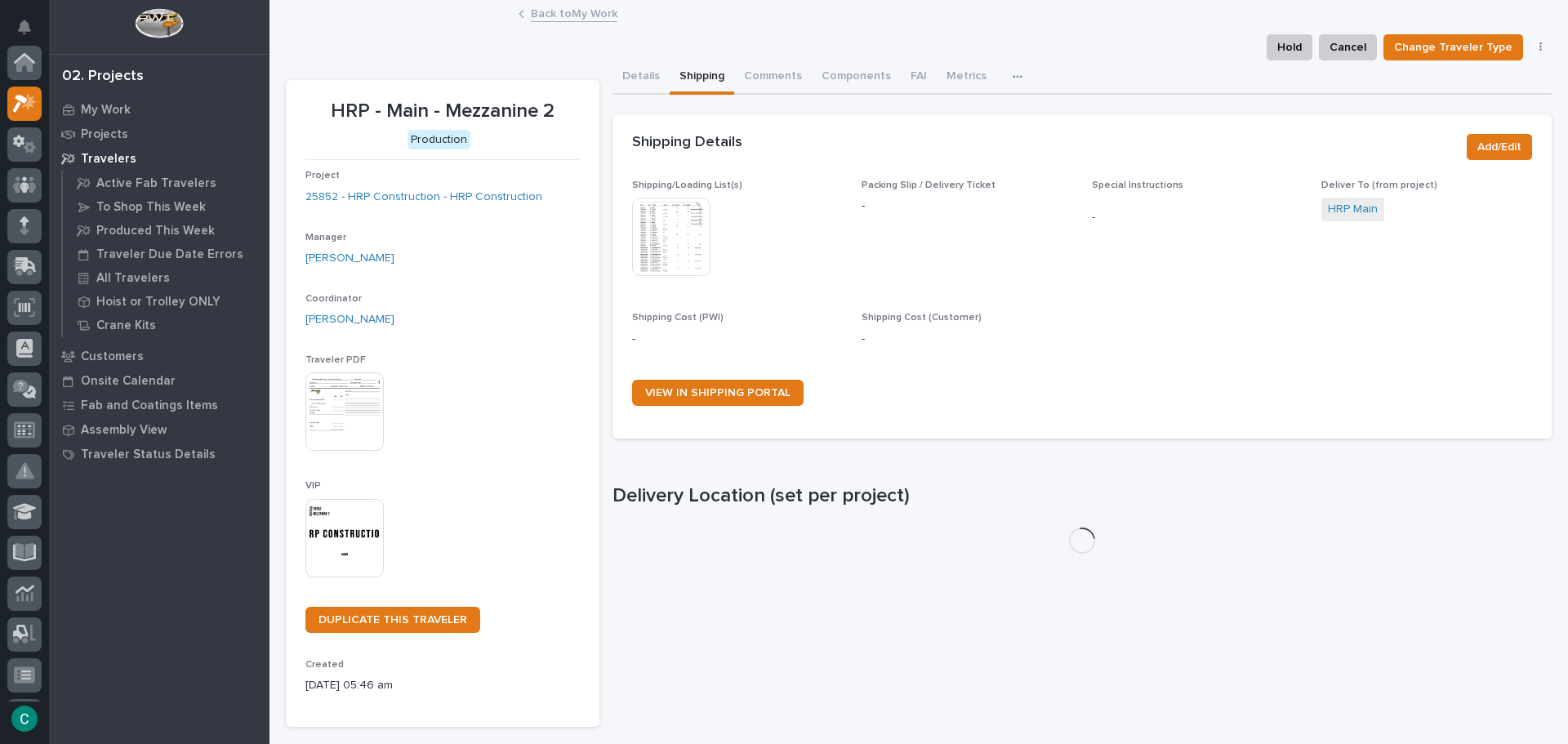
scroll to position [41, 0]
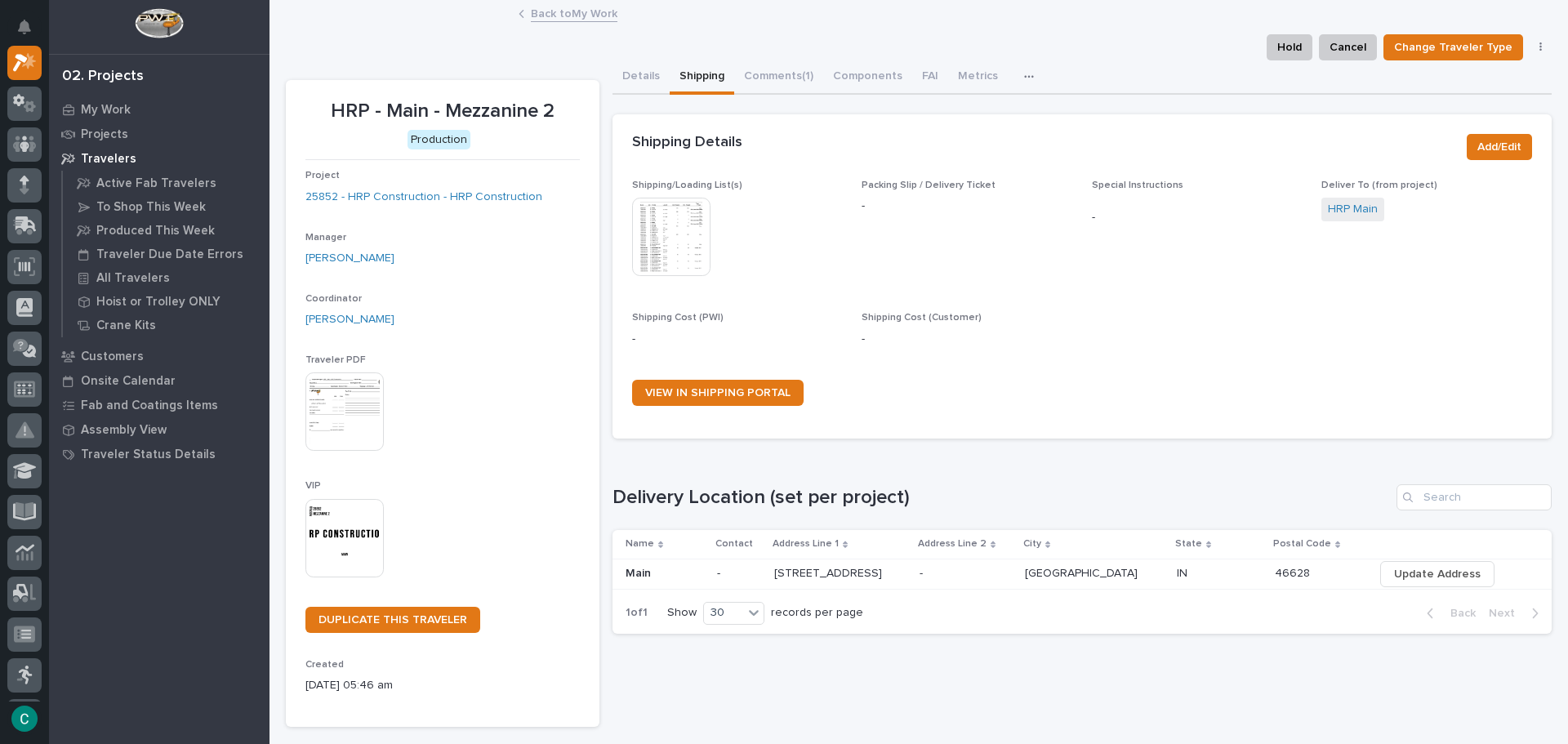
click at [346, 547] on img at bounding box center [345, 538] width 78 height 78
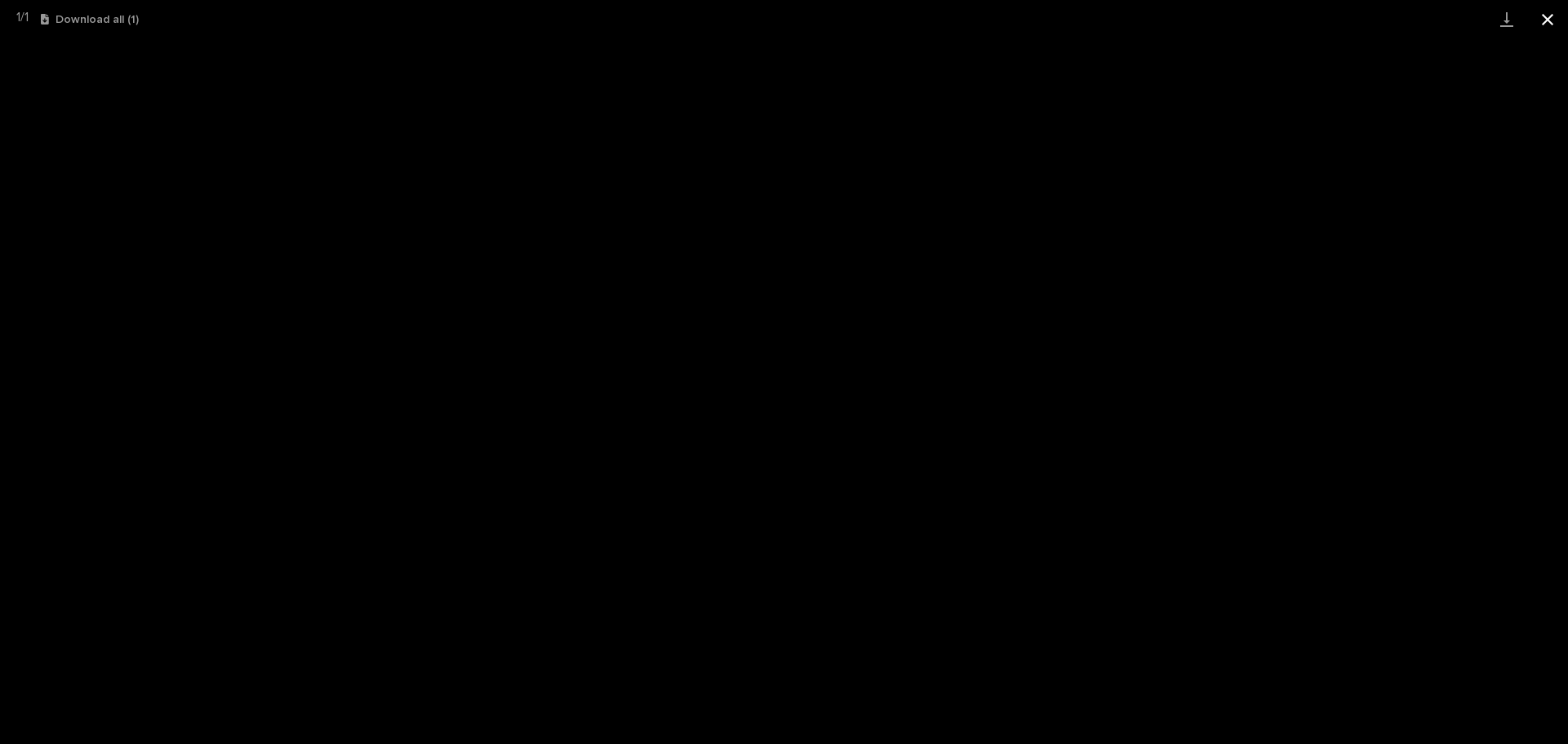
click at [1563, 9] on button "Close gallery" at bounding box center [1548, 19] width 41 height 38
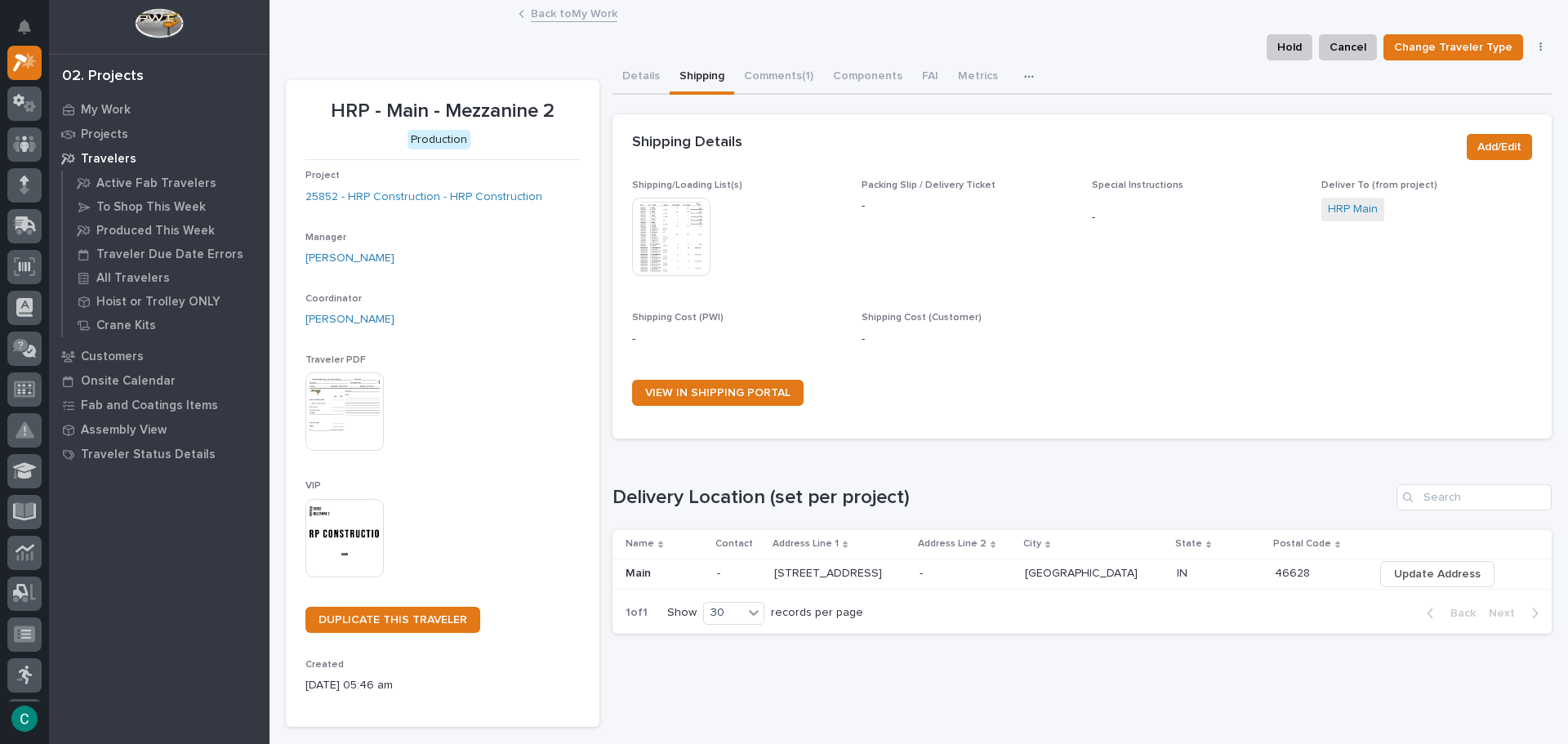
click at [566, 13] on link "Back to My Work" at bounding box center [573, 13] width 86 height 19
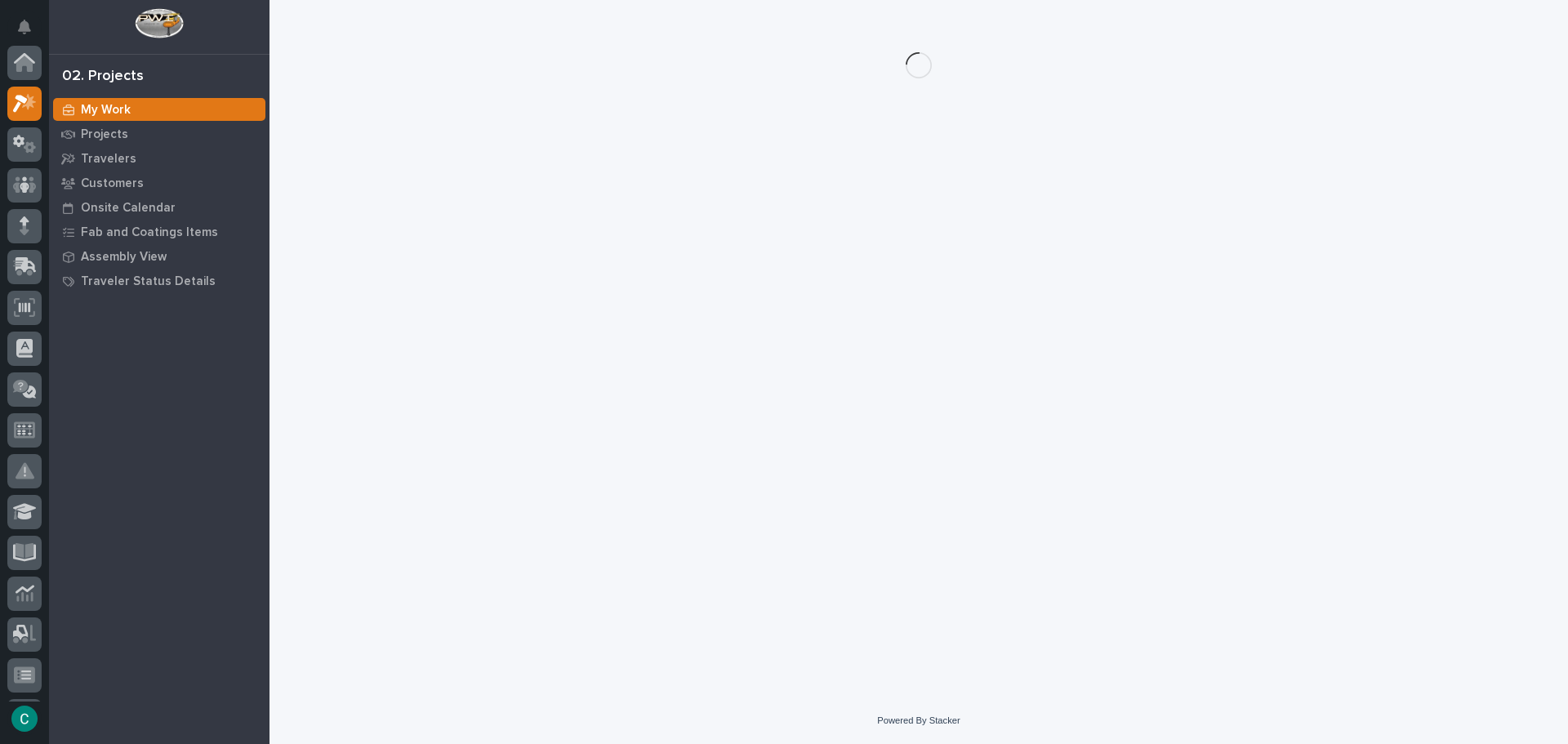
scroll to position [41, 0]
